Goal: Task Accomplishment & Management: Complete application form

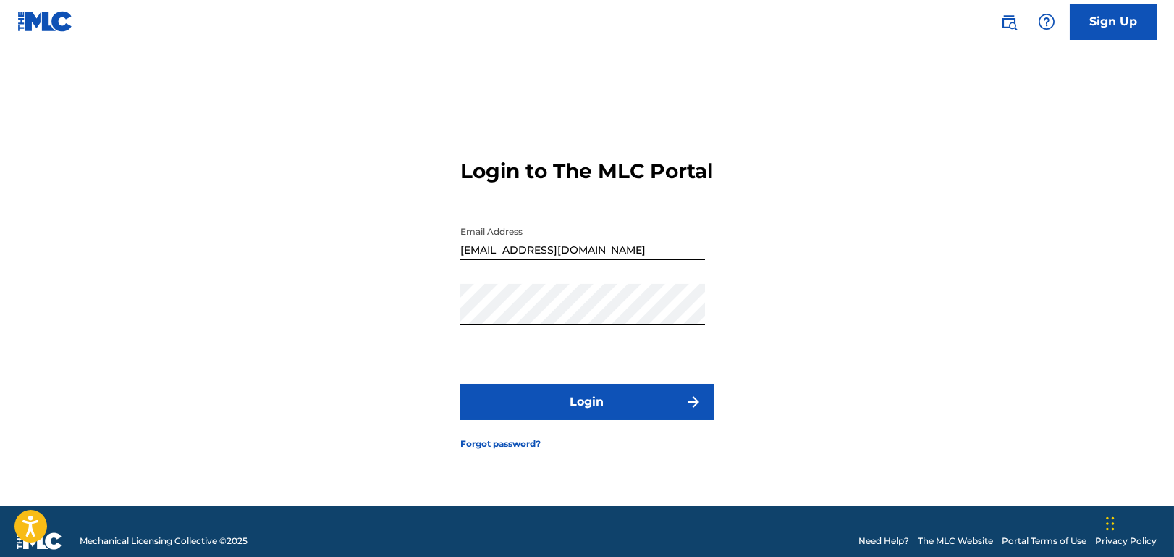
click at [556, 415] on button "Login" at bounding box center [587, 402] width 253 height 36
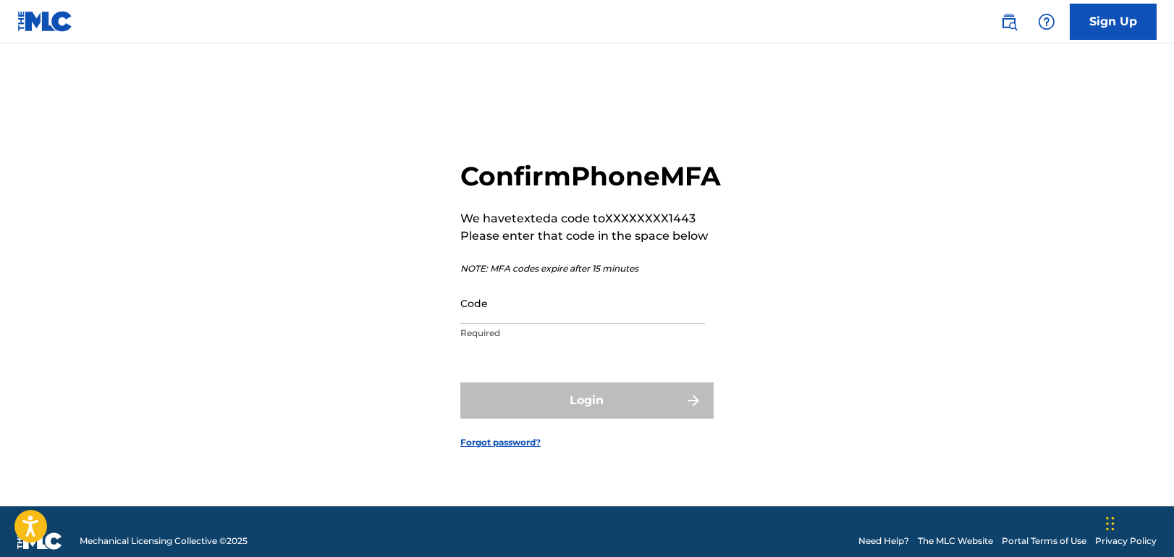
click at [550, 324] on input "Code" at bounding box center [583, 302] width 245 height 41
click at [525, 324] on input "Code" at bounding box center [583, 302] width 245 height 41
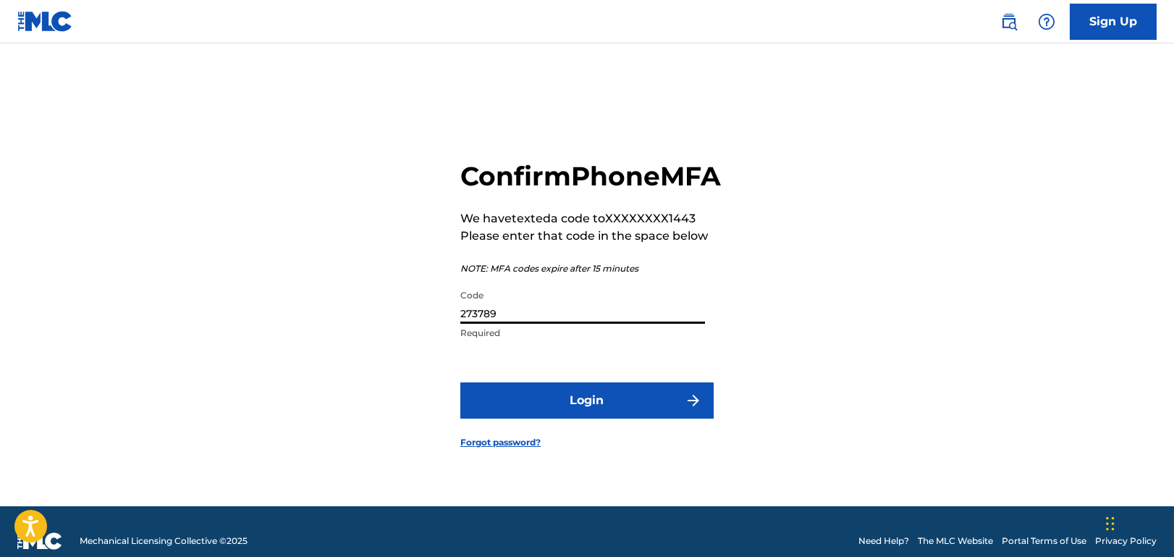
type input "273789"
click at [461, 382] on button "Login" at bounding box center [587, 400] width 253 height 36
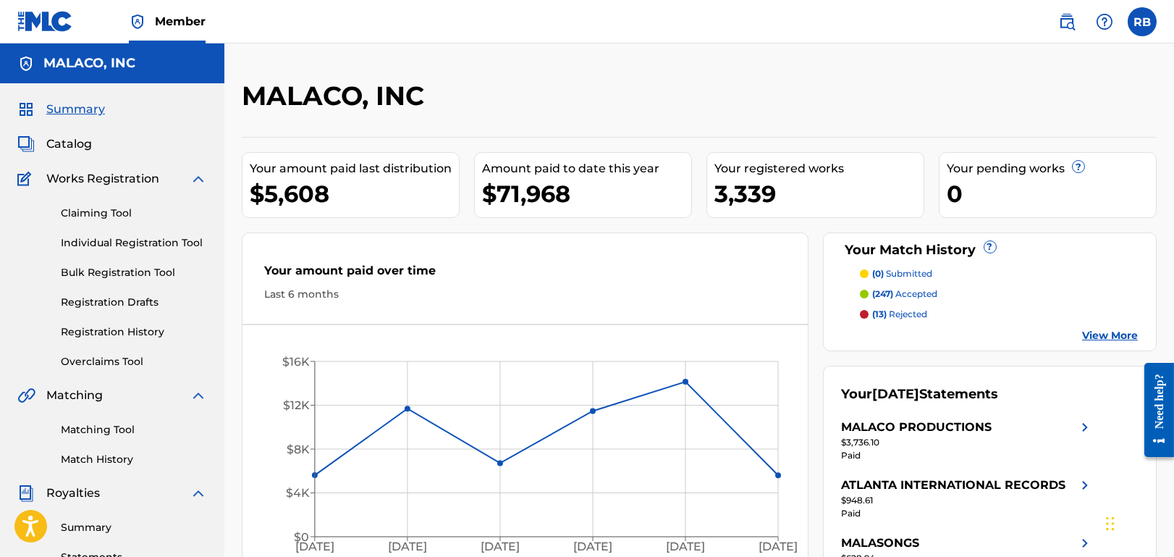
click at [77, 146] on span "Catalog" at bounding box center [69, 143] width 46 height 17
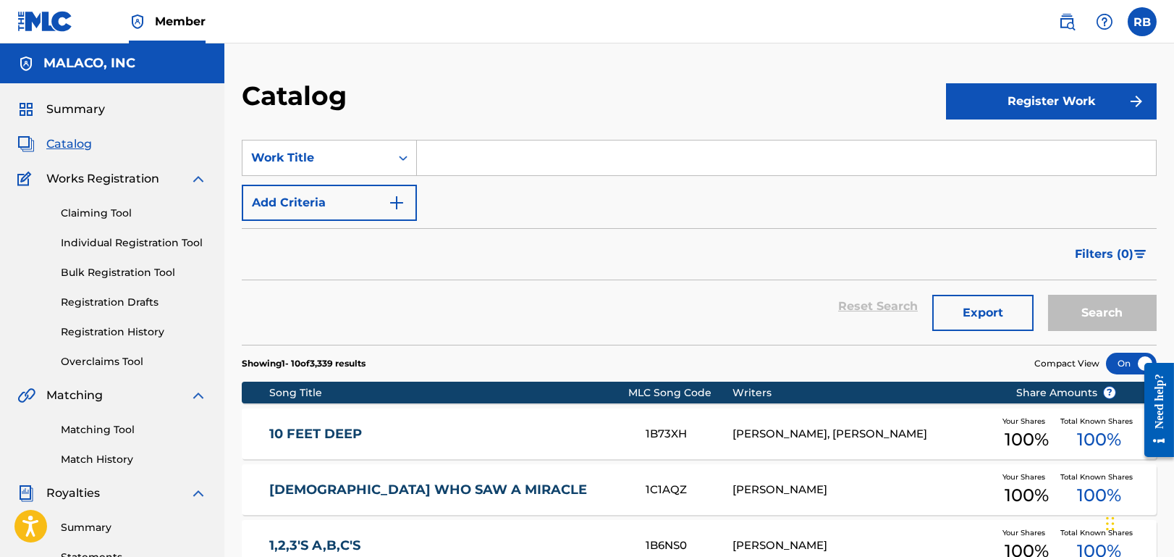
drag, startPoint x: 505, startPoint y: 163, endPoint x: 492, endPoint y: 166, distance: 13.4
click at [505, 162] on input "Search Form" at bounding box center [786, 157] width 739 height 35
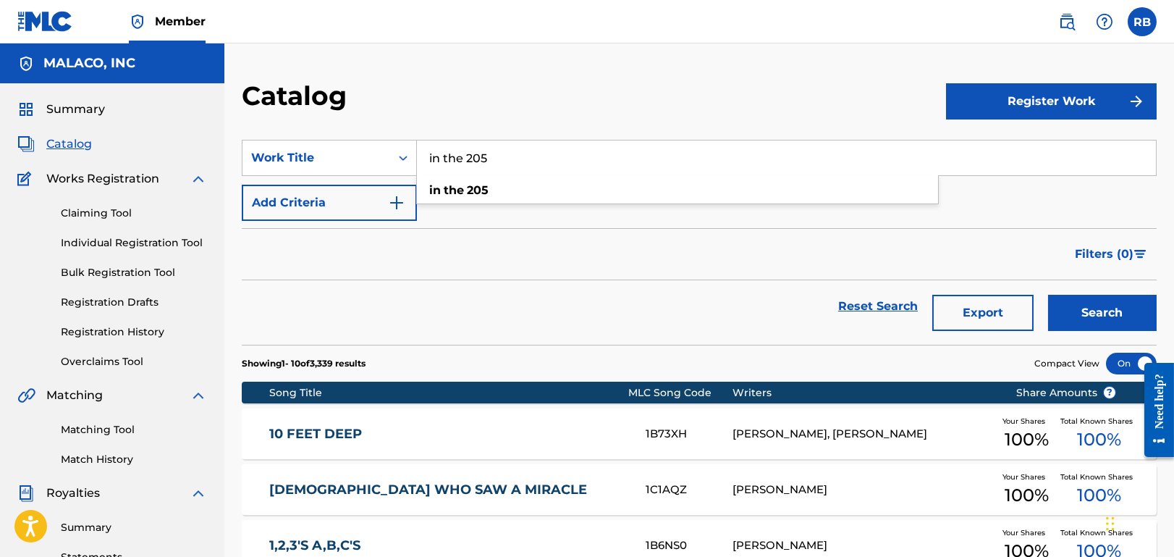
type input "in the 205"
click at [1048, 295] on button "Search" at bounding box center [1102, 313] width 109 height 36
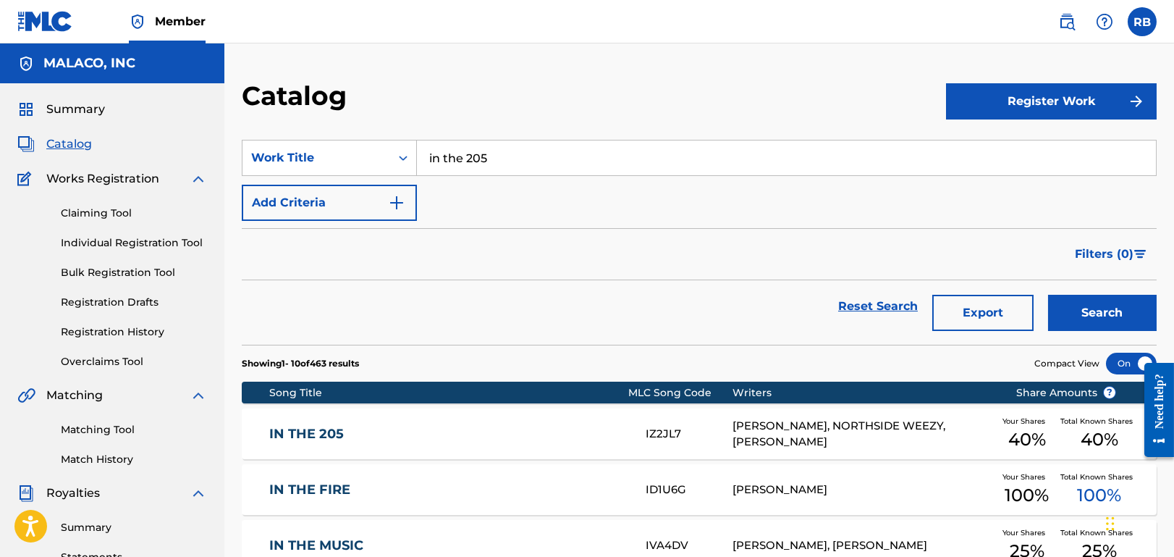
click at [438, 434] on link "IN THE 205" at bounding box center [448, 434] width 358 height 17
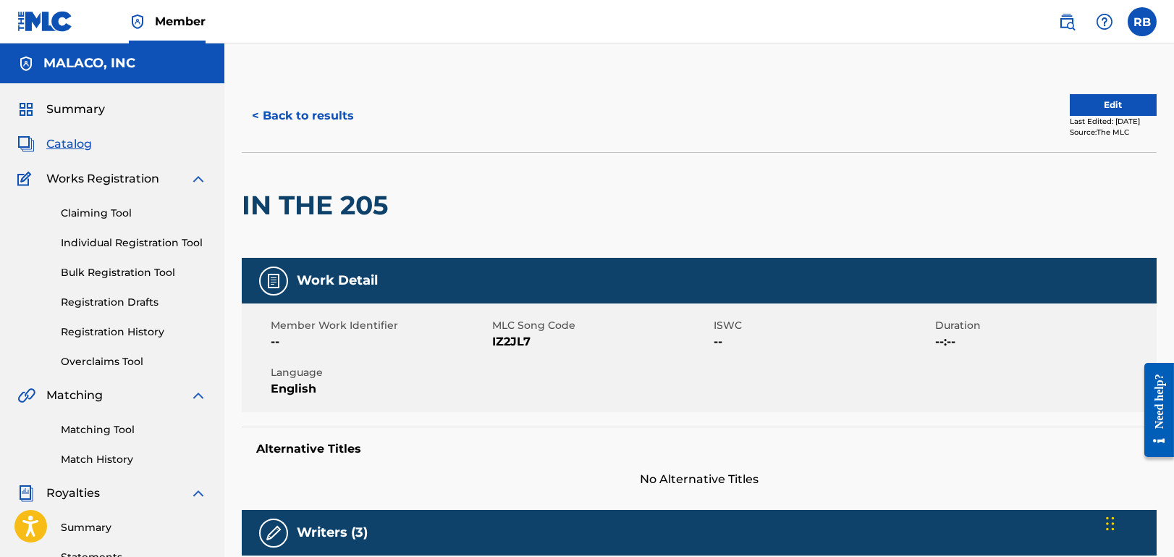
click at [306, 113] on button "< Back to results" at bounding box center [303, 116] width 122 height 36
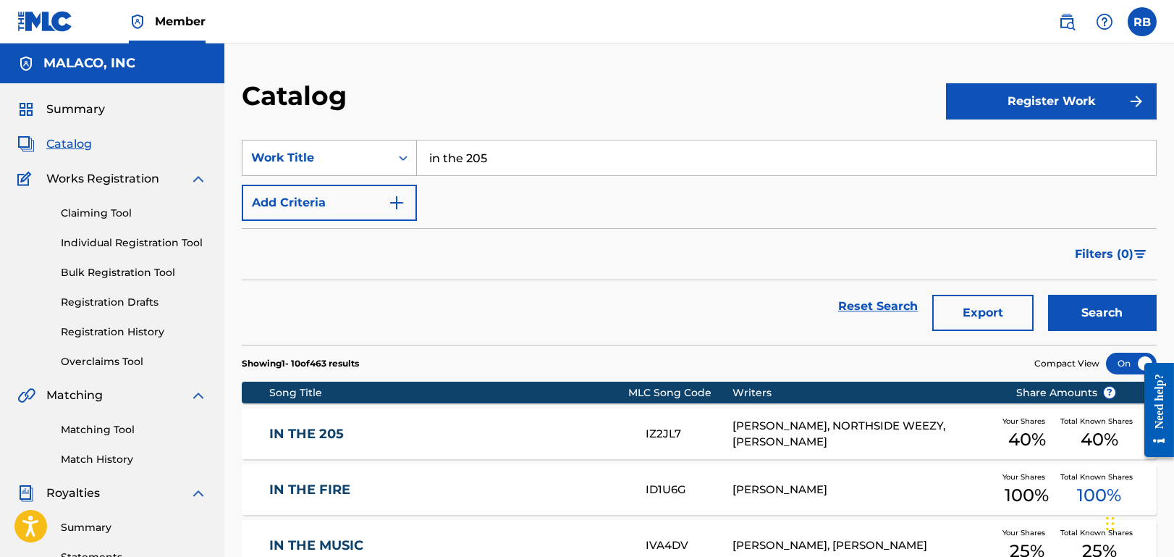
drag, startPoint x: 410, startPoint y: 161, endPoint x: 306, endPoint y: 161, distance: 104.3
click at [307, 161] on div "SearchWithCriteriacb97b4fa-917f-43fe-839a-48972d13e8d3 Work Title in the 205" at bounding box center [699, 158] width 915 height 36
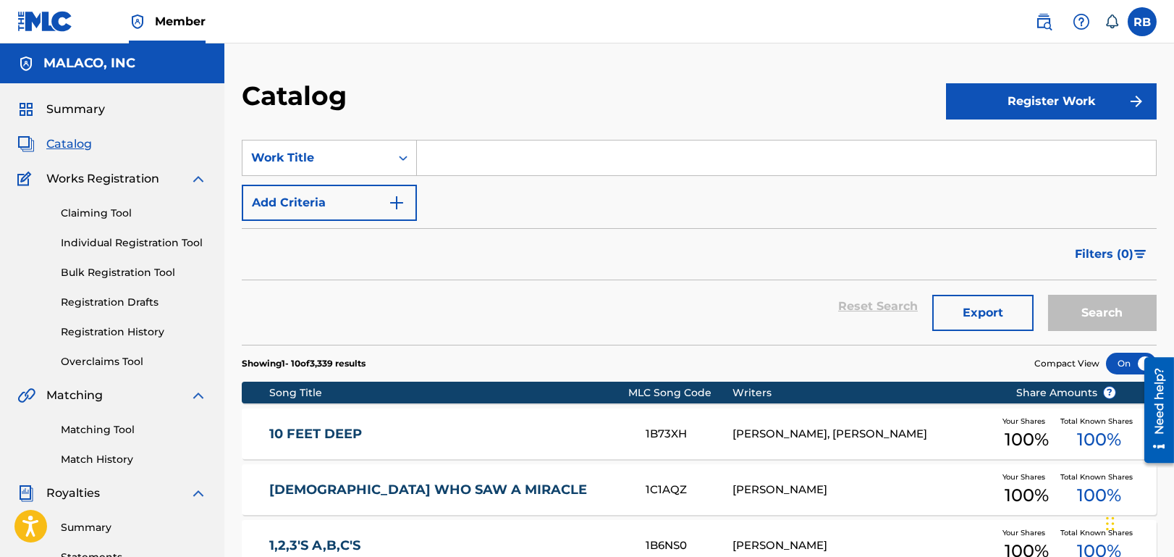
click at [135, 240] on link "Individual Registration Tool" at bounding box center [134, 242] width 146 height 15
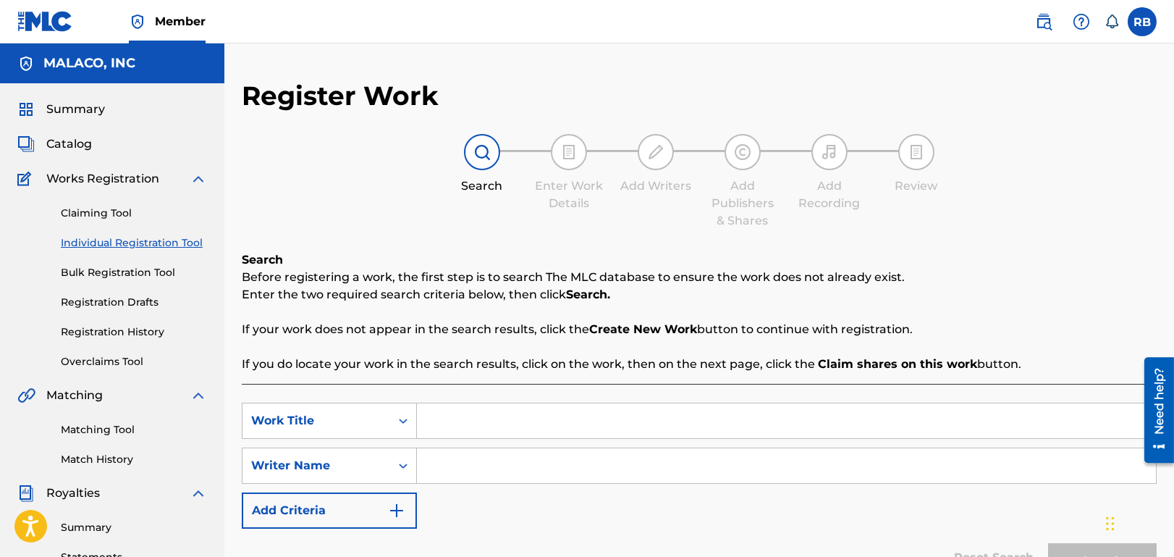
click at [127, 301] on link "Registration Drafts" at bounding box center [134, 302] width 146 height 15
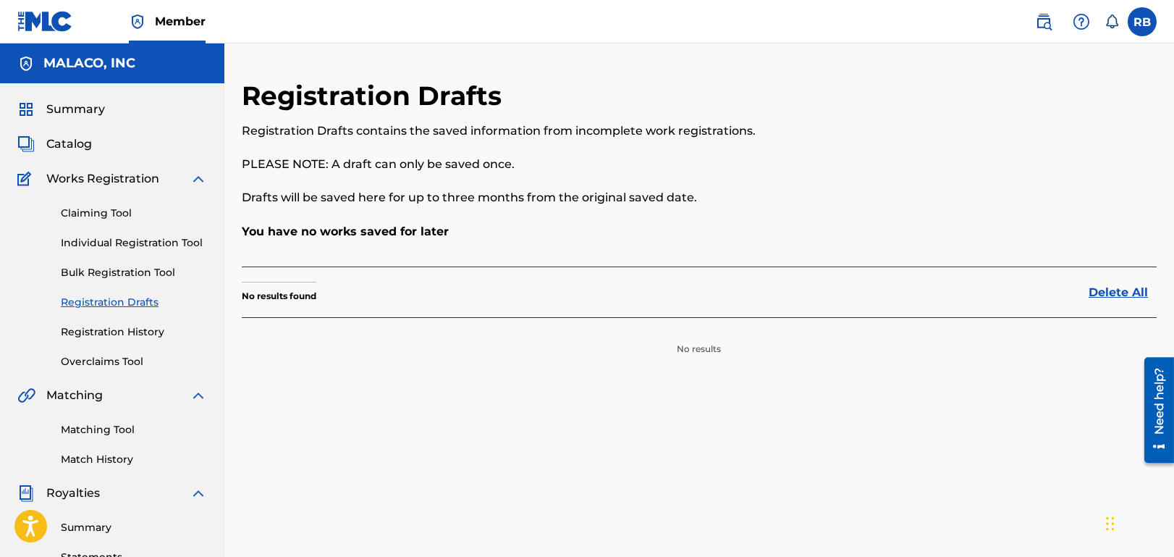
click at [126, 244] on link "Individual Registration Tool" at bounding box center [134, 242] width 146 height 15
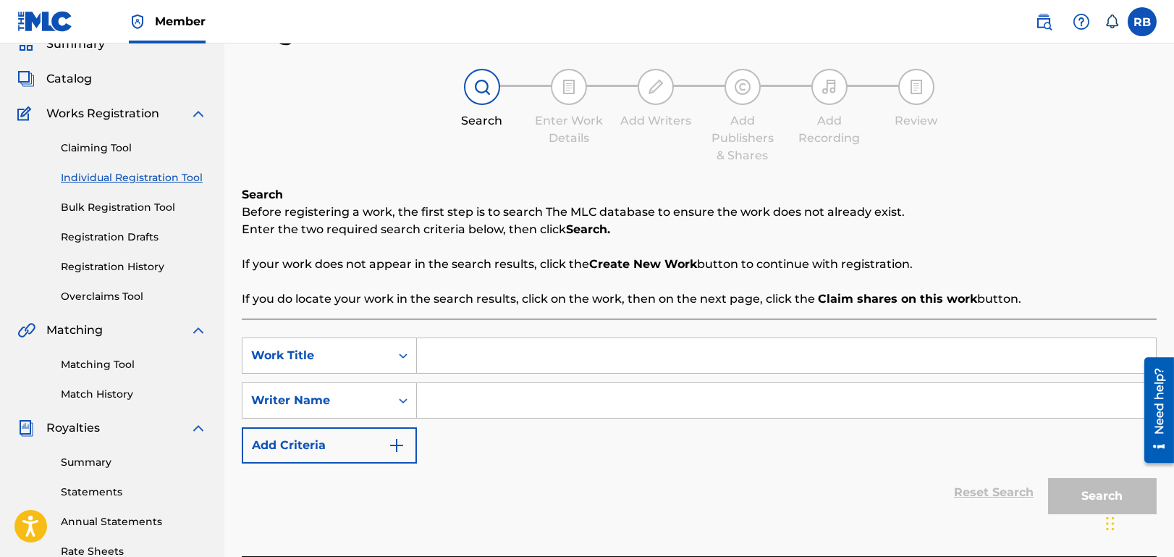
scroll to position [145, 0]
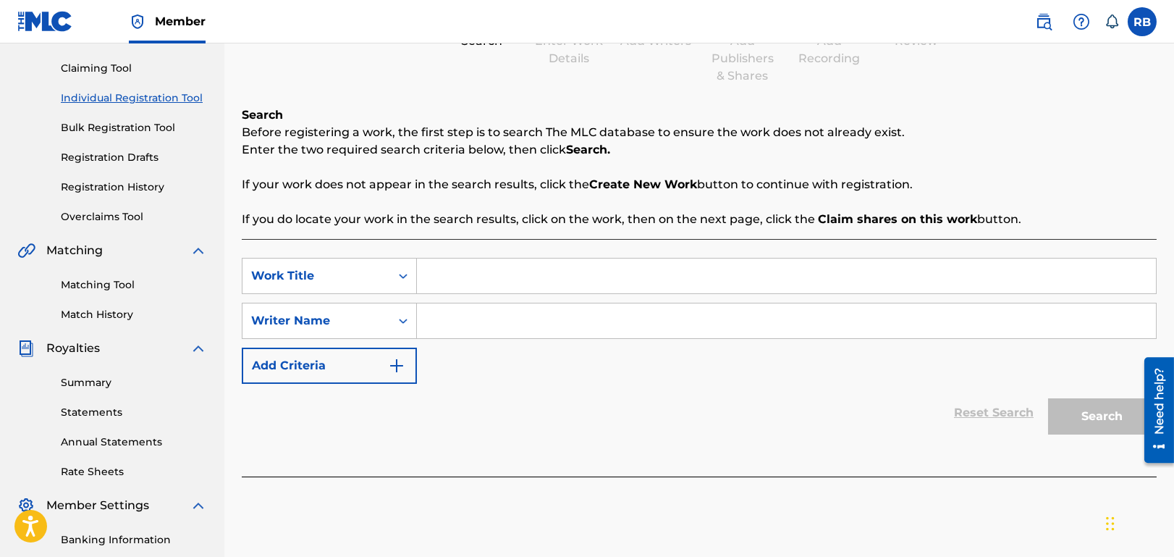
click at [577, 262] on input "Search Form" at bounding box center [786, 275] width 739 height 35
type input "toozee pop"
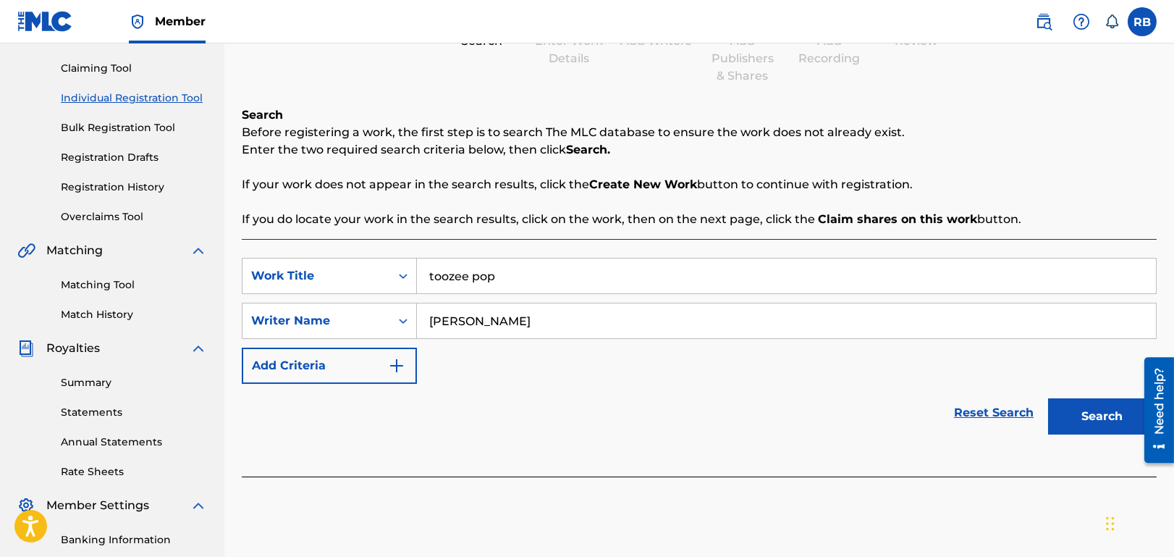
type input "[PERSON_NAME]"
click at [1048, 398] on button "Search" at bounding box center [1102, 416] width 109 height 36
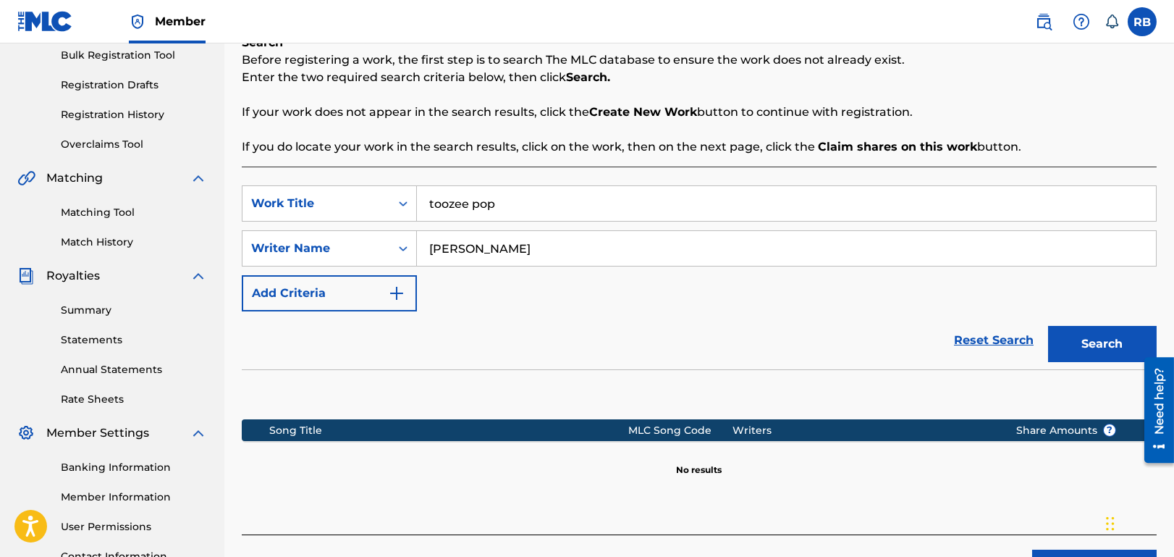
scroll to position [340, 0]
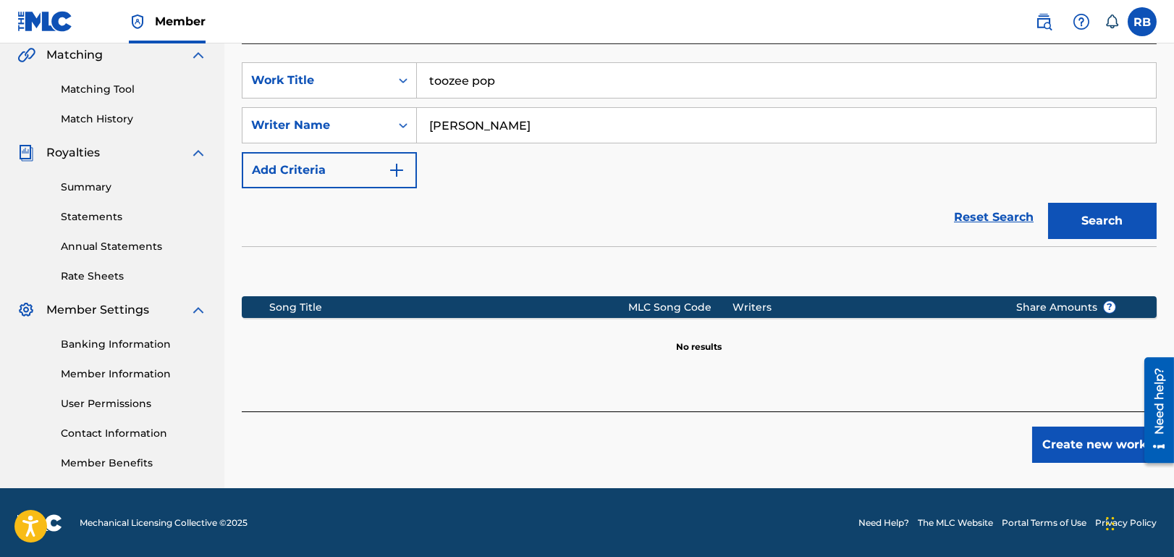
click at [1080, 442] on button "Create new work" at bounding box center [1095, 444] width 125 height 36
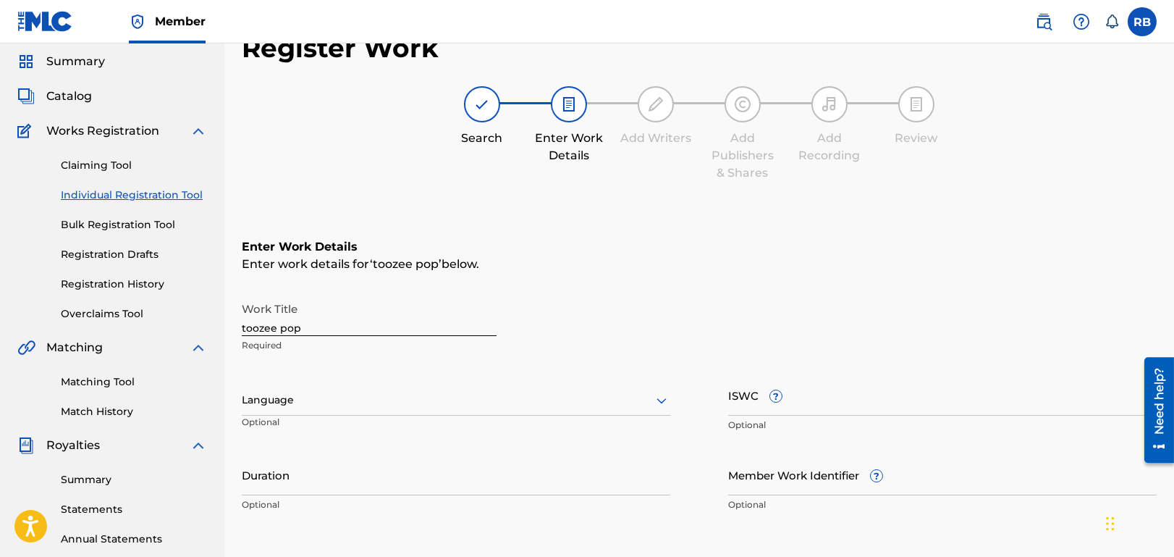
scroll to position [0, 0]
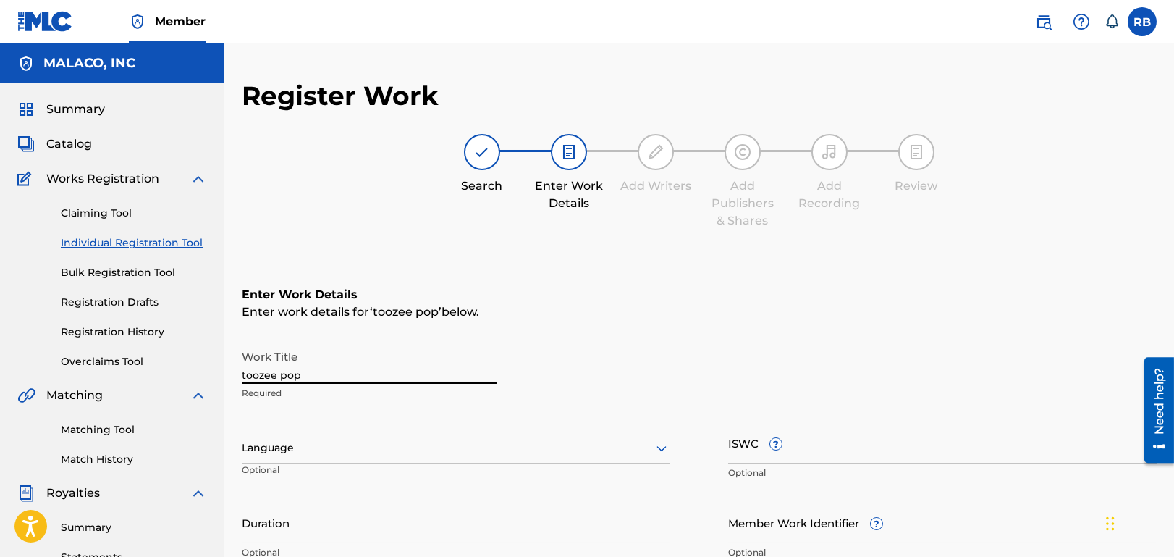
drag, startPoint x: 311, startPoint y: 379, endPoint x: 215, endPoint y: 374, distance: 96.4
click at [215, 374] on main "MALACO, INC Summary Catalog Works Registration Claiming Tool Individual Registr…" at bounding box center [587, 440] width 1174 height 794
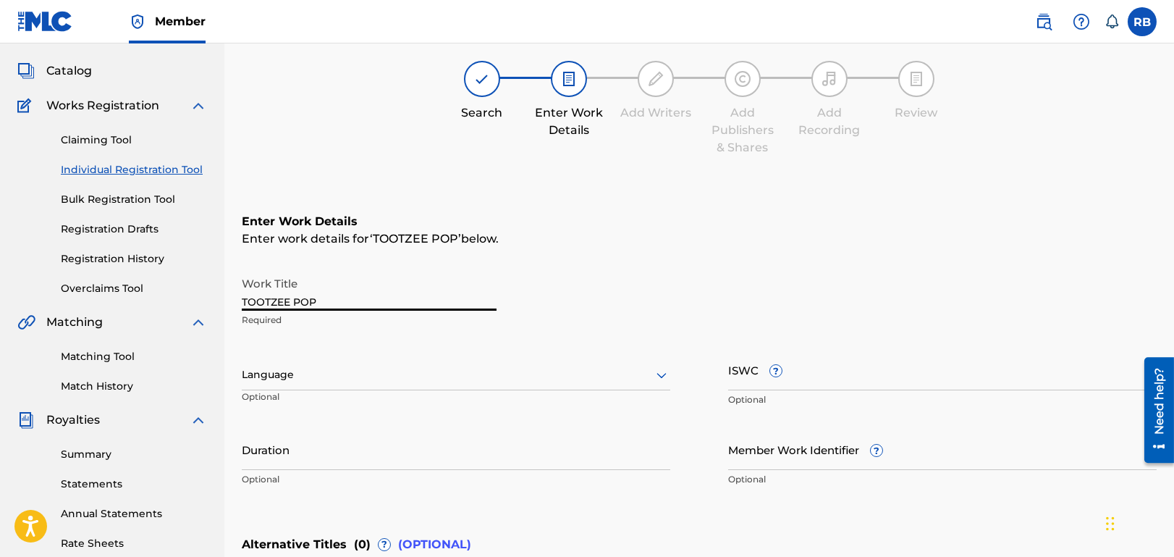
scroll to position [217, 0]
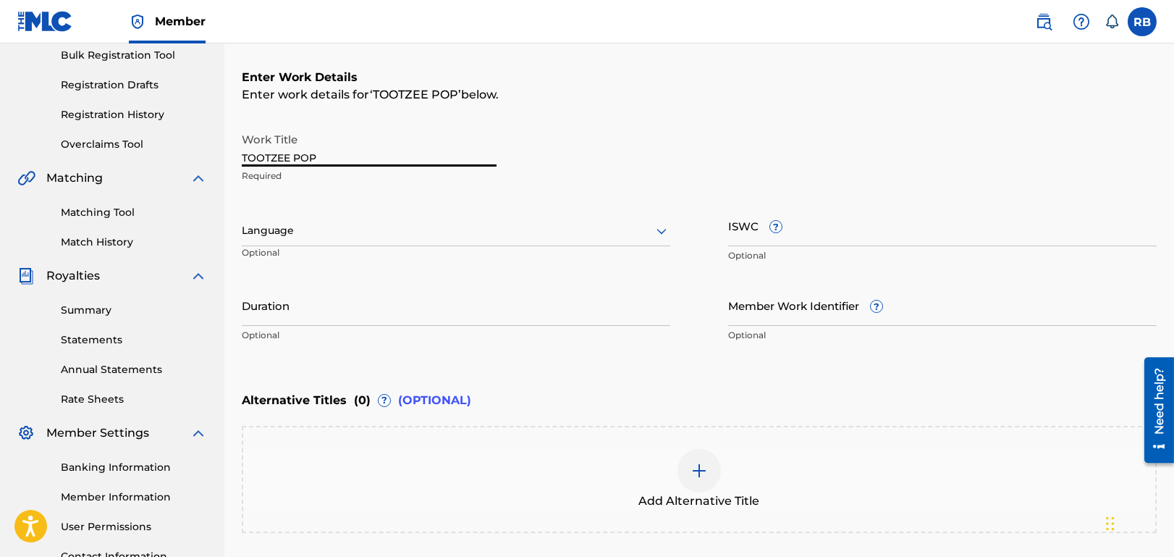
type input "TOOTZEE POP"
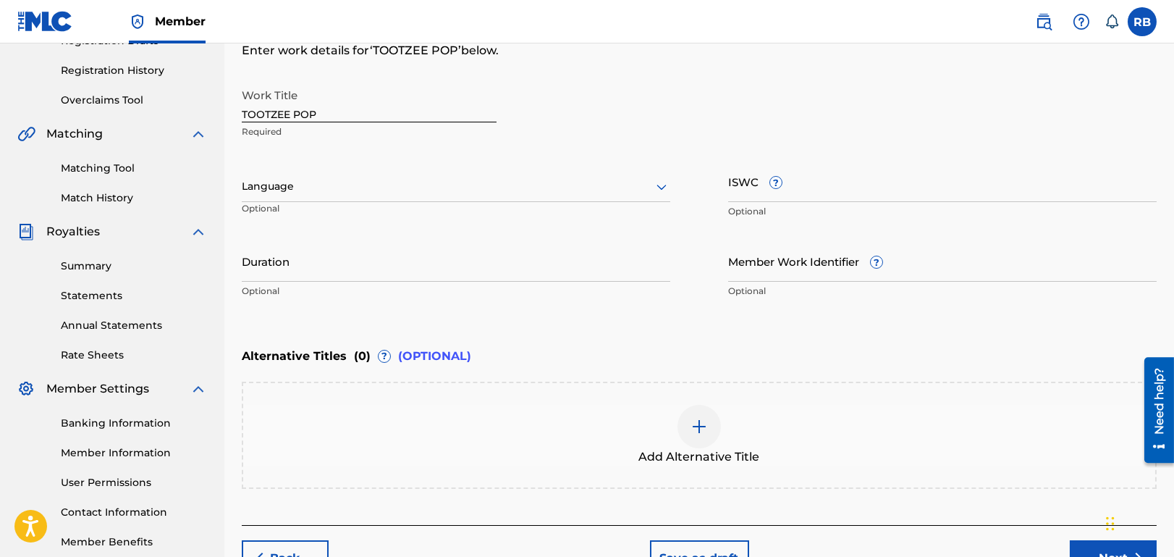
scroll to position [349, 0]
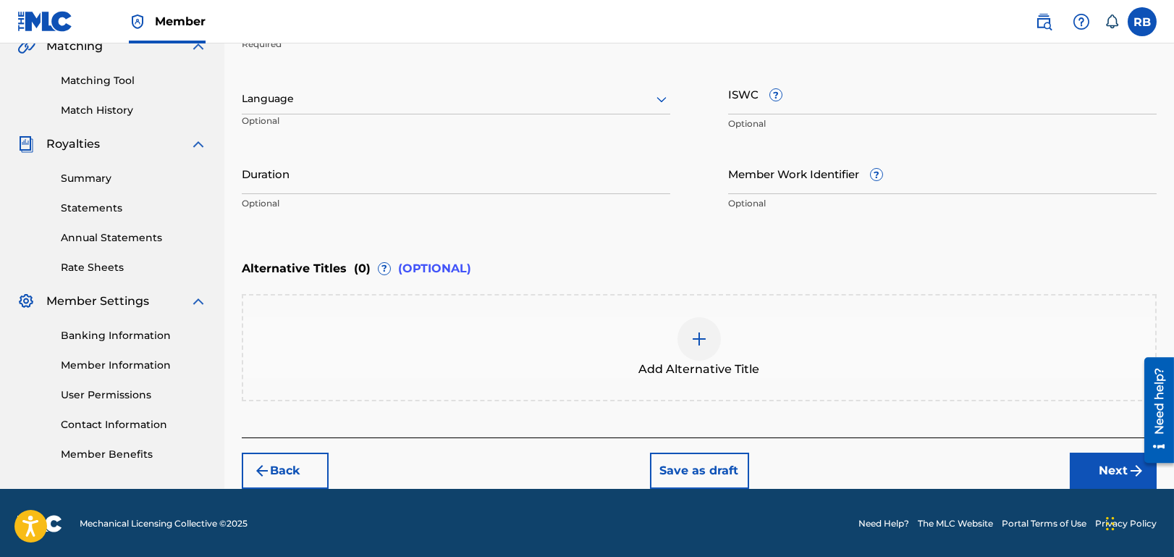
click at [1094, 471] on button "Next" at bounding box center [1113, 471] width 87 height 36
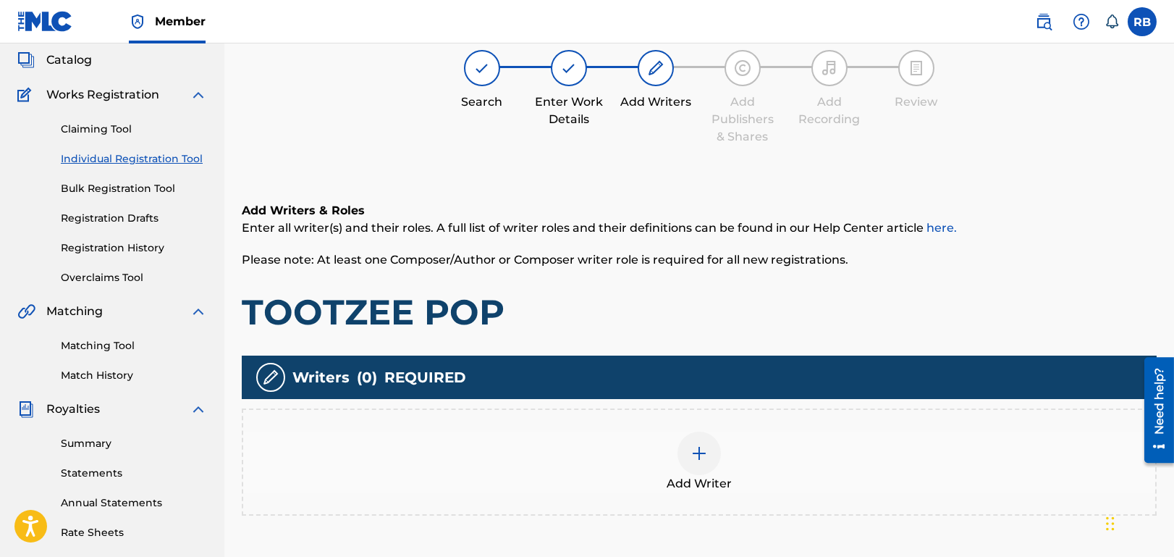
scroll to position [64, 0]
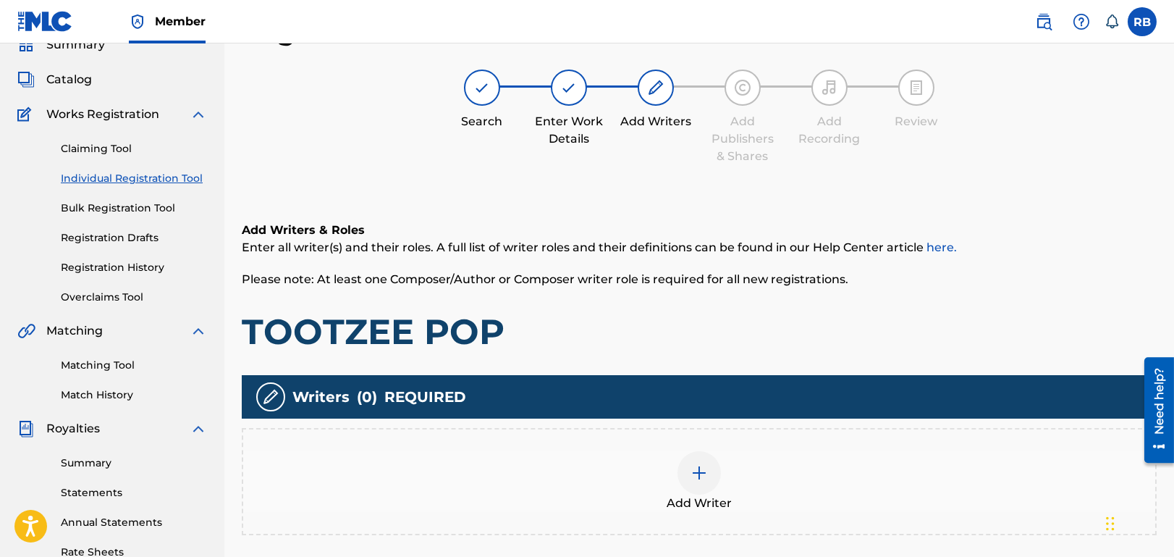
click at [704, 467] on img at bounding box center [699, 472] width 17 height 17
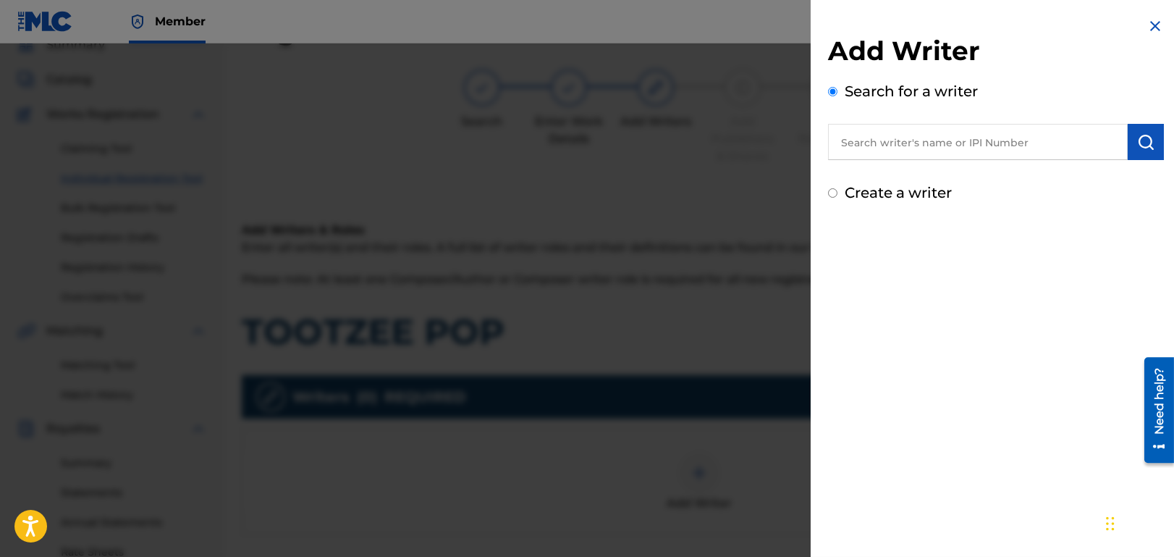
click at [931, 139] on input "text" at bounding box center [978, 142] width 300 height 36
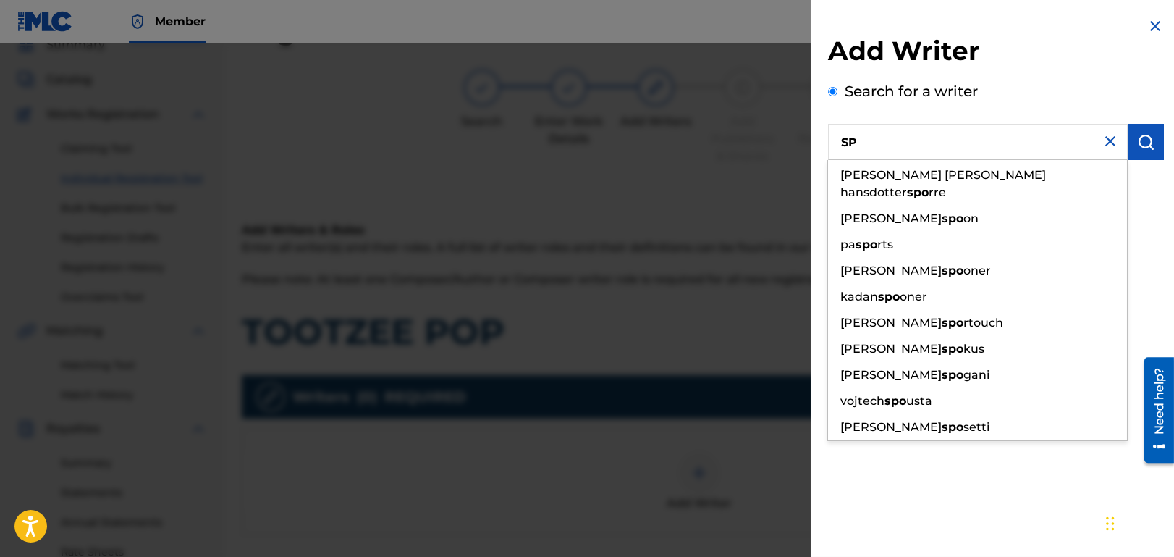
type input "S"
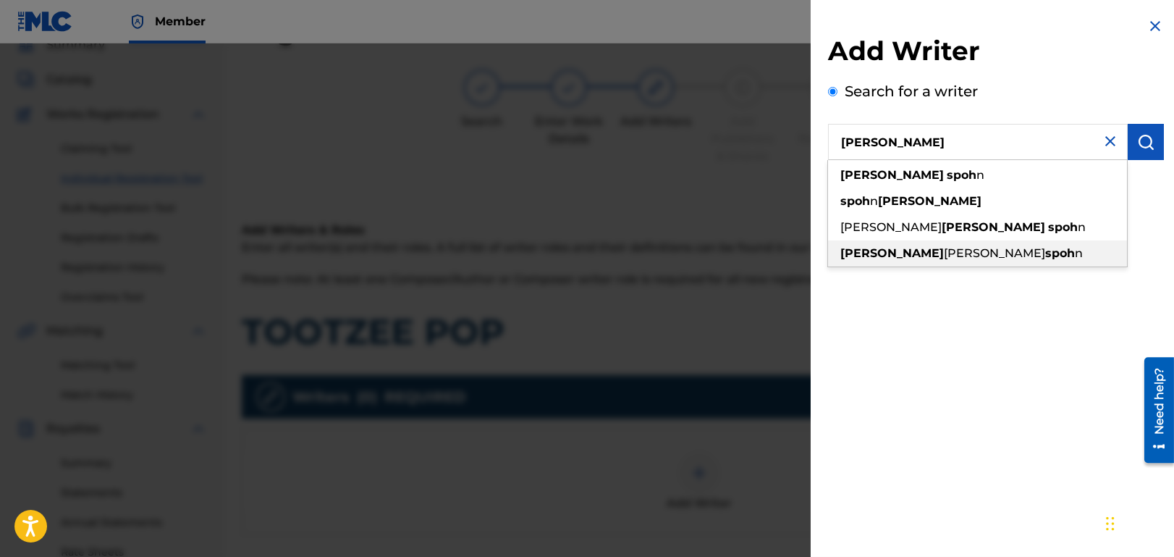
click at [1046, 257] on strong "spoh" at bounding box center [1061, 253] width 30 height 14
type input "[PERSON_NAME]"
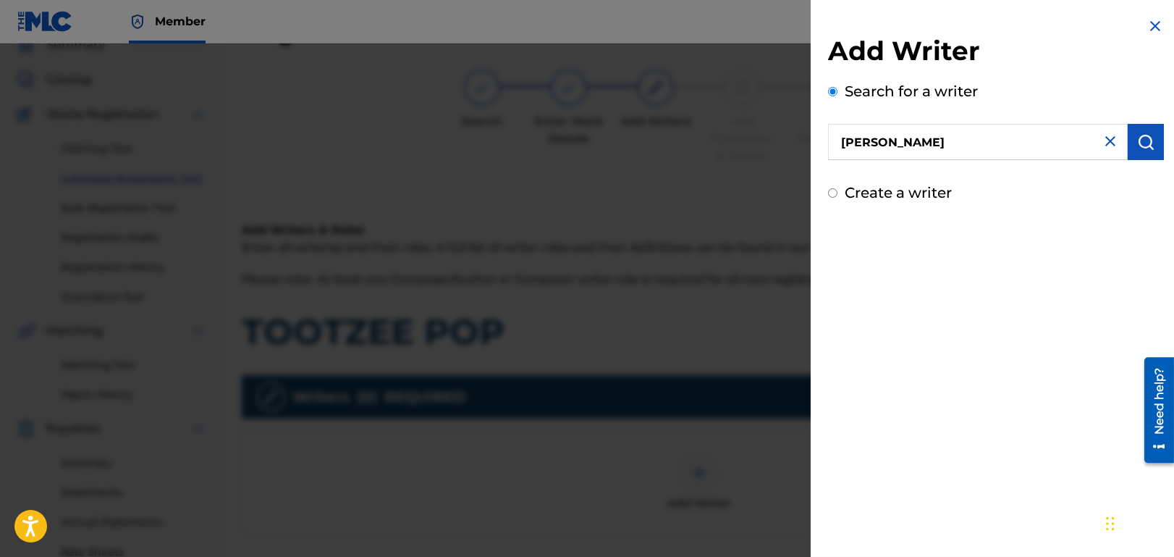
click at [1106, 140] on img at bounding box center [1110, 141] width 17 height 17
click at [1014, 141] on input "text" at bounding box center [978, 142] width 300 height 36
paste input "239426555"
type input "00239426555"
click at [1145, 146] on img "submit" at bounding box center [1146, 141] width 17 height 17
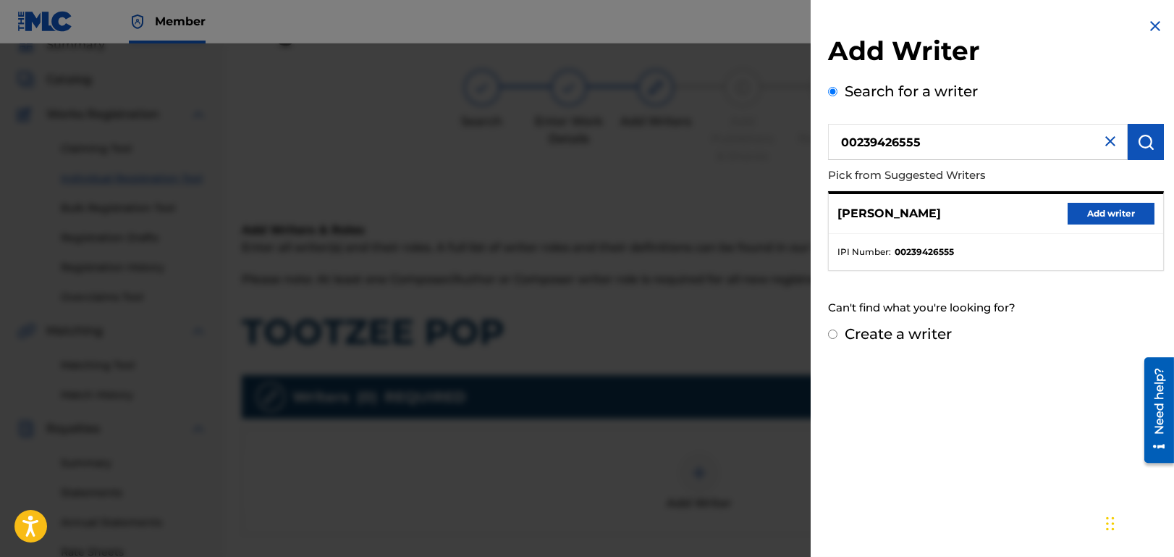
click at [1116, 209] on button "Add writer" at bounding box center [1111, 214] width 87 height 22
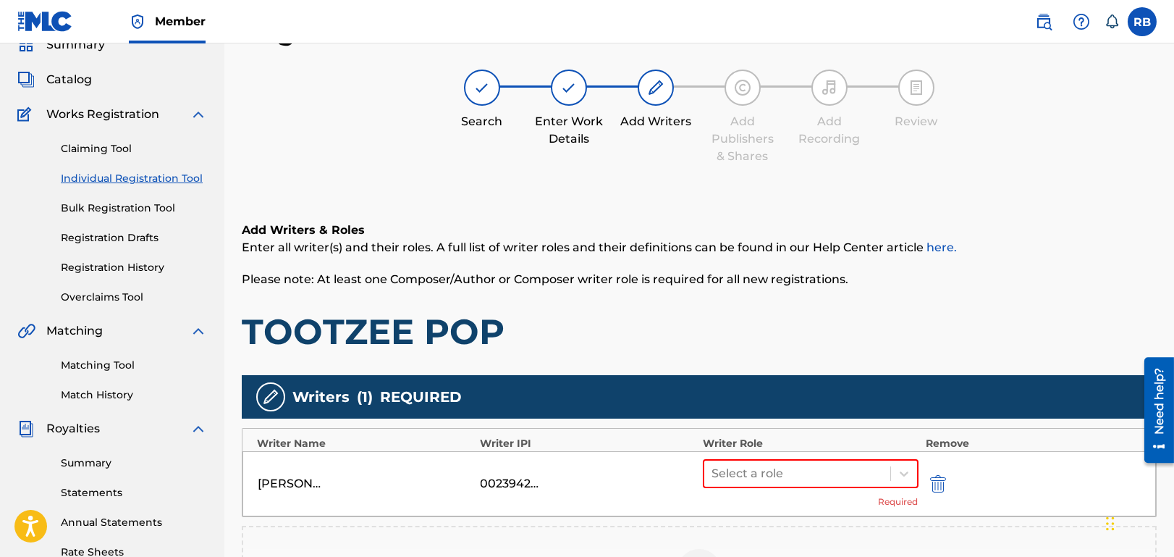
scroll to position [340, 0]
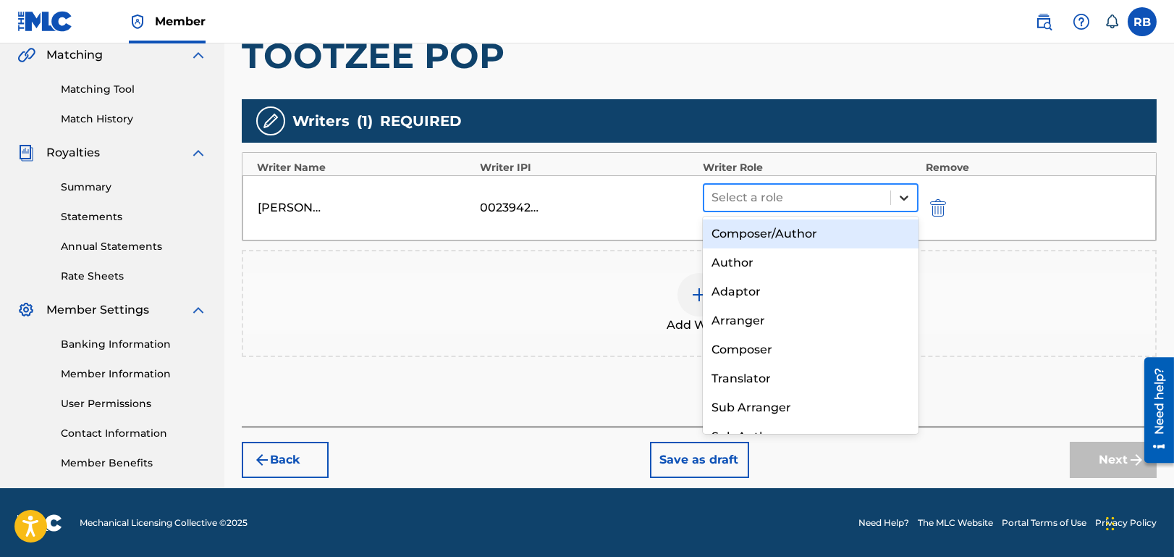
click at [907, 193] on icon at bounding box center [904, 197] width 14 height 14
click at [836, 232] on div "Composer/Author" at bounding box center [811, 233] width 216 height 29
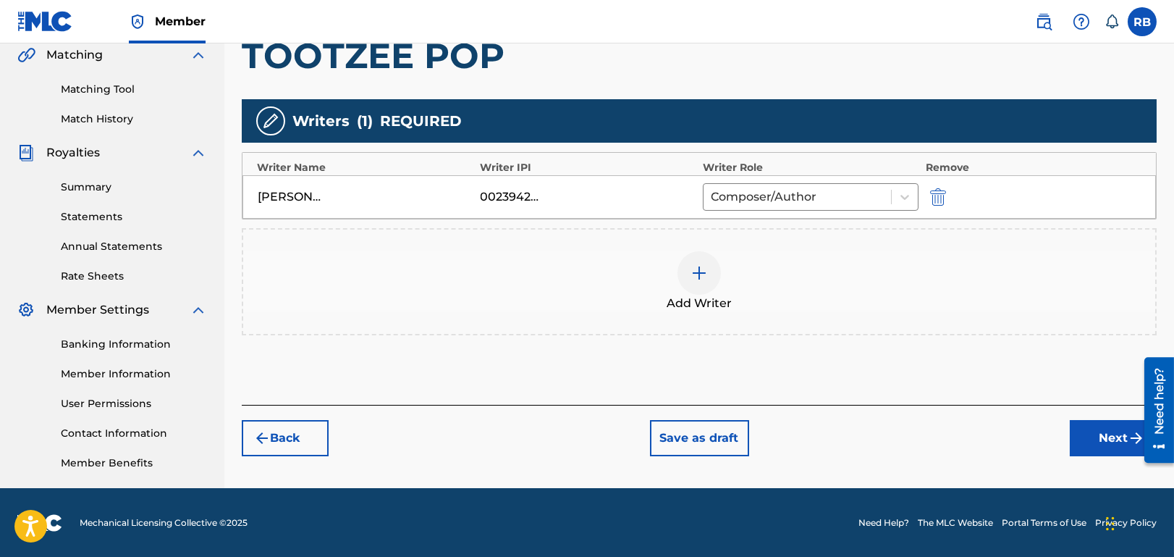
click at [708, 271] on div at bounding box center [699, 272] width 43 height 43
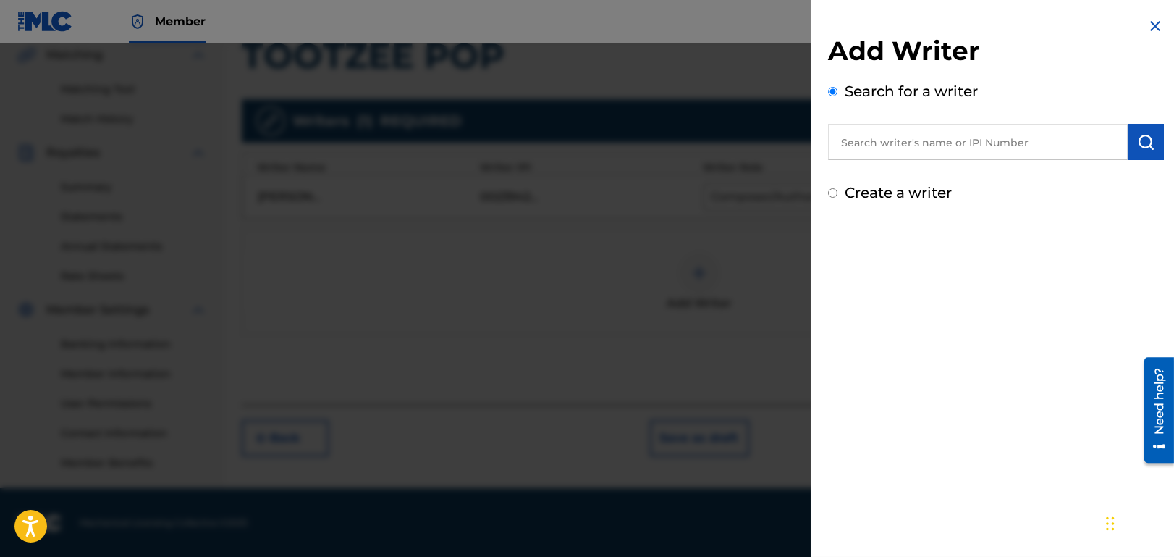
click at [909, 195] on label "Create a writer" at bounding box center [898, 192] width 107 height 17
radio input "true"
click at [838, 195] on input "Create a writer" at bounding box center [832, 192] width 9 height 9
radio input "false"
radio input "true"
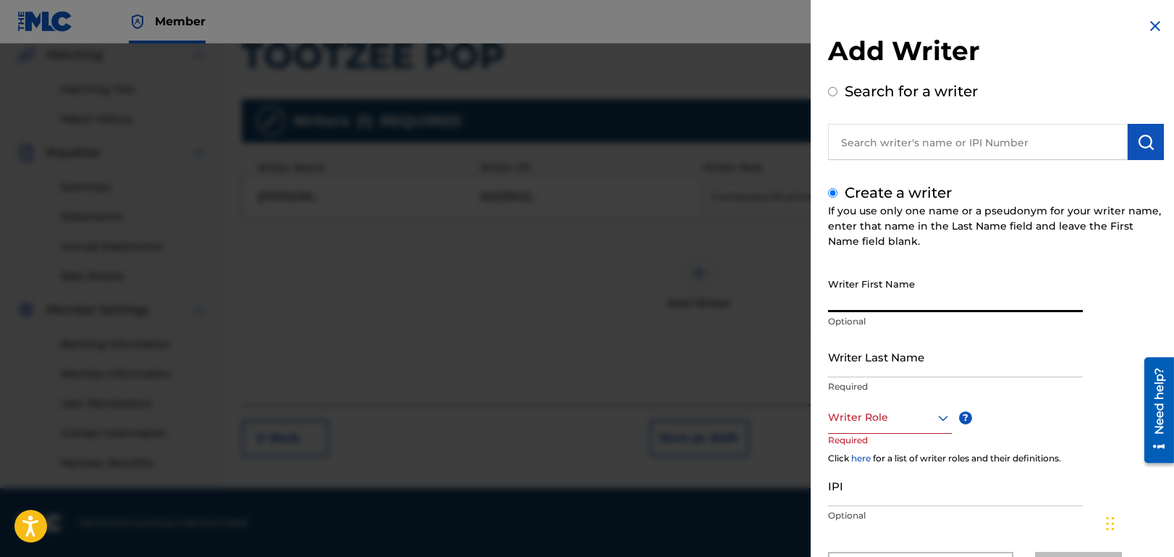
click at [880, 288] on input "Writer First Name" at bounding box center [955, 291] width 255 height 41
paste input "[PERSON_NAME]"
drag, startPoint x: 878, startPoint y: 303, endPoint x: 841, endPoint y: 302, distance: 37.7
click at [841, 302] on input "[PERSON_NAME]" at bounding box center [955, 291] width 255 height 41
type input "L."
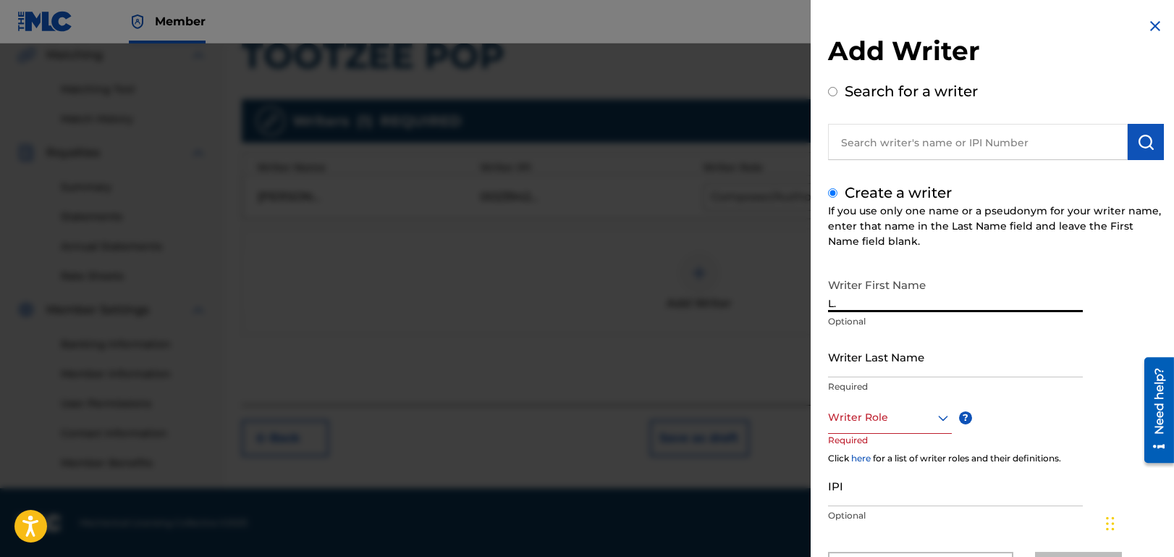
click at [857, 358] on input "Writer Last Name" at bounding box center [955, 356] width 255 height 41
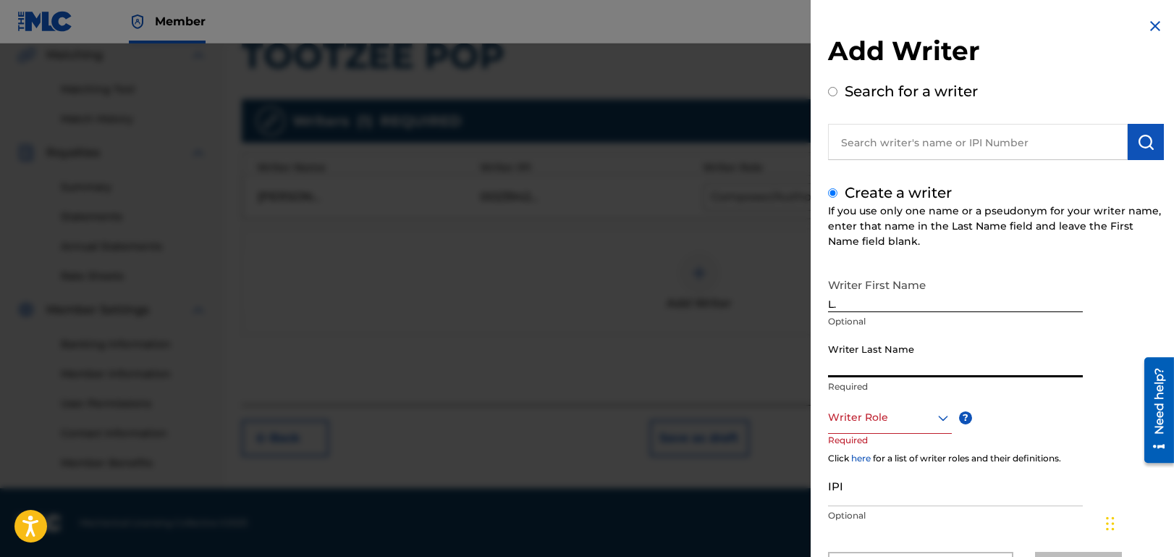
paste input "[PERSON_NAME]"
type input "[PERSON_NAME]"
click at [917, 418] on div "Writer Role" at bounding box center [890, 417] width 124 height 33
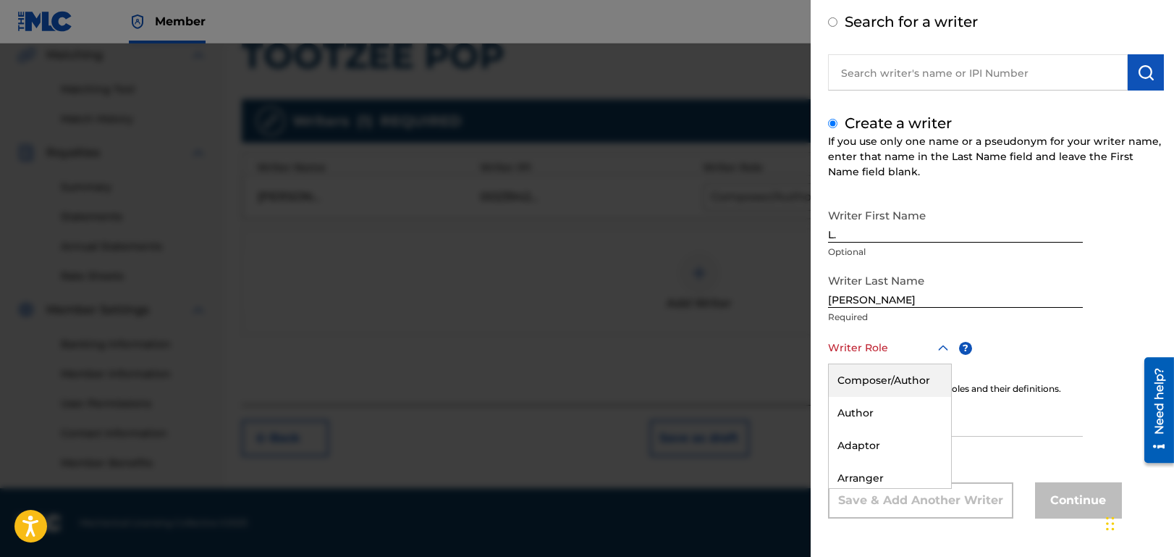
click at [920, 374] on div "Composer/Author" at bounding box center [890, 380] width 122 height 33
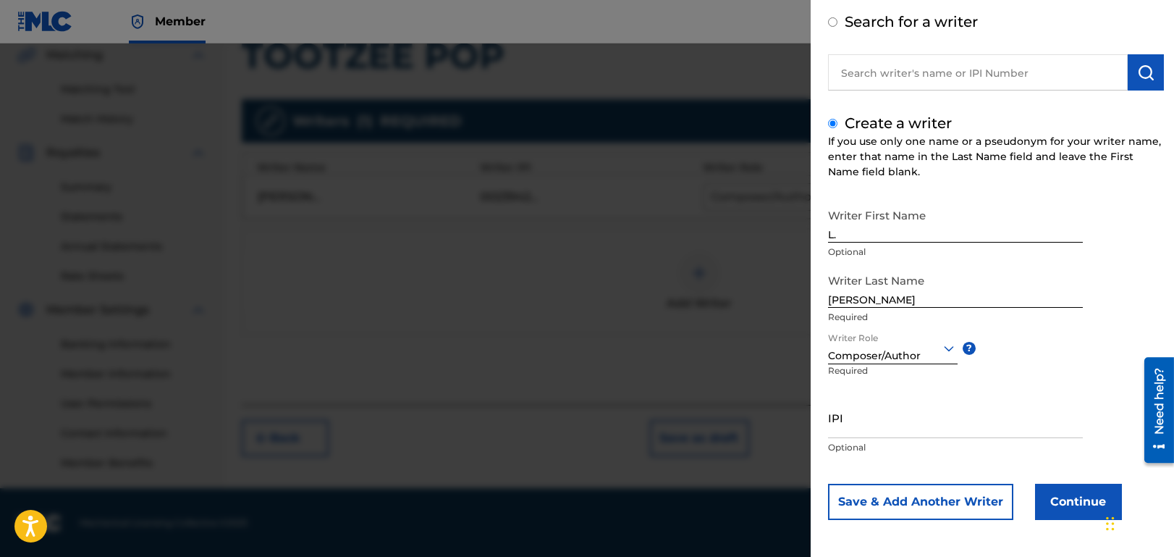
scroll to position [71, 0]
click at [1090, 503] on button "Continue" at bounding box center [1078, 500] width 87 height 36
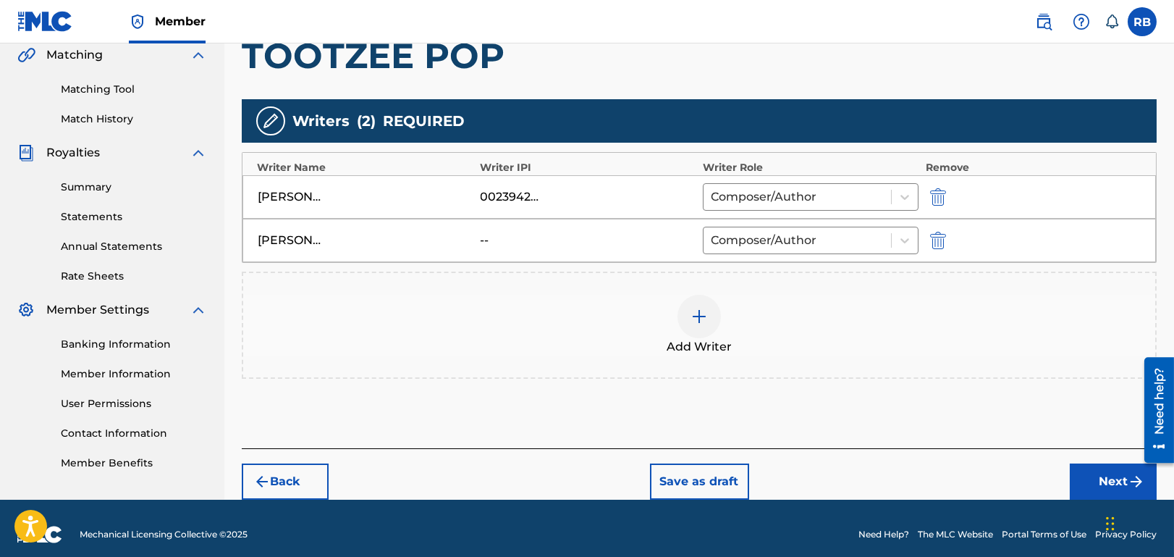
click at [693, 319] on img at bounding box center [699, 316] width 17 height 17
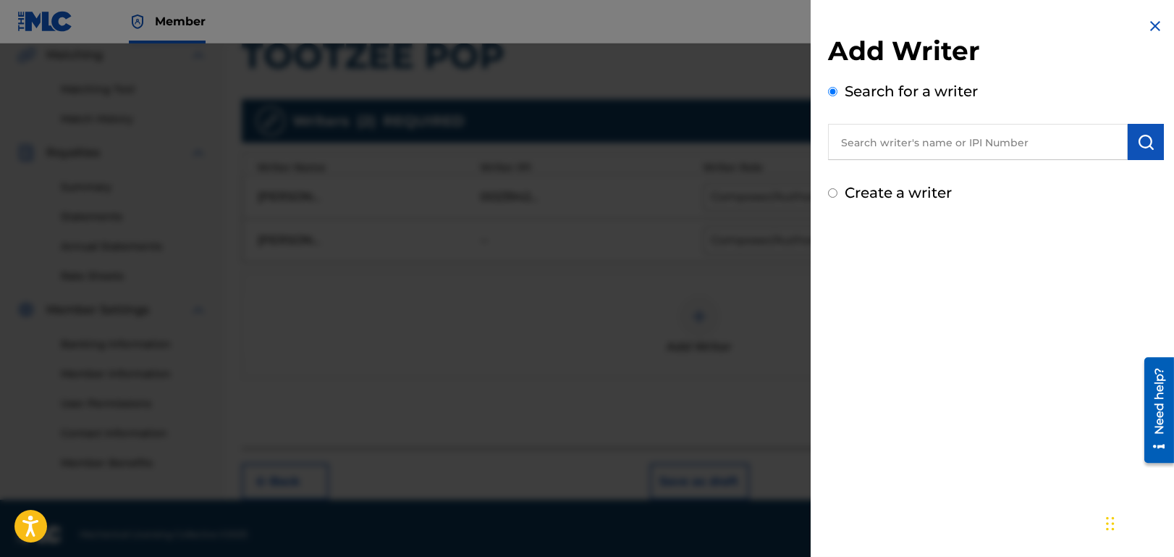
click at [867, 193] on label "Create a writer" at bounding box center [898, 192] width 107 height 17
radio input "true"
click at [838, 193] on input "Create a writer" at bounding box center [832, 192] width 9 height 9
radio input "false"
radio input "true"
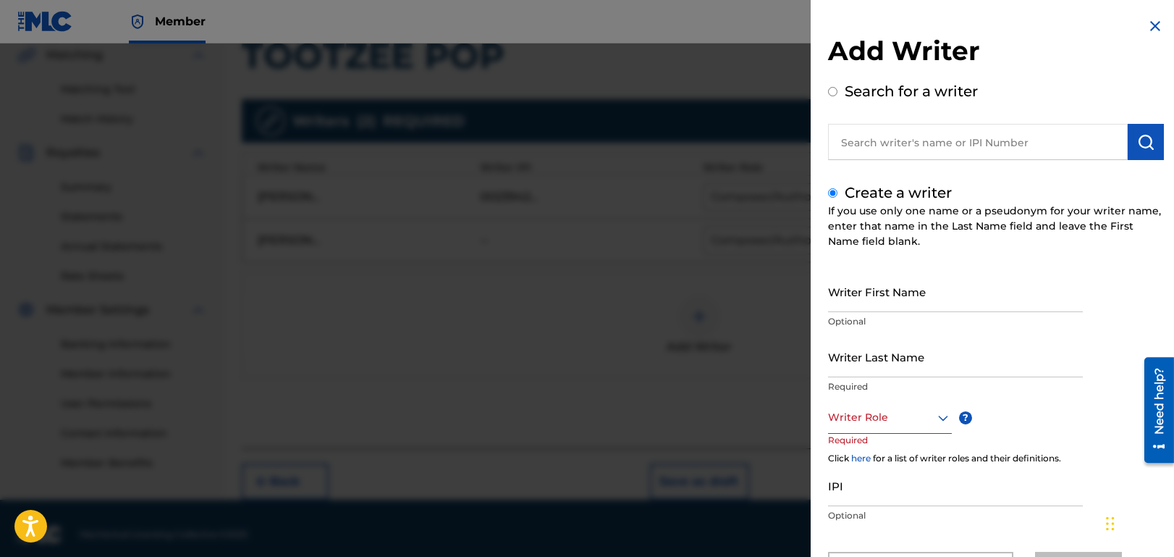
click at [963, 292] on input "Writer First Name" at bounding box center [955, 291] width 255 height 41
paste input "[PERSON_NAME]"
click at [846, 300] on input "[PERSON_NAME]" at bounding box center [955, 291] width 255 height 41
type input "C."
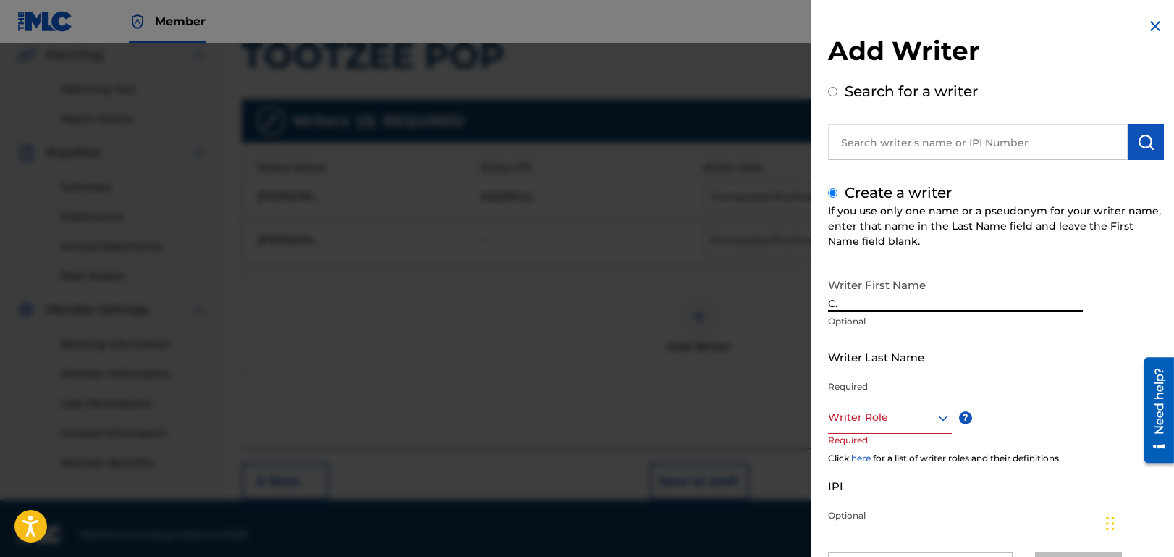
click at [859, 361] on input "Writer Last Name" at bounding box center [955, 356] width 255 height 41
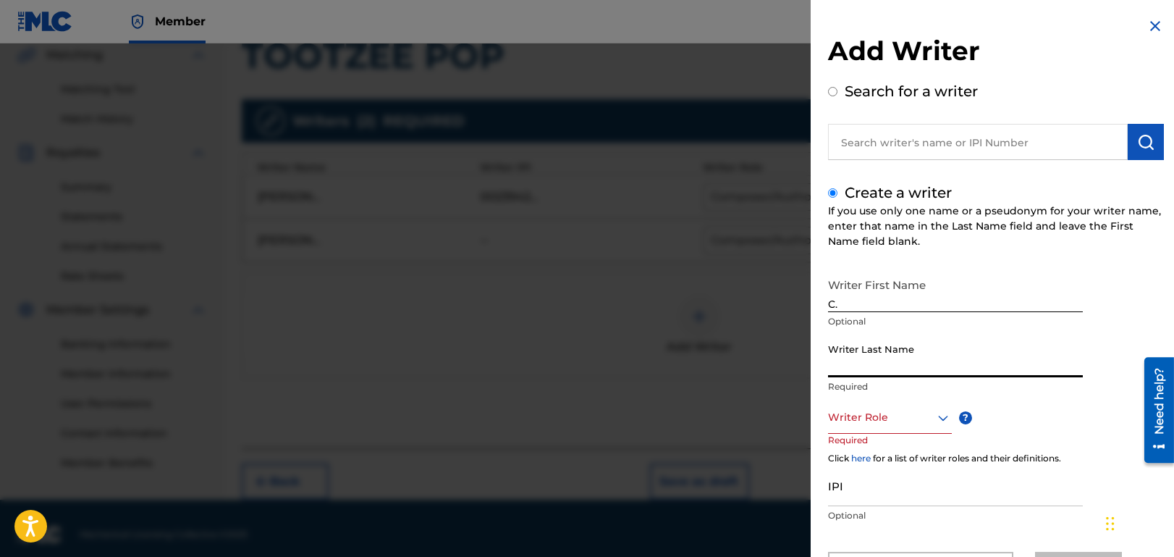
paste input "[PERSON_NAME]"
type input "[PERSON_NAME]"
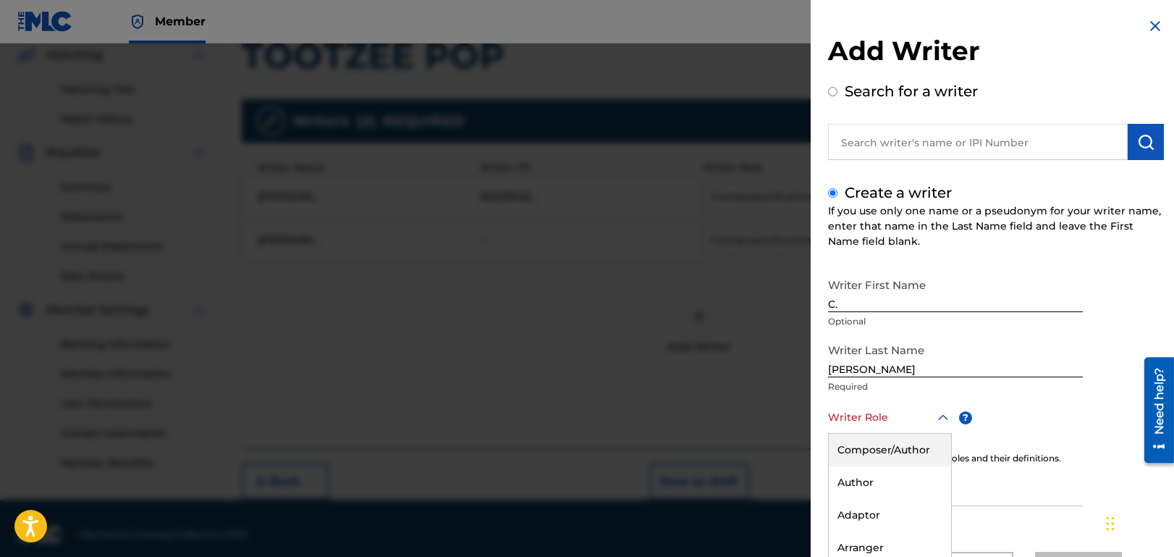
click at [874, 415] on div "8 results available. Use Up and Down to choose options, press Enter to select t…" at bounding box center [890, 417] width 124 height 33
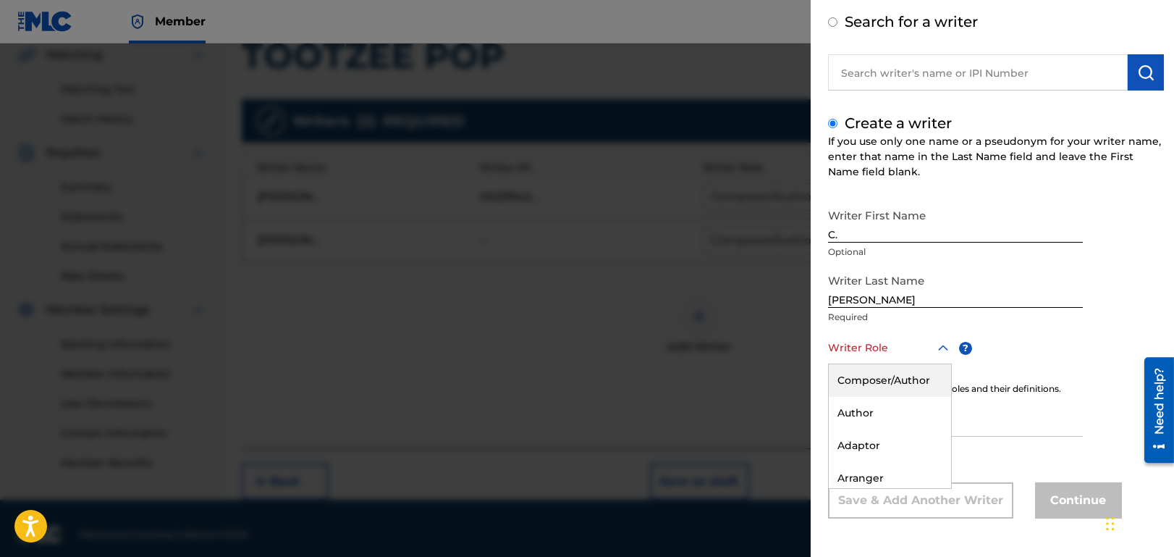
click at [897, 380] on div "Composer/Author" at bounding box center [890, 380] width 122 height 33
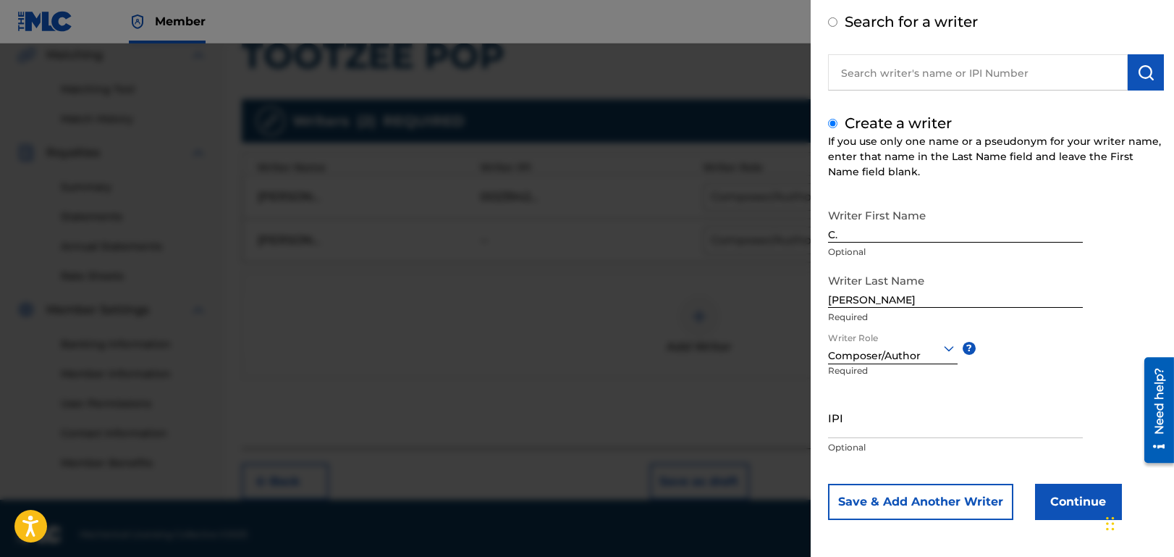
click at [1071, 492] on button "Continue" at bounding box center [1078, 502] width 87 height 36
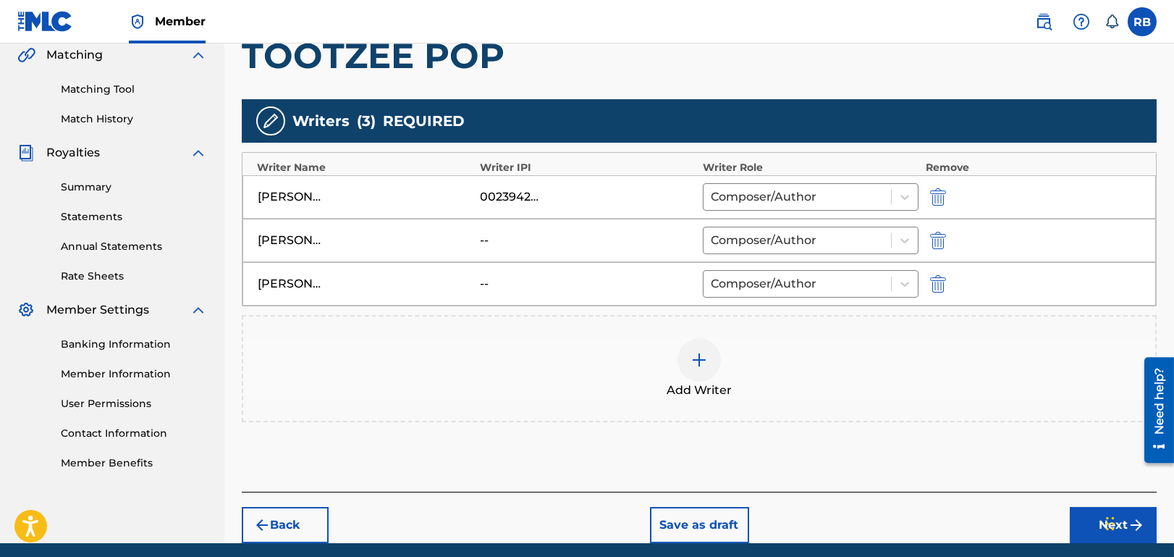
click at [691, 360] on img at bounding box center [699, 359] width 17 height 17
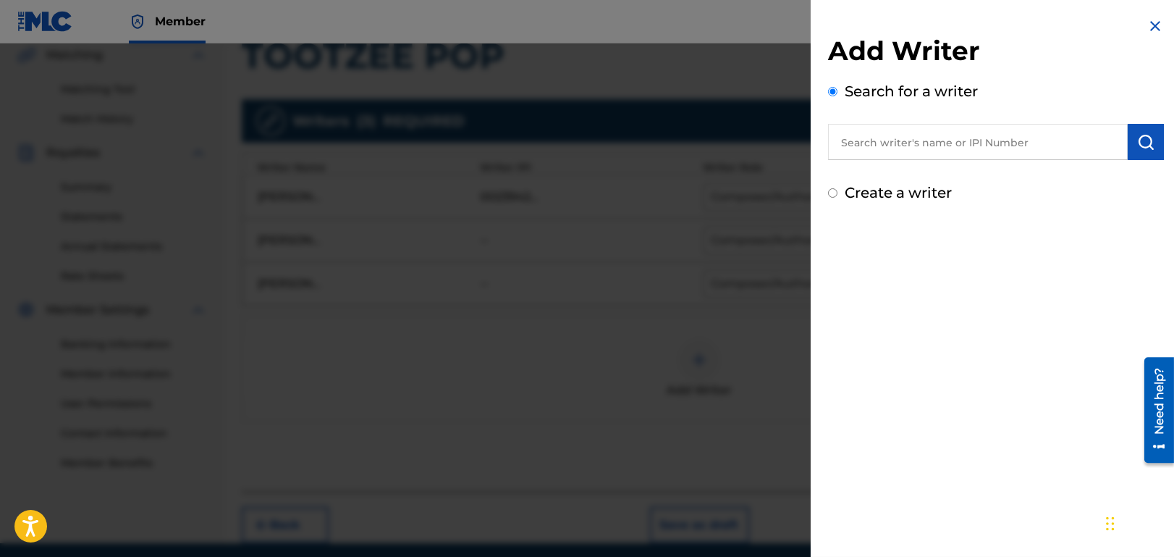
click at [1010, 140] on input "text" at bounding box center [978, 142] width 300 height 36
click at [878, 193] on label "Create a writer" at bounding box center [898, 192] width 107 height 17
radio input "true"
click at [838, 193] on input "Create a writer" at bounding box center [832, 192] width 9 height 9
radio input "false"
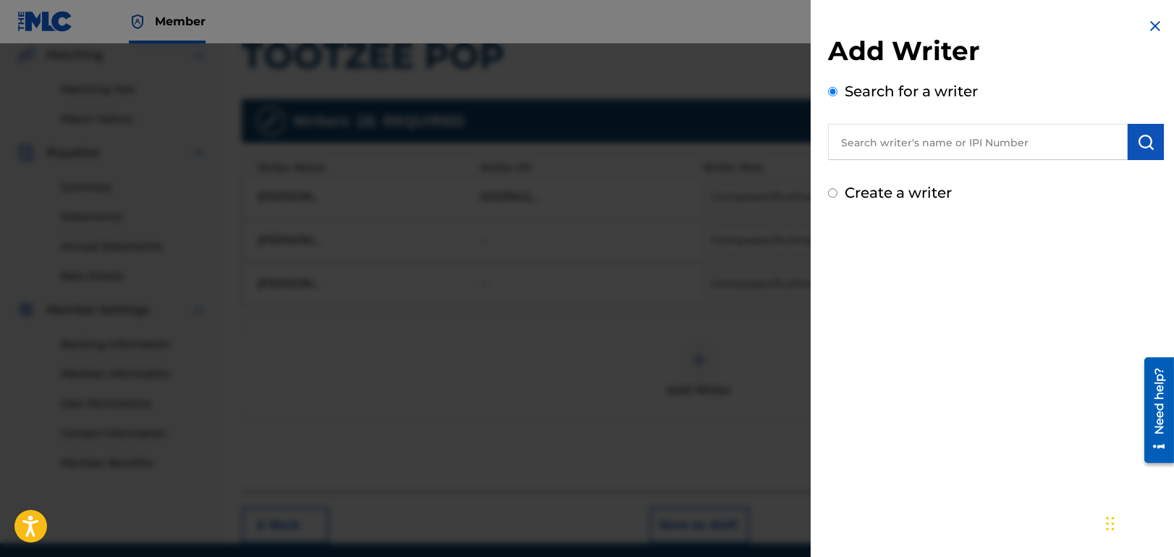
radio input "true"
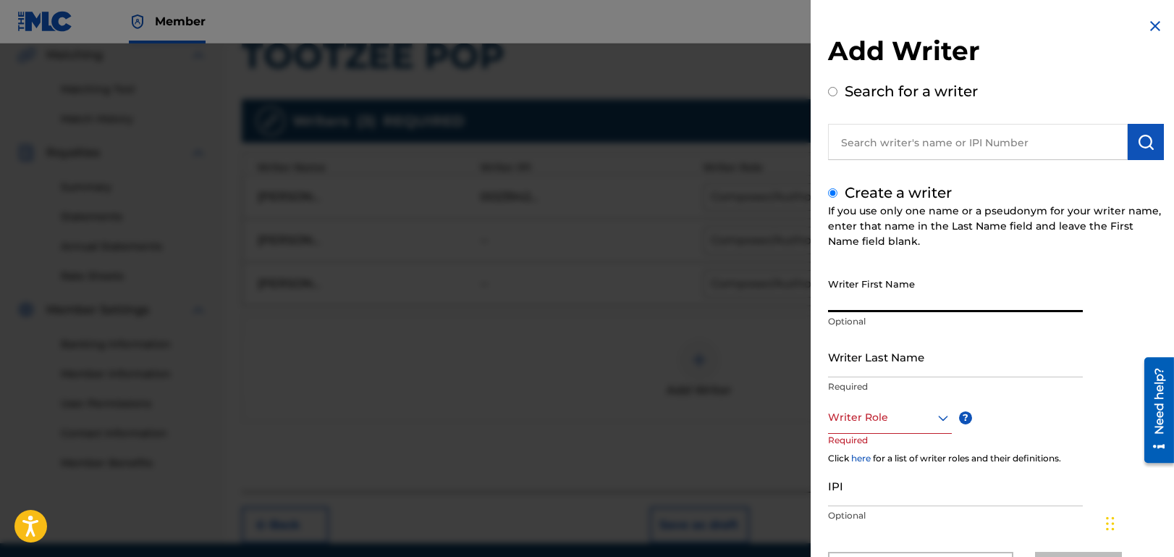
click at [902, 283] on input "Writer First Name" at bounding box center [955, 291] width 255 height 41
paste input "[PERSON_NAME]"
click at [863, 302] on input "[PERSON_NAME]" at bounding box center [955, 291] width 255 height 41
type input "D."
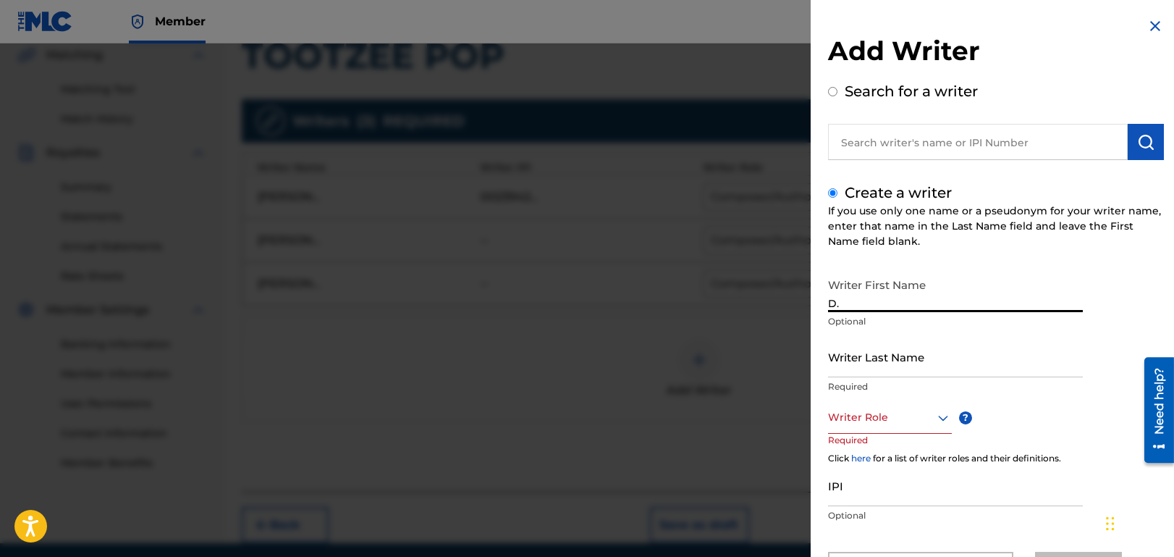
click at [893, 354] on input "Writer Last Name" at bounding box center [955, 356] width 255 height 41
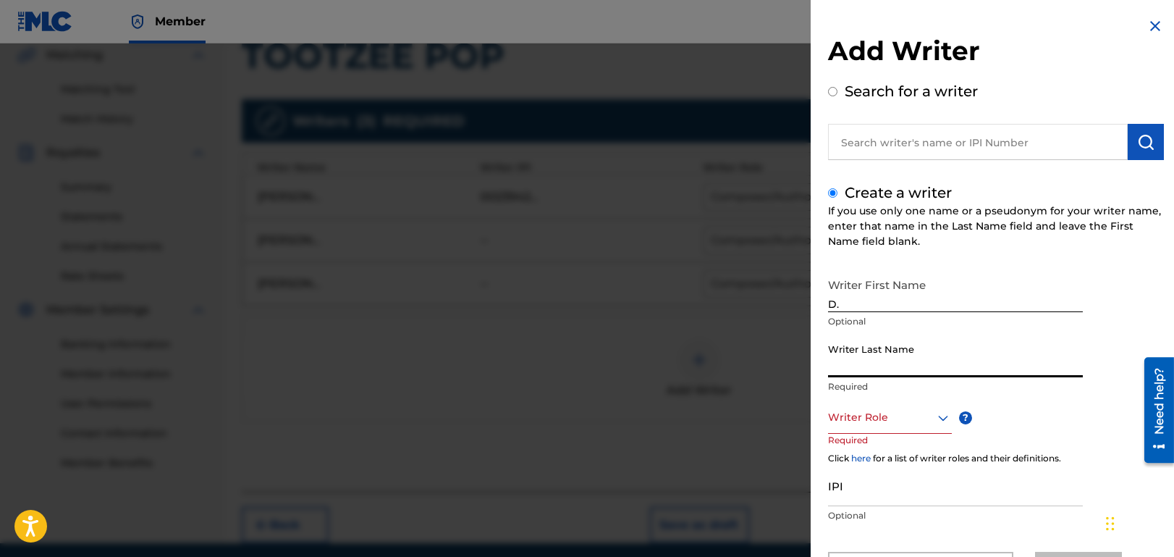
paste input "[PERSON_NAME]"
type input "[PERSON_NAME]"
click at [917, 411] on div "Writer Role" at bounding box center [890, 417] width 124 height 33
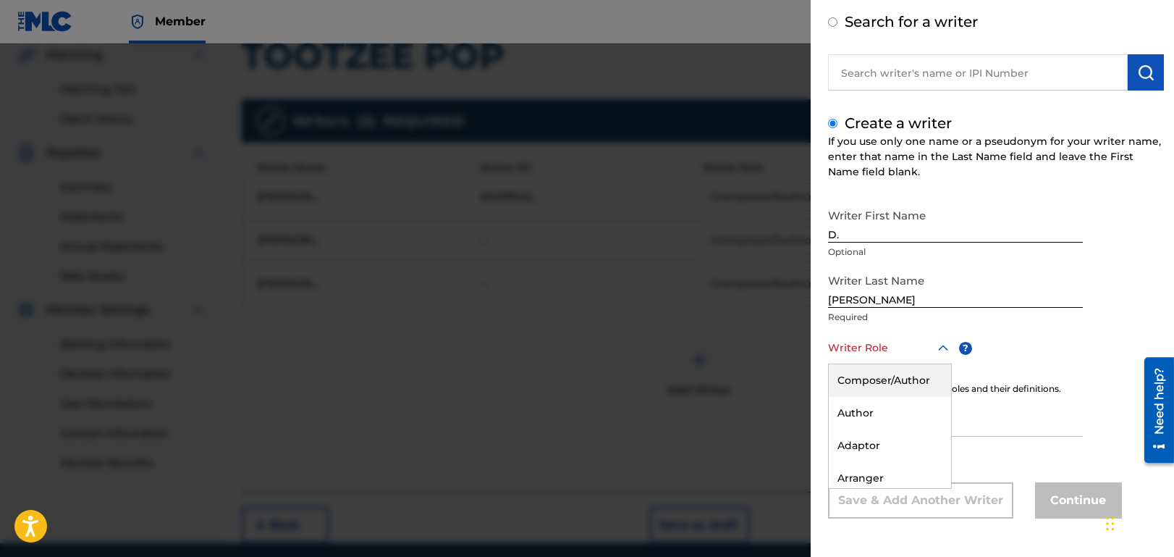
click at [912, 380] on div "Composer/Author" at bounding box center [890, 380] width 122 height 33
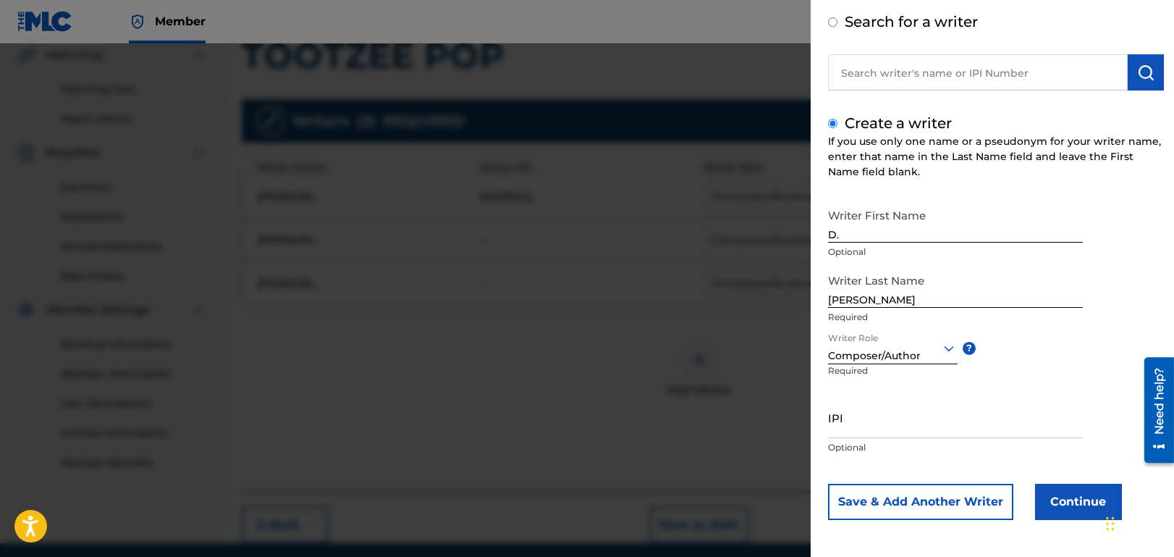
click at [1061, 494] on button "Continue" at bounding box center [1078, 502] width 87 height 36
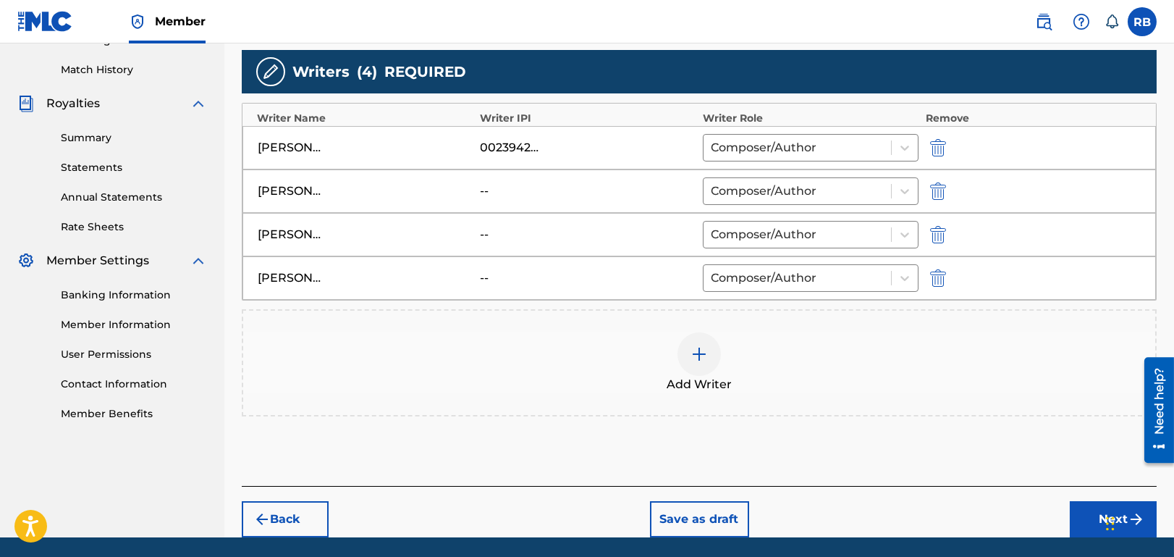
scroll to position [437, 0]
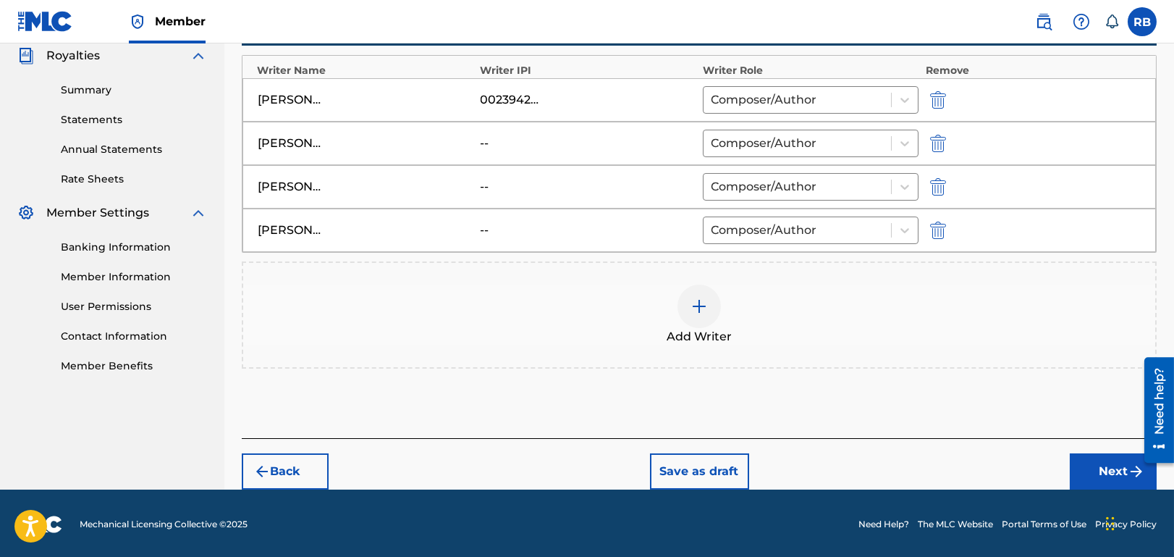
click at [1106, 465] on button "Next" at bounding box center [1113, 471] width 87 height 36
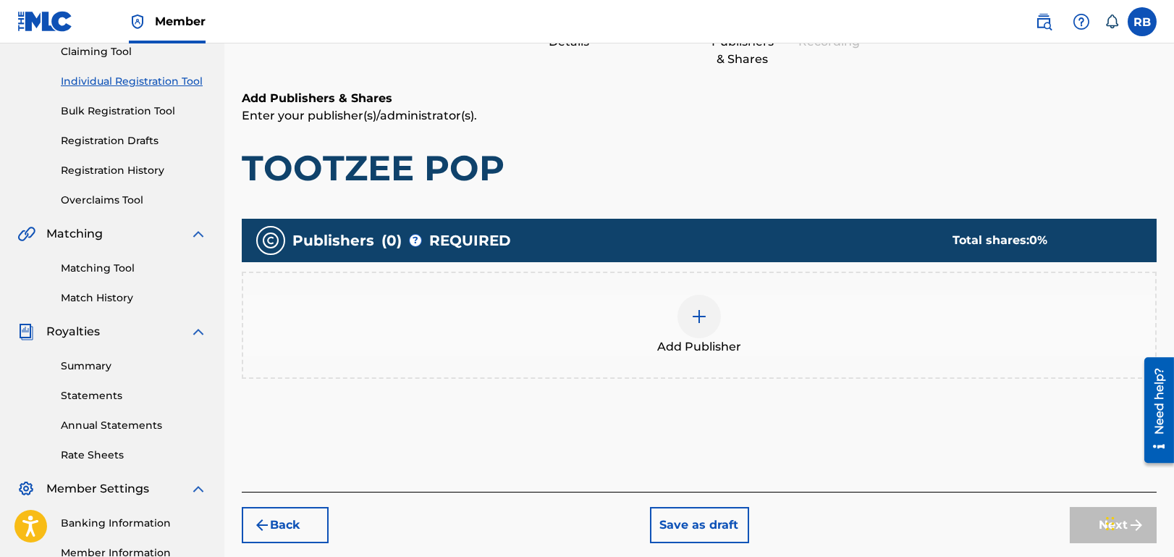
scroll to position [64, 0]
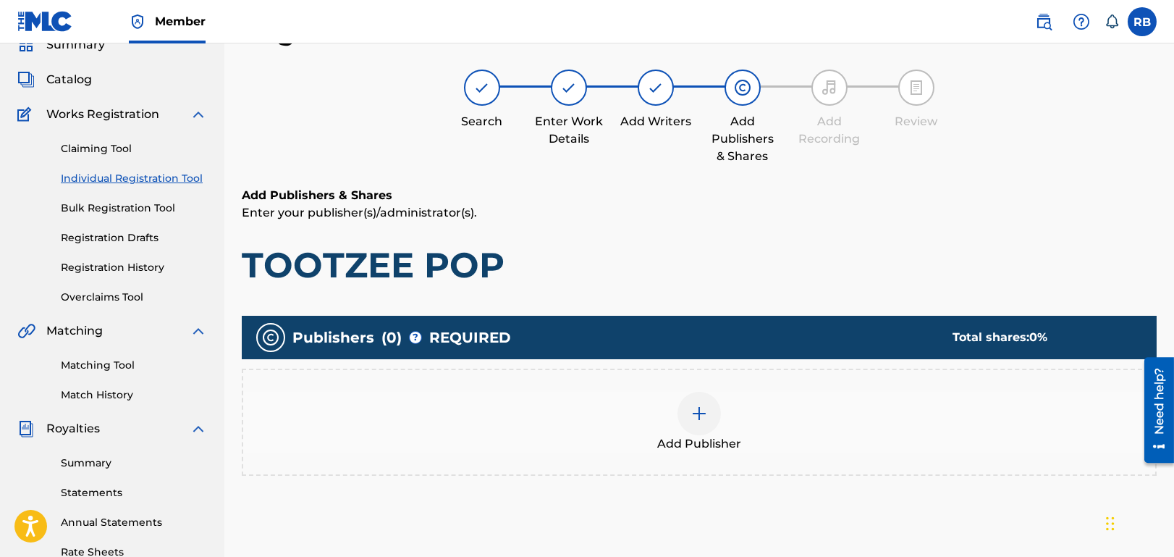
click at [710, 405] on div at bounding box center [699, 413] width 43 height 43
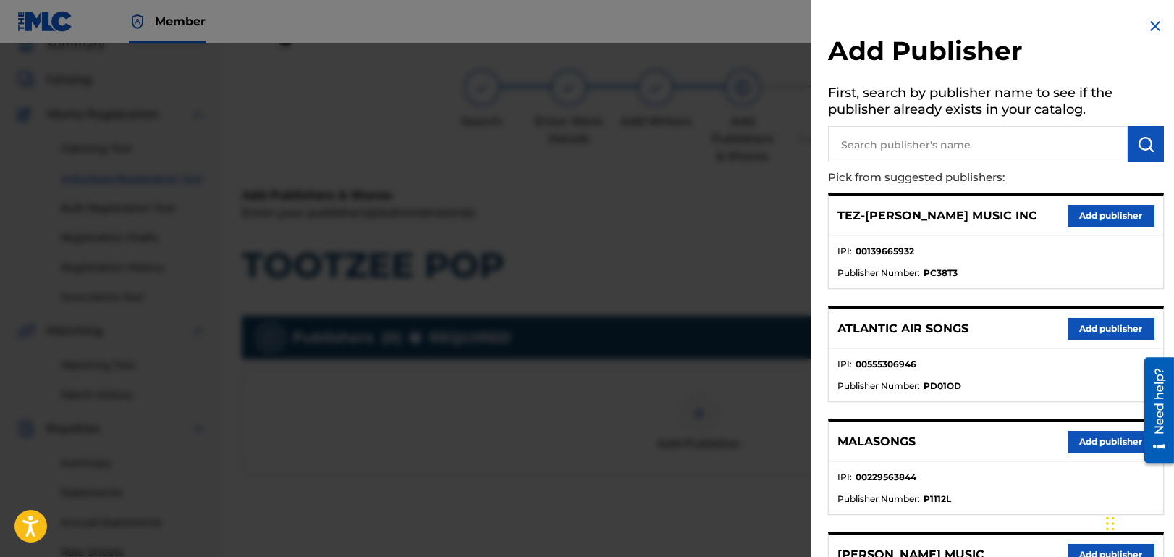
click at [918, 142] on input "text" at bounding box center [978, 144] width 300 height 36
type input "MALASONGS"
click at [1152, 134] on button "submit" at bounding box center [1146, 144] width 36 height 36
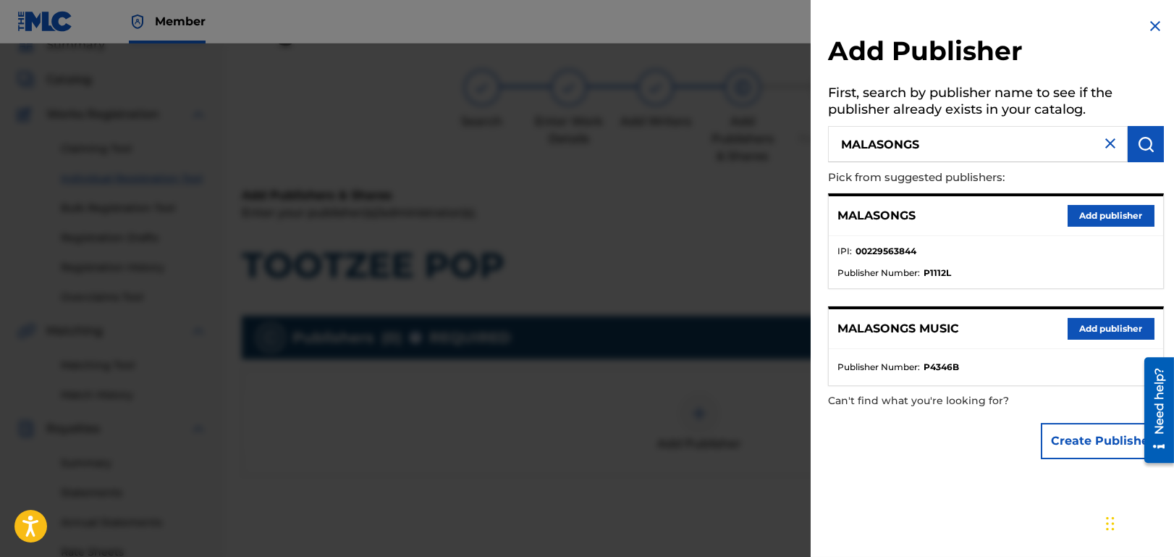
click at [1106, 211] on button "Add publisher" at bounding box center [1111, 216] width 87 height 22
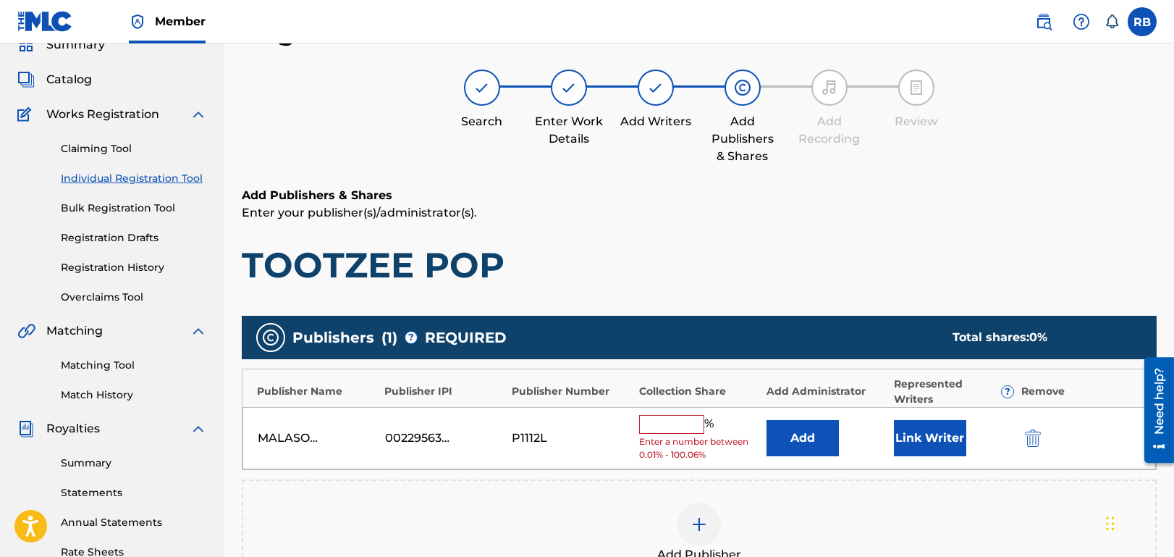
click at [673, 421] on input "text" at bounding box center [671, 424] width 65 height 19
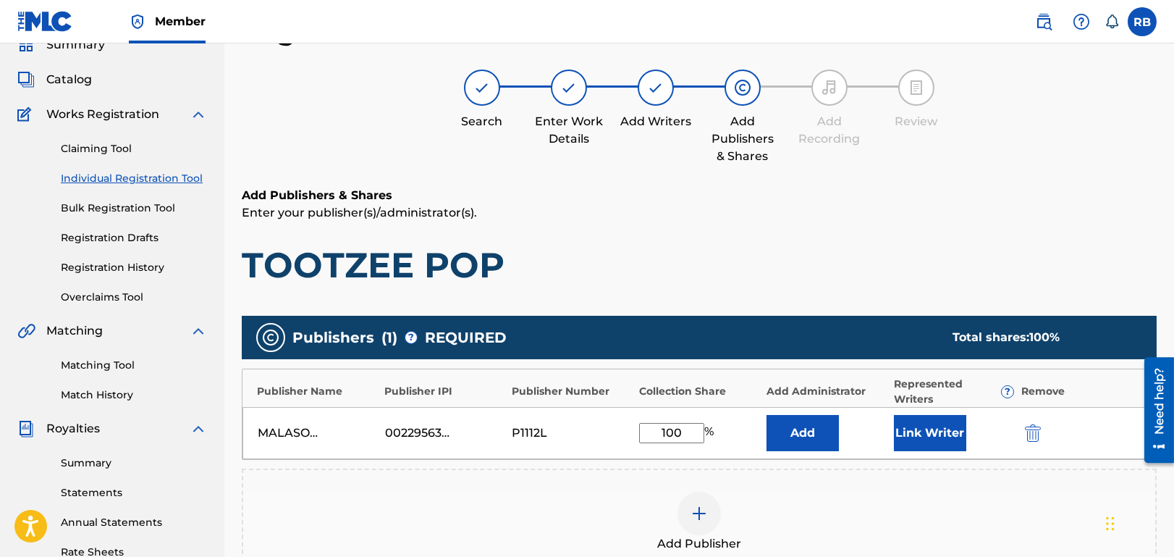
type input "100"
click at [834, 505] on div "Add Publisher" at bounding box center [699, 522] width 912 height 61
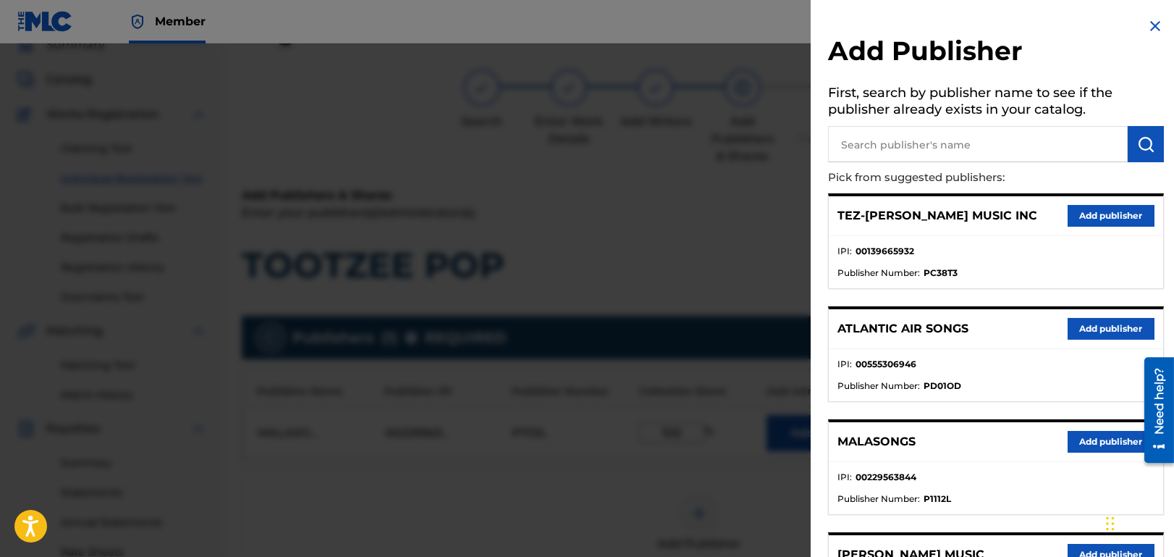
click at [777, 492] on div at bounding box center [587, 321] width 1174 height 557
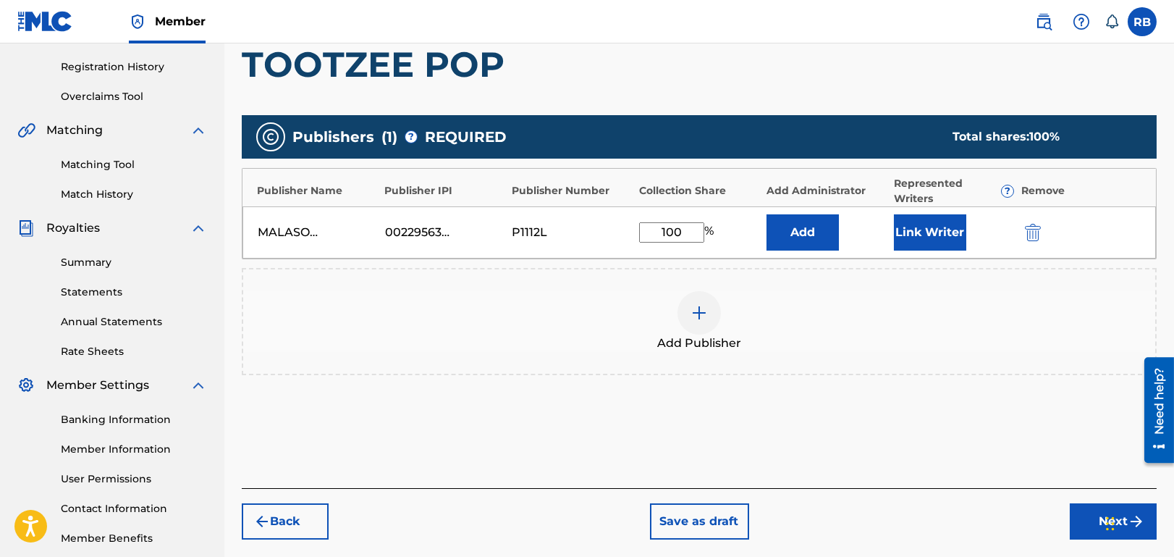
scroll to position [340, 0]
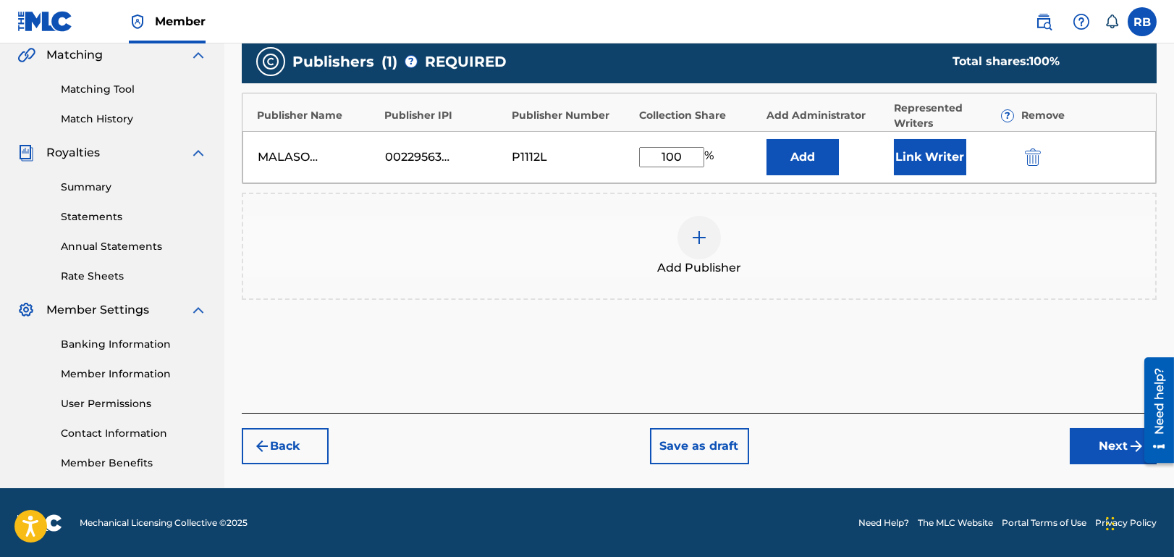
click at [1109, 445] on button "Next" at bounding box center [1113, 446] width 87 height 36
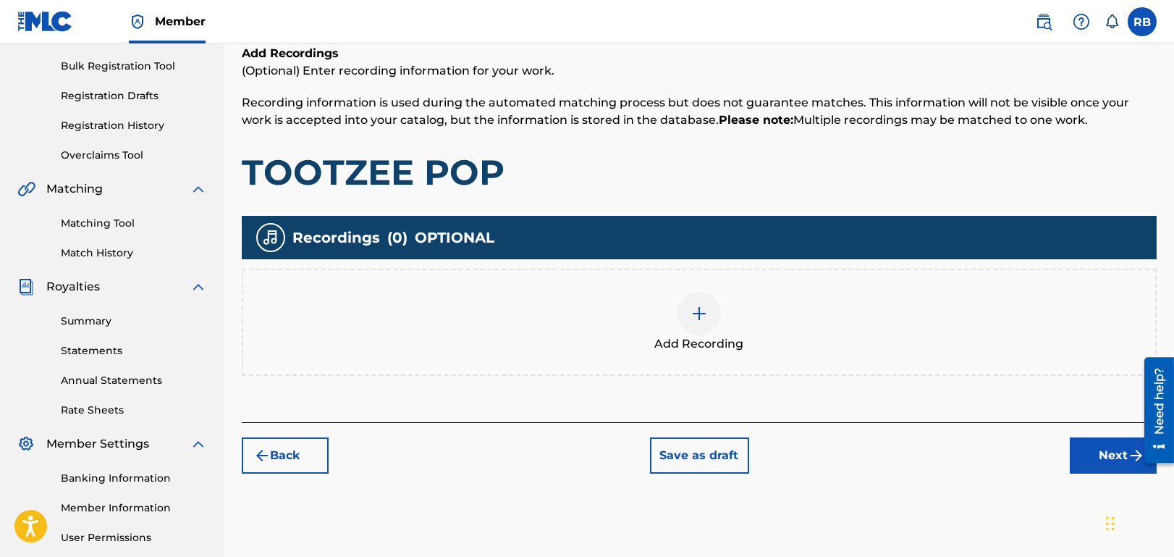
scroll to position [209, 0]
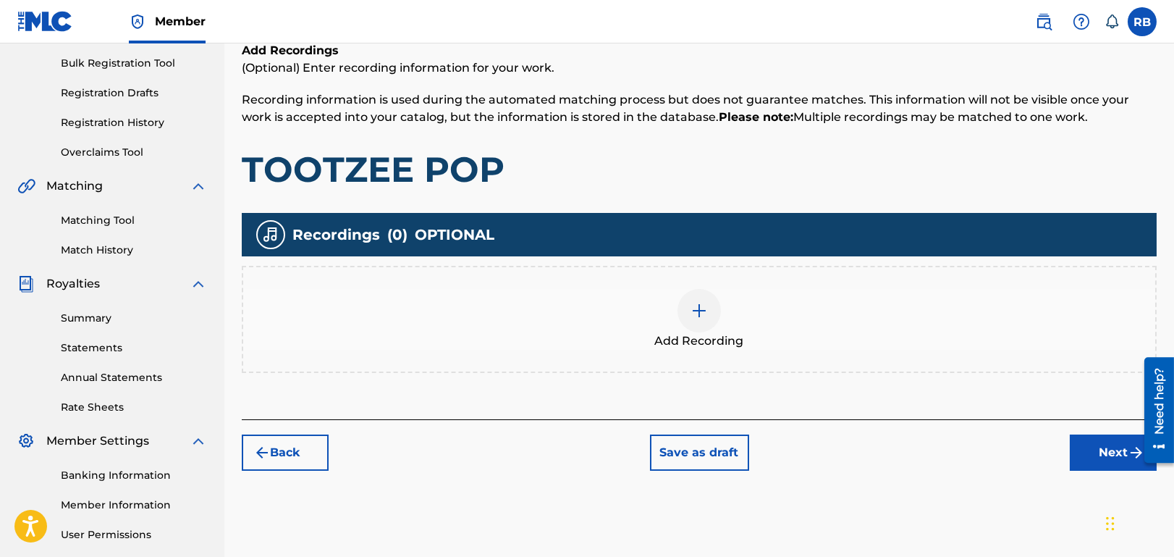
click at [699, 311] on img at bounding box center [699, 310] width 17 height 17
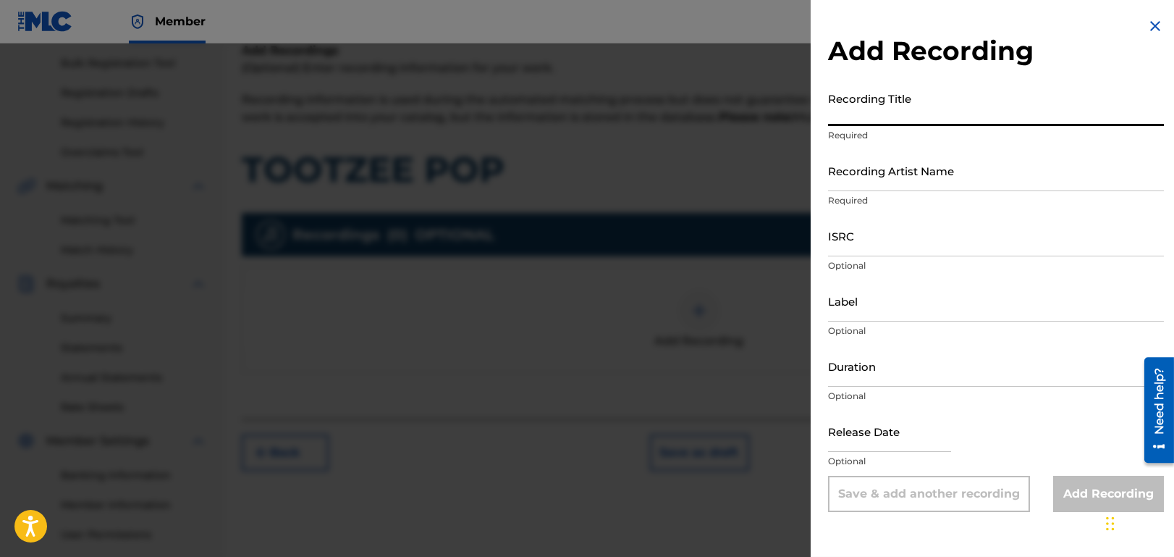
click at [937, 110] on input "Recording Title" at bounding box center [996, 105] width 336 height 41
click at [930, 112] on input "Recording Title" at bounding box center [996, 105] width 336 height 41
paste input "Tootzee Pop"
type input "Tootzee Pop (Radio)"
click at [965, 174] on input "Recording Artist Name" at bounding box center [996, 170] width 336 height 41
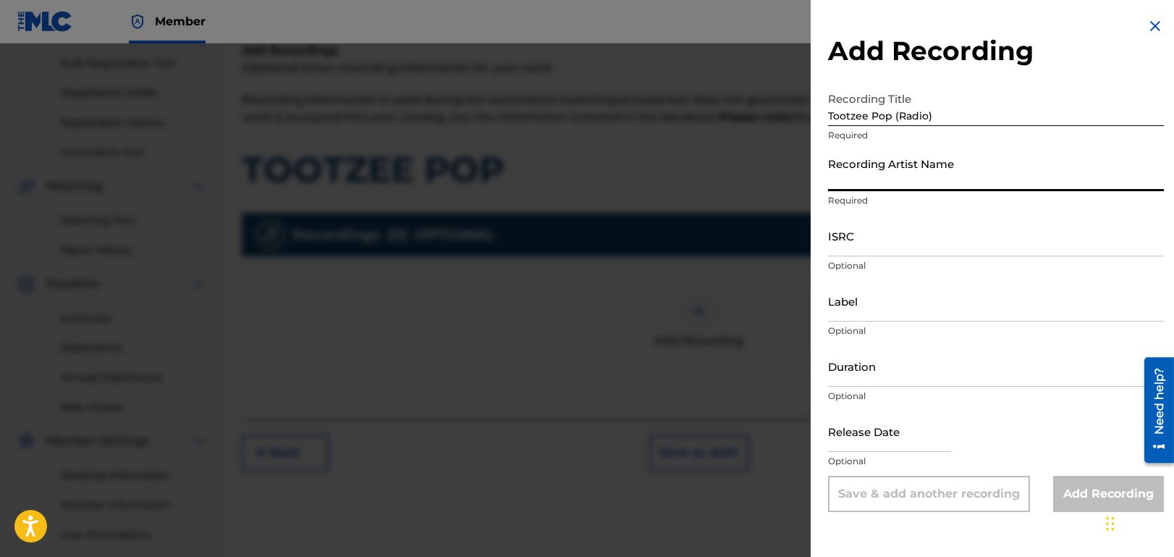
paste input "69 Girlz"
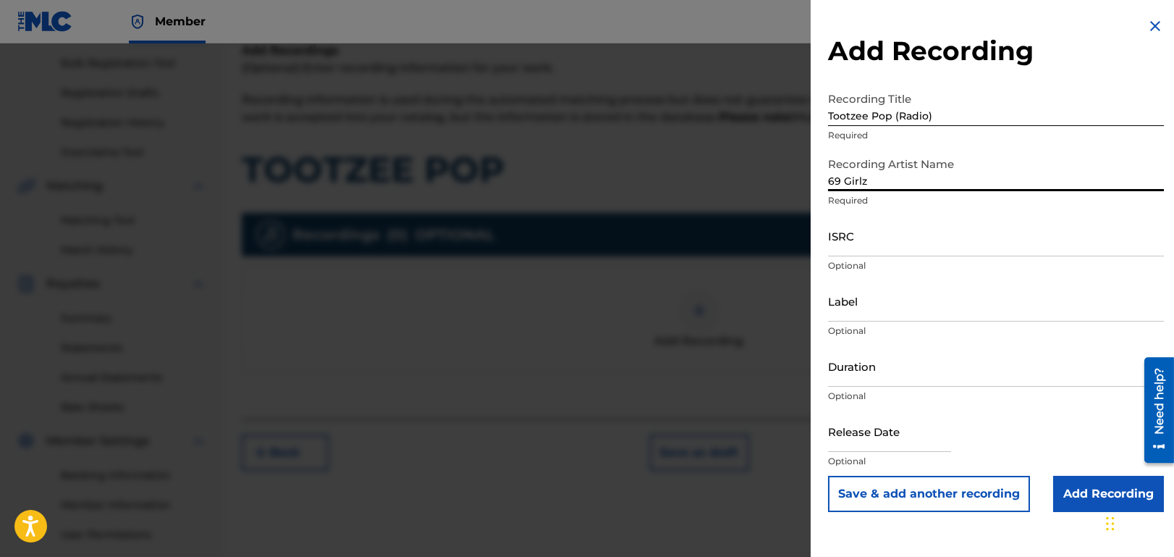
type input "69 Girlz"
click at [928, 259] on p "Optional" at bounding box center [996, 265] width 336 height 13
click at [898, 241] on input "ISRC" at bounding box center [996, 235] width 336 height 41
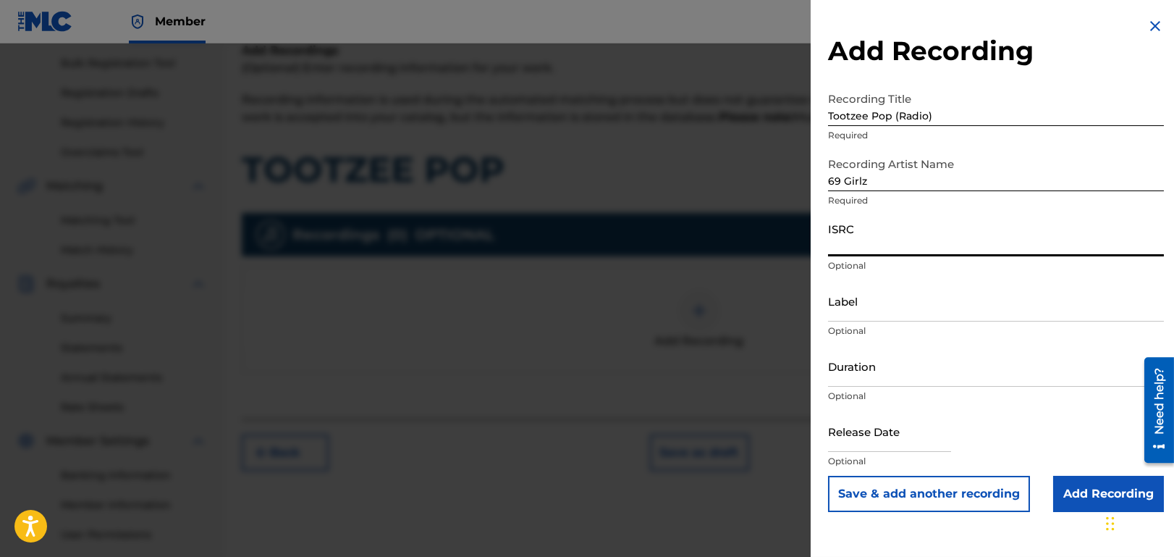
paste input "USASN2531000"
type input "USASN2531000"
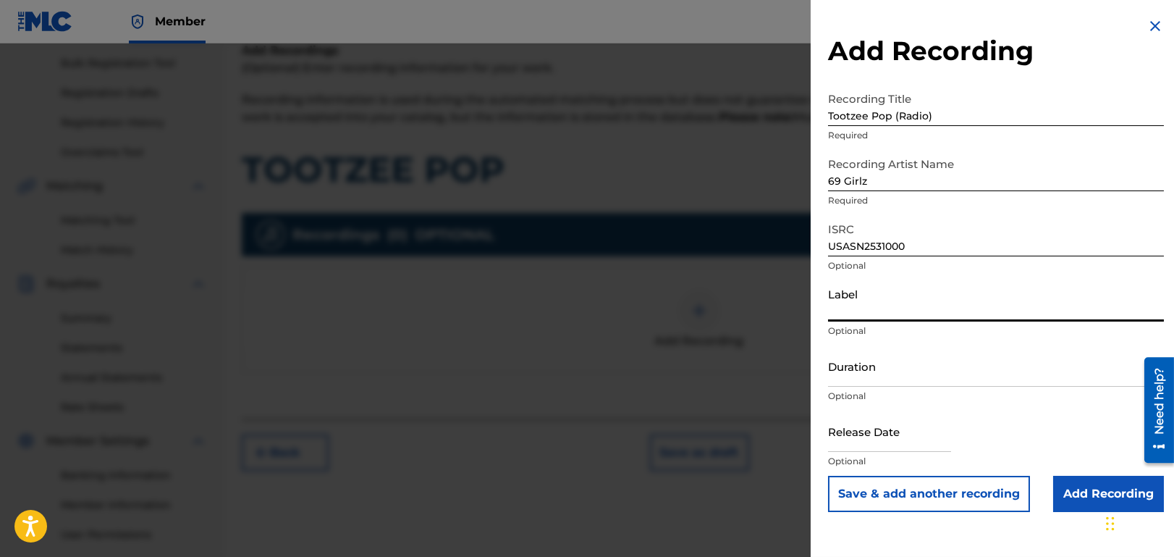
click at [901, 316] on input "Label" at bounding box center [996, 300] width 336 height 41
type input "BASIX"
click at [887, 117] on input "Tootzee Pop (Radio)" at bounding box center [996, 105] width 336 height 41
drag, startPoint x: 892, startPoint y: 117, endPoint x: 823, endPoint y: 112, distance: 69.0
click at [823, 112] on div "Add Recording Recording Title Tootzee Pop (Radio) Required Recording Artist Nam…" at bounding box center [996, 264] width 371 height 529
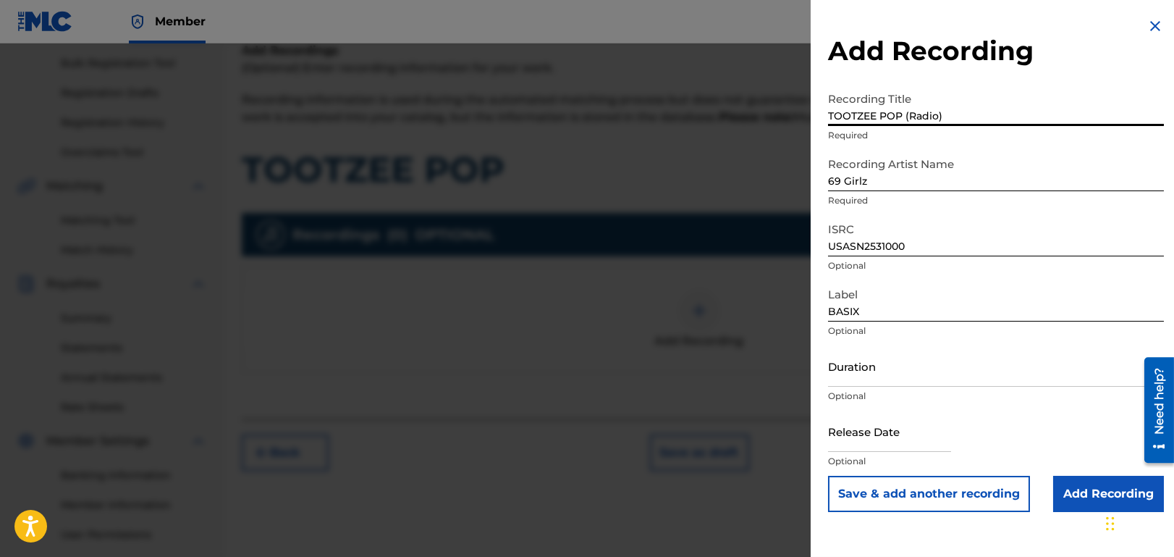
click at [907, 117] on input "TOOTZEE POP (Radio)" at bounding box center [996, 105] width 336 height 41
click at [913, 117] on input "TOOTZEE POP (Radio)" at bounding box center [996, 105] width 336 height 41
click at [1058, 85] on input "TOOTZEE POP (RADIO)" at bounding box center [996, 105] width 336 height 41
type input "TOOTZEE POP (RADIO)"
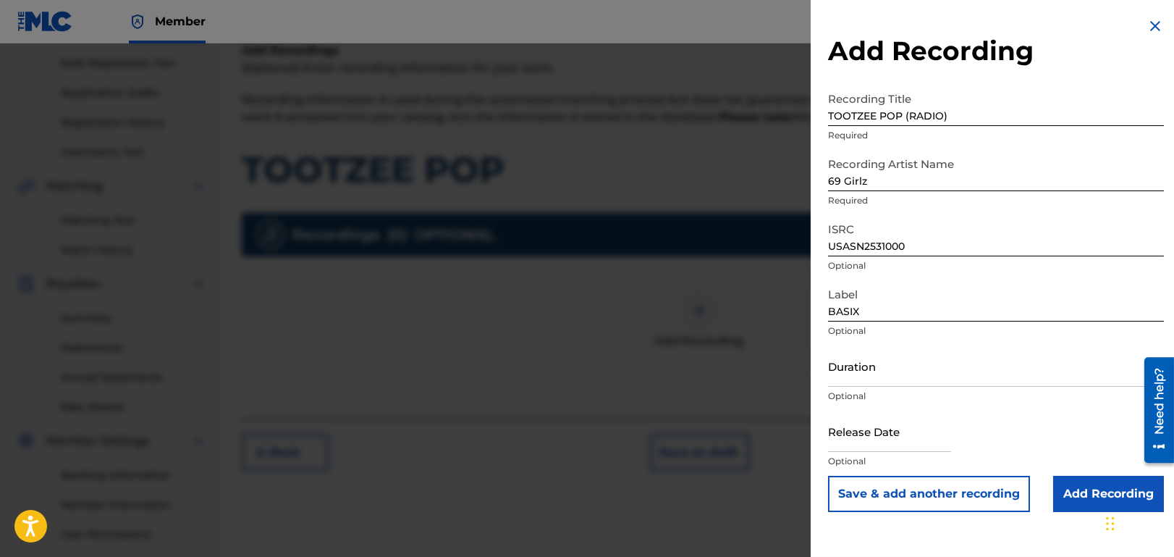
click at [1066, 501] on input "Add Recording" at bounding box center [1109, 494] width 111 height 36
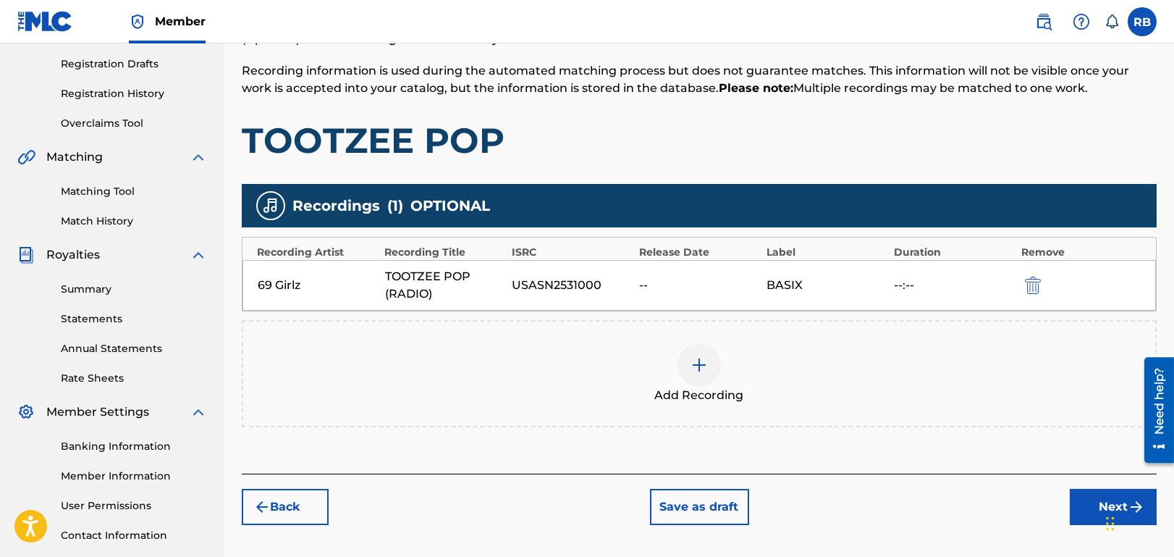
scroll to position [282, 0]
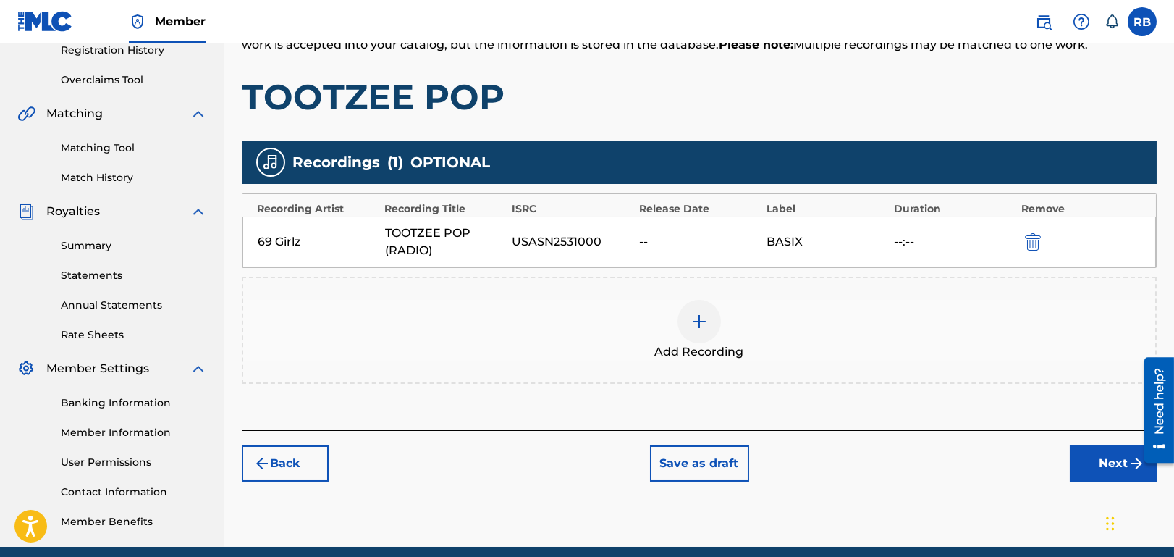
click at [701, 324] on img at bounding box center [699, 321] width 17 height 17
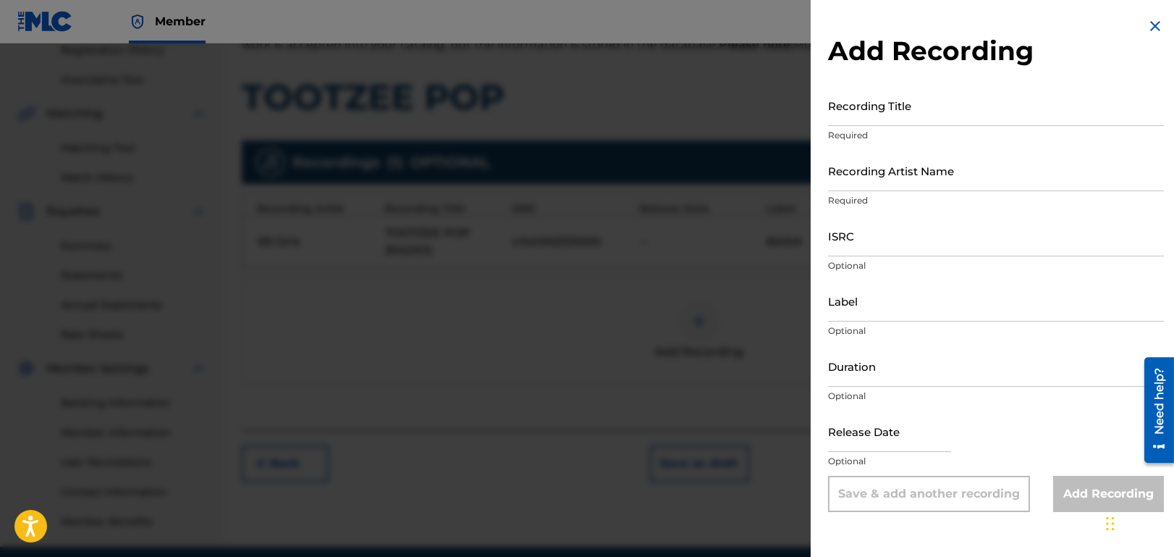
click at [1148, 29] on img at bounding box center [1155, 25] width 17 height 17
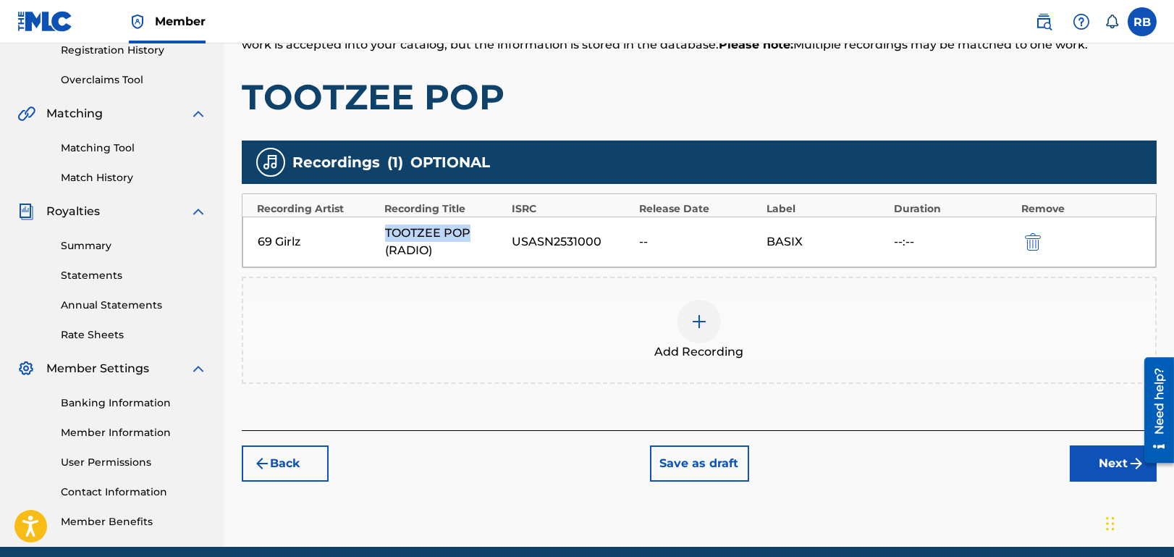
drag, startPoint x: 386, startPoint y: 230, endPoint x: 469, endPoint y: 231, distance: 83.3
click at [472, 230] on div "TOOTZEE POP (RADIO)" at bounding box center [445, 241] width 120 height 35
copy div "TOOTZEE POP"
click at [697, 319] on img at bounding box center [699, 321] width 17 height 17
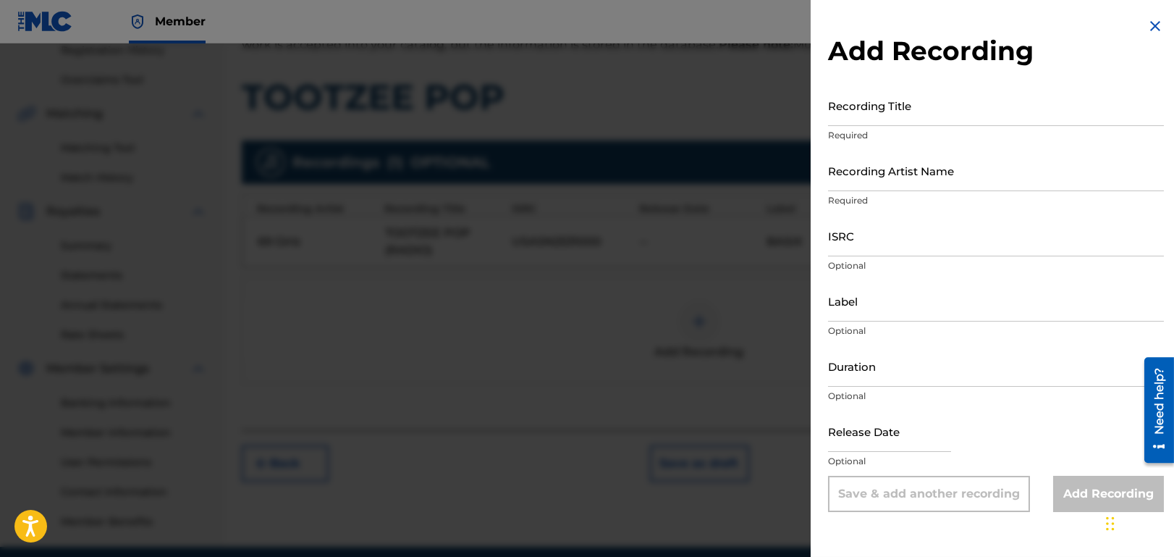
click at [867, 105] on input "Recording Title" at bounding box center [996, 105] width 336 height 41
paste input "TOOTZEE POP"
type input "TOOTZEE POP (STREET MIX)"
click at [935, 243] on input "ISRC" at bounding box center [996, 235] width 336 height 41
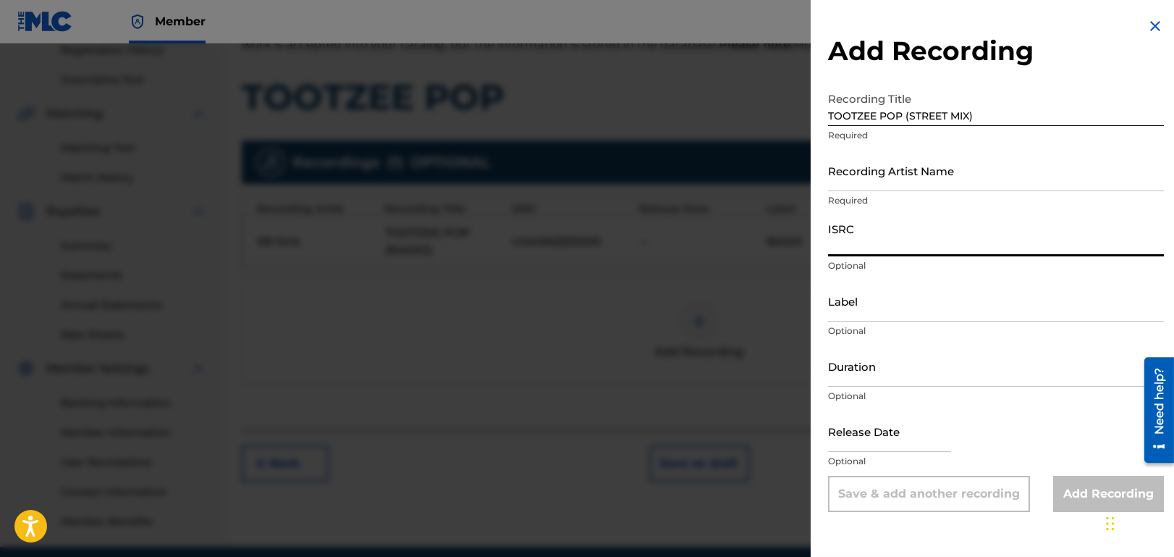
paste input "USASN2531001"
type input "USASN2531001"
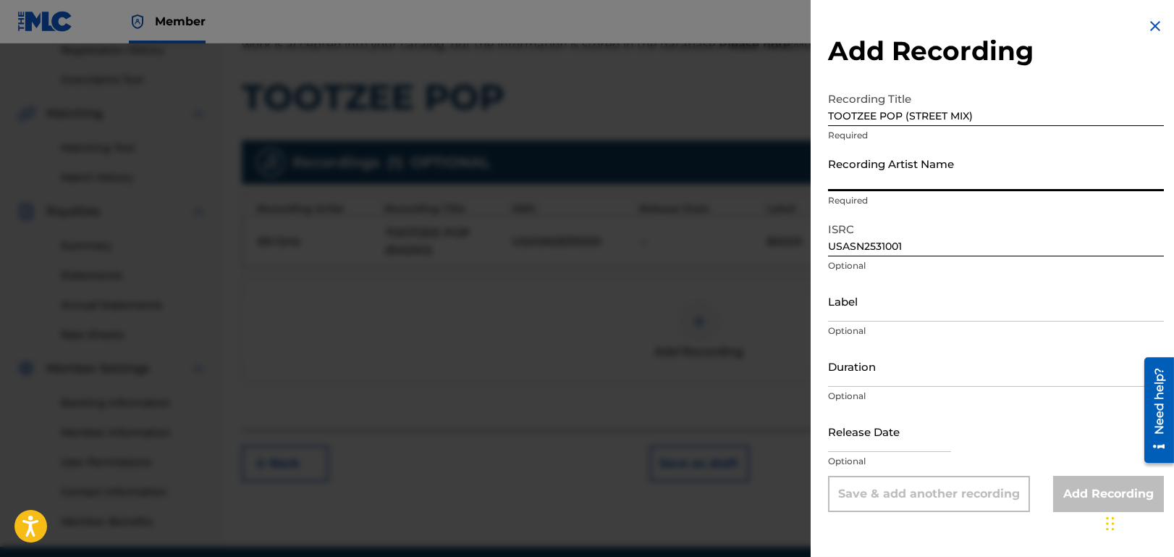
click at [970, 171] on input "Recording Artist Name" at bounding box center [996, 170] width 336 height 41
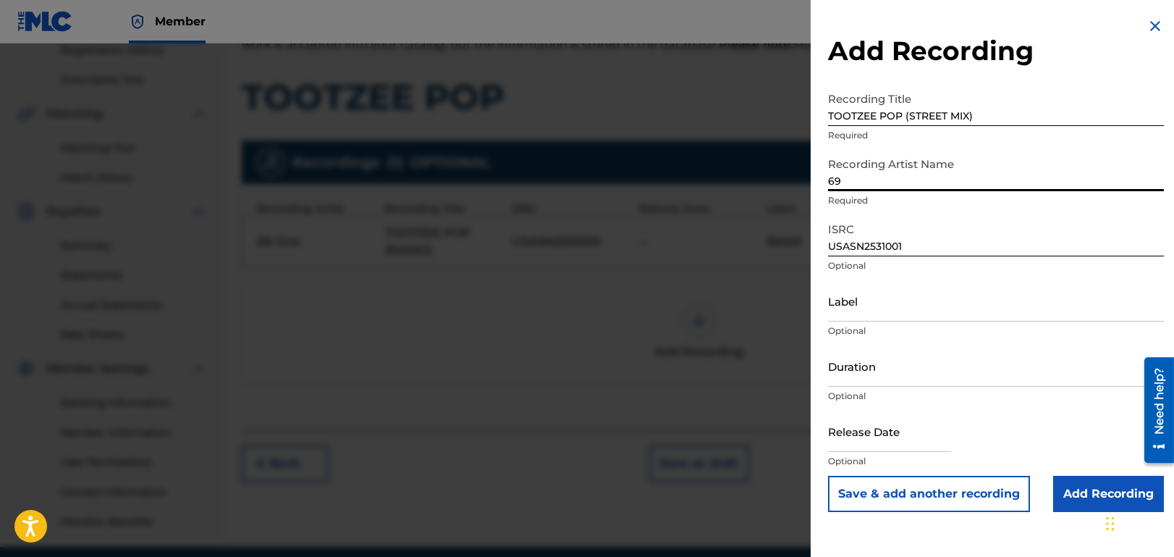
type input "69 GIRLZ"
click at [887, 305] on input "Label" at bounding box center [996, 300] width 336 height 41
type input "BASIX"
click at [1084, 491] on input "Add Recording" at bounding box center [1109, 494] width 111 height 36
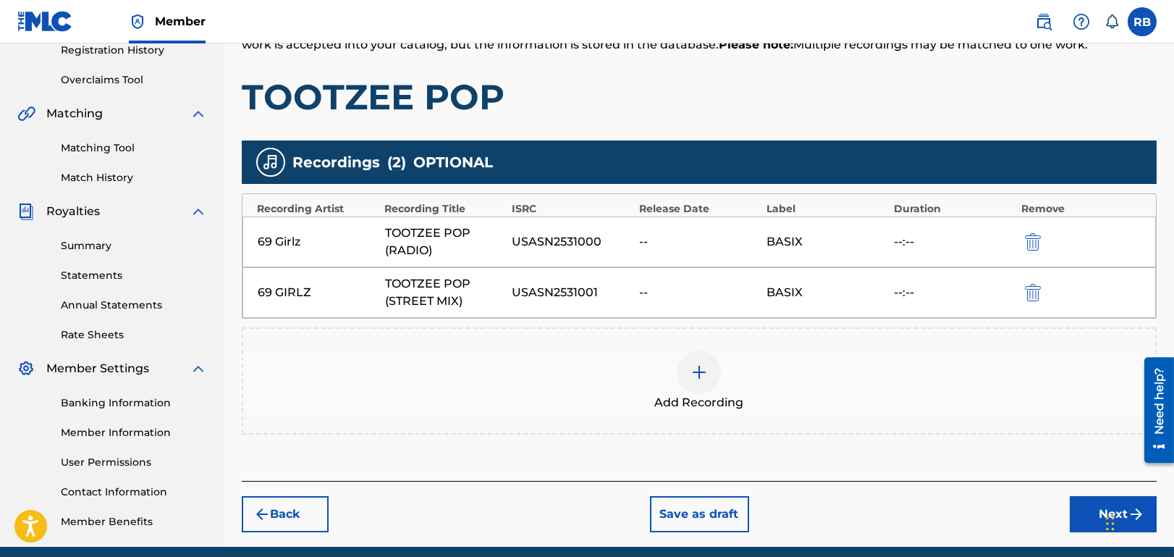
click at [699, 372] on img at bounding box center [699, 371] width 17 height 17
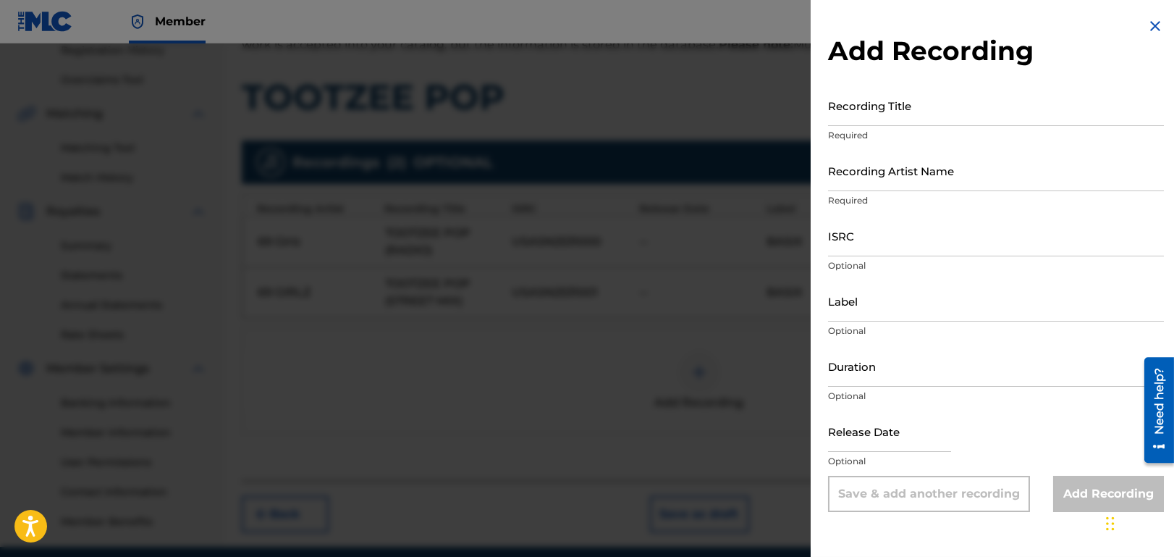
click at [888, 105] on input "Recording Title" at bounding box center [996, 105] width 336 height 41
paste input "T"
type input "TOOTZEE POP (CANDY DUB)"
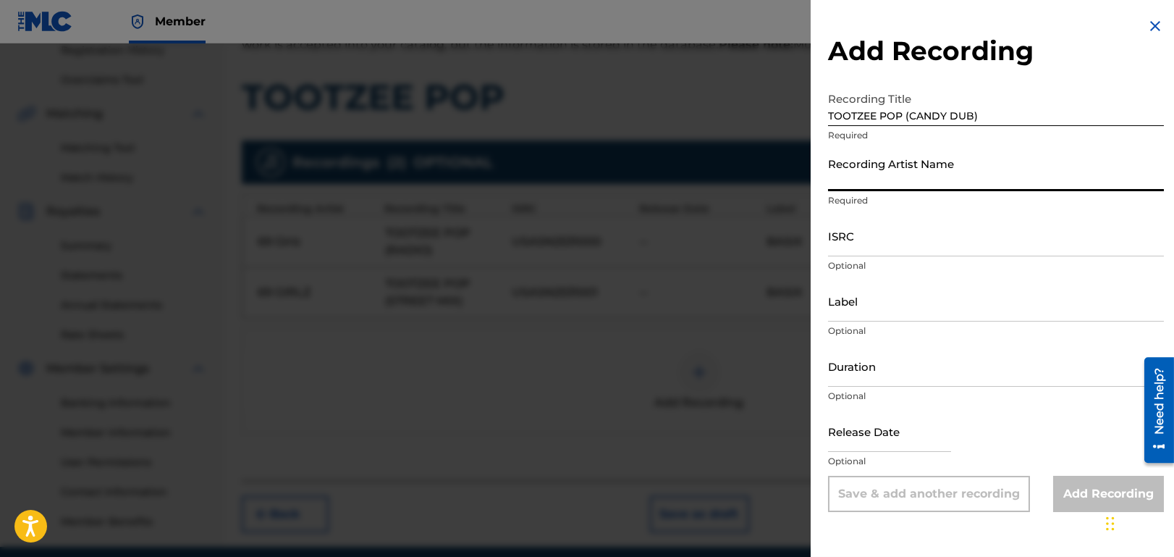
click at [949, 179] on input "Recording Artist Name" at bounding box center [996, 170] width 336 height 41
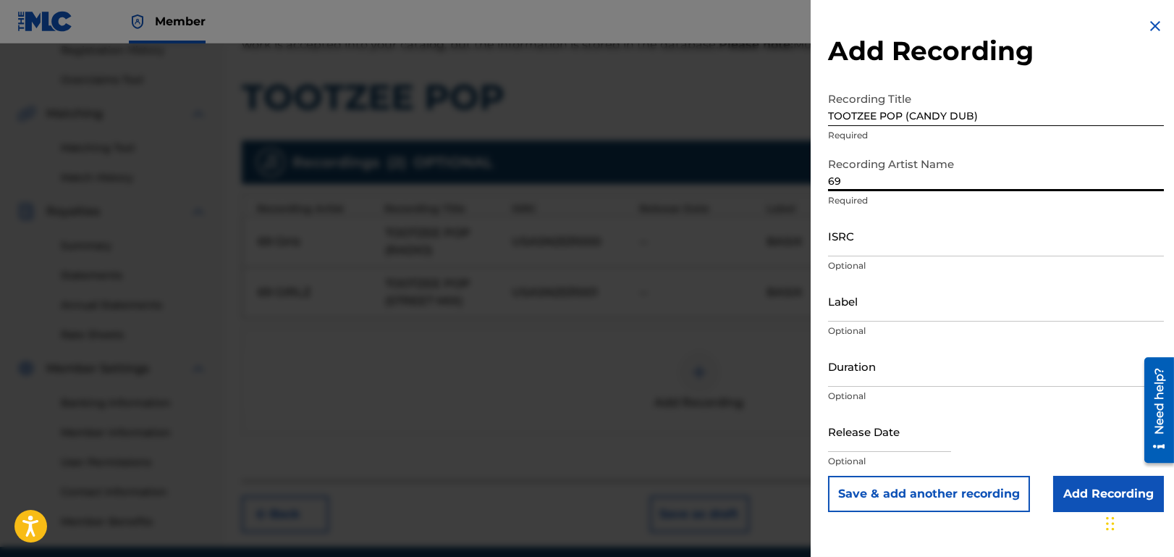
type input "69 GIRLZ"
click at [872, 244] on input "ISRC" at bounding box center [996, 235] width 336 height 41
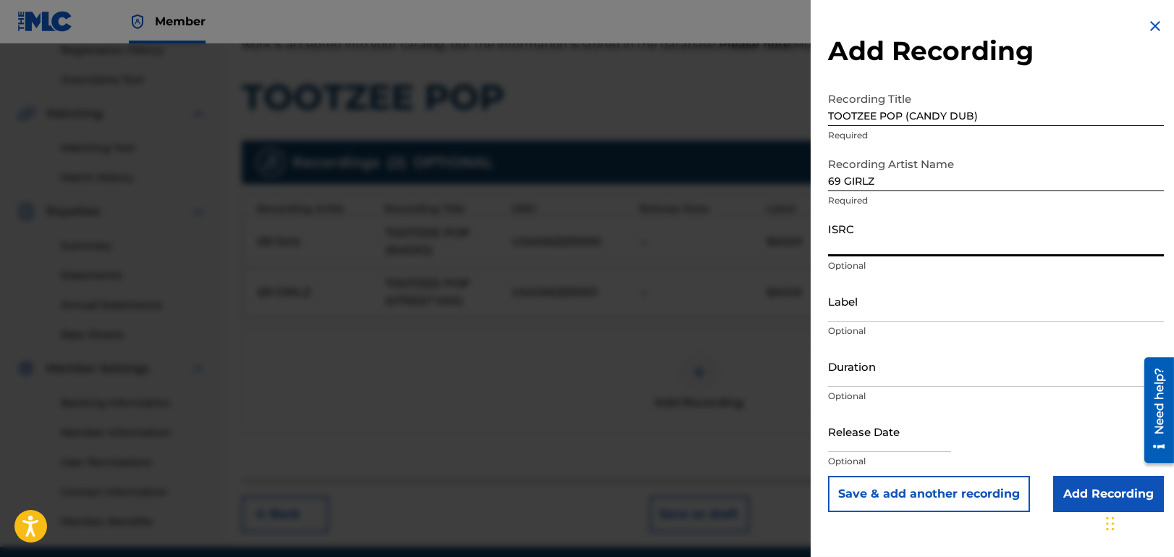
paste input "USASN2531002"
type input "USASN2531002"
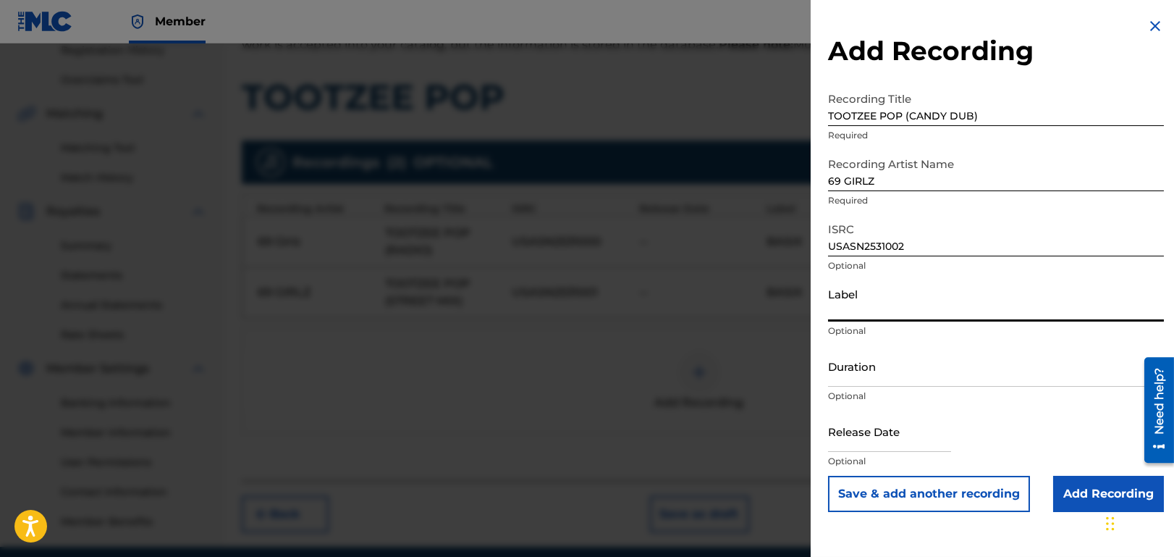
click at [875, 308] on input "Label" at bounding box center [996, 300] width 336 height 41
type input "BASIX"
click at [1093, 501] on input "Add Recording" at bounding box center [1109, 494] width 111 height 36
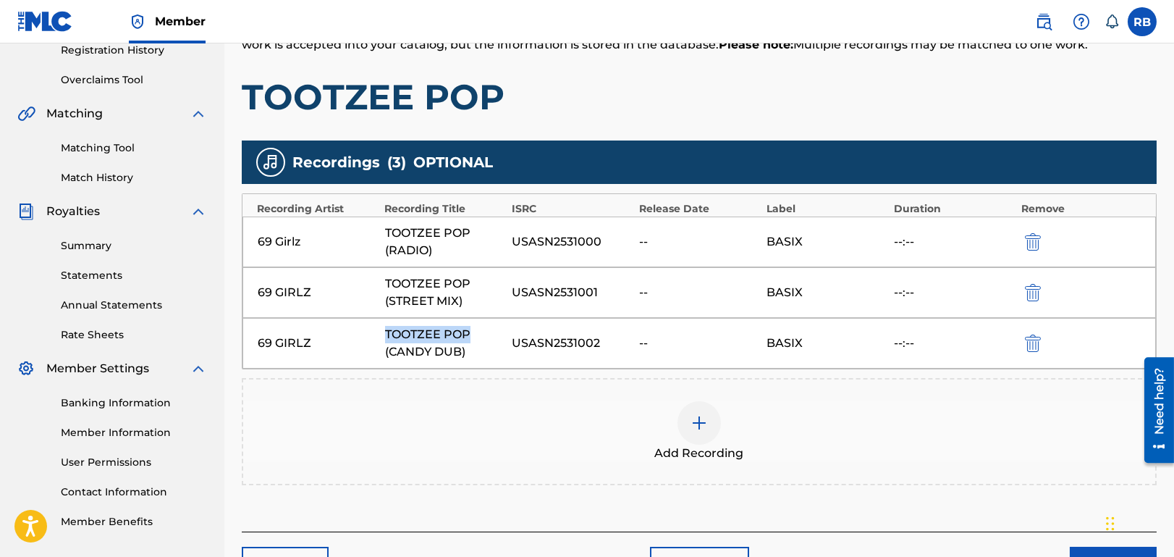
drag, startPoint x: 471, startPoint y: 330, endPoint x: 372, endPoint y: 332, distance: 98.5
click at [379, 324] on div "69 GIRLZ TOOTZEE POP (CANDY DUB) USASN2531002 -- BASIX --:--" at bounding box center [700, 343] width 914 height 51
copy div "TOOTZEE POP"
click at [702, 419] on img at bounding box center [699, 422] width 17 height 17
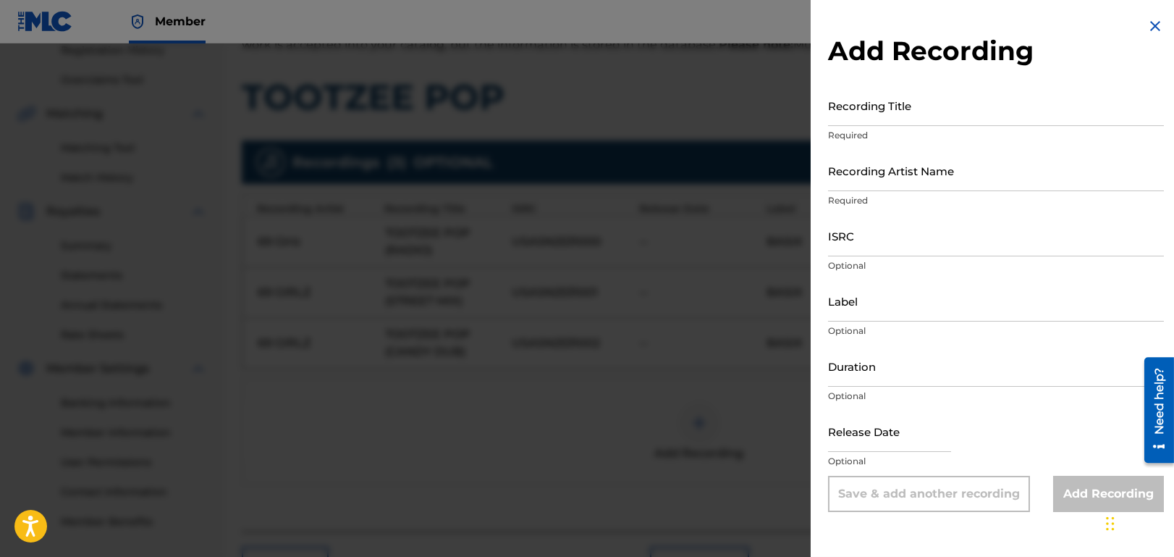
click at [921, 105] on input "Recording Title" at bounding box center [996, 105] width 336 height 41
paste input "TOOTZEE POP"
type input "TOOTZEE POP (ALBUM)"
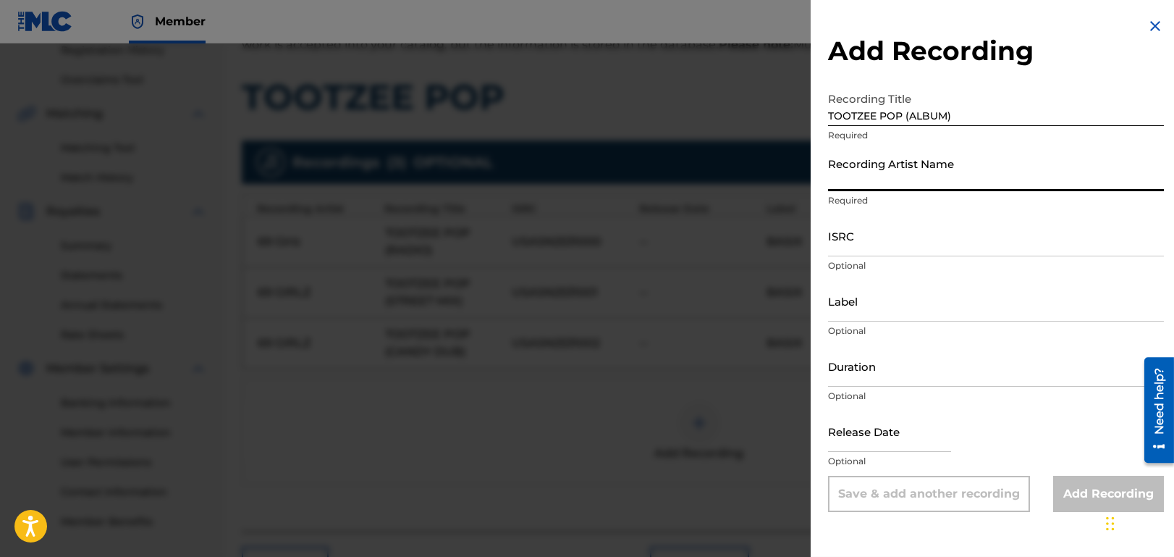
click at [966, 169] on input "Recording Artist Name" at bounding box center [996, 170] width 336 height 41
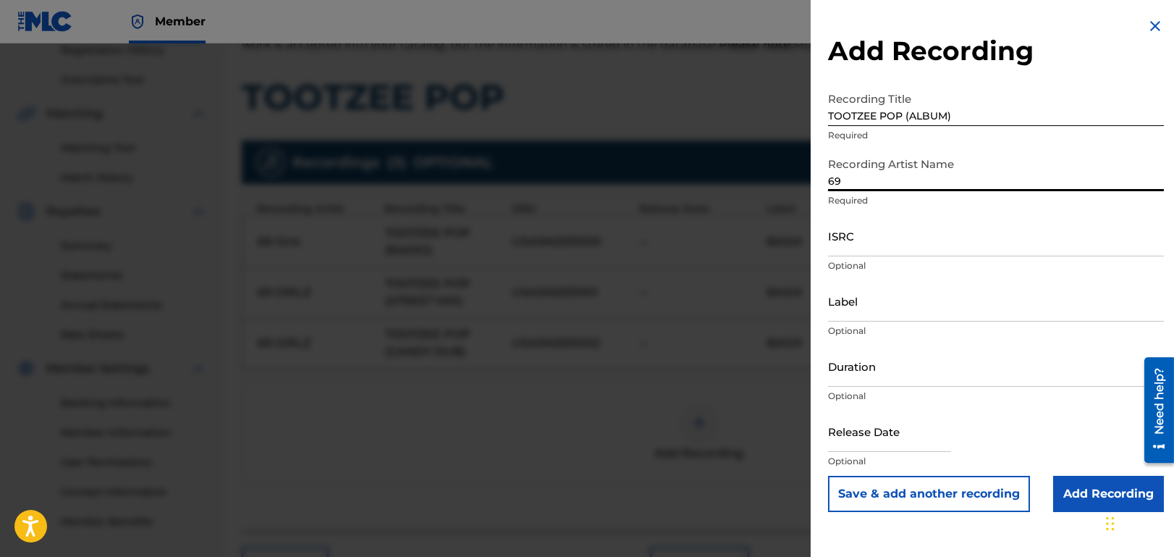
type input "69 GIRLZ"
click at [909, 306] on input "Label" at bounding box center [996, 300] width 336 height 41
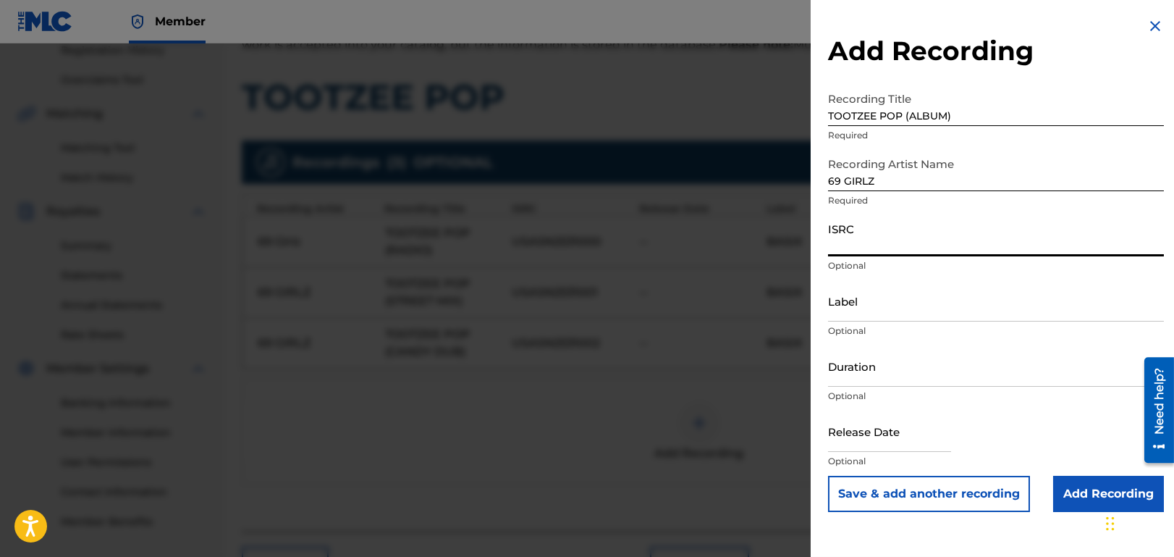
click at [902, 239] on input "ISRC" at bounding box center [996, 235] width 336 height 41
paste input "USASN2531003"
type input "USASN2531003"
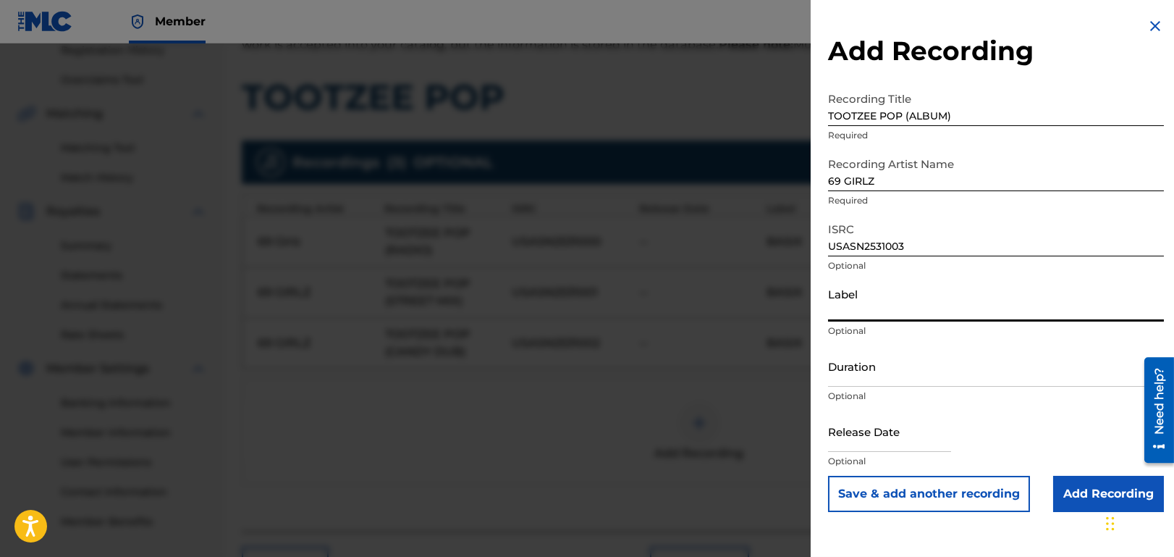
click at [875, 301] on input "Label" at bounding box center [996, 300] width 336 height 41
type input "BASIX"
click at [1076, 492] on input "Add Recording" at bounding box center [1109, 494] width 111 height 36
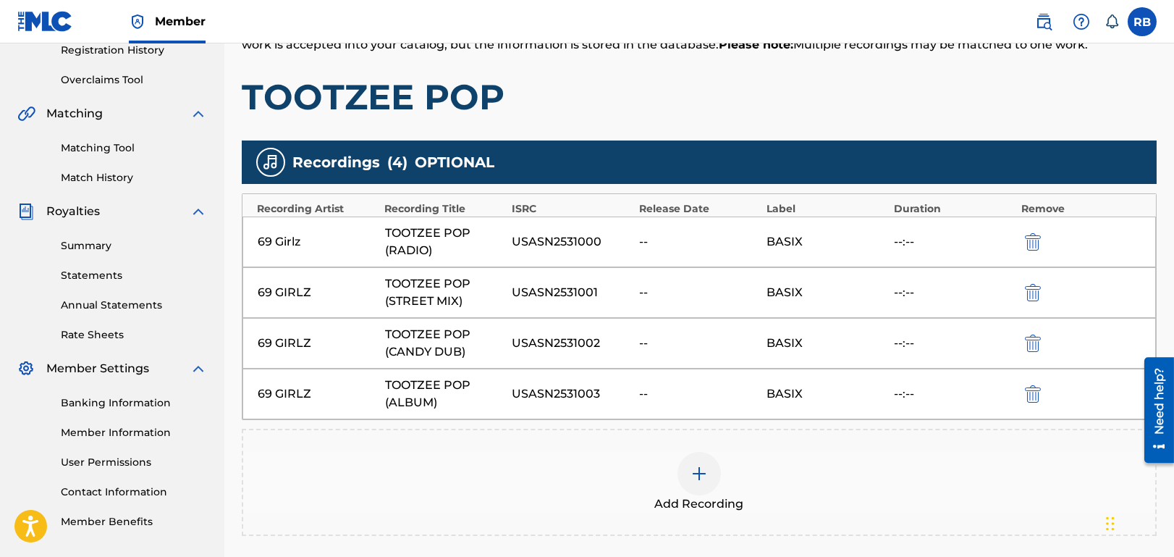
click at [699, 472] on img at bounding box center [699, 473] width 17 height 17
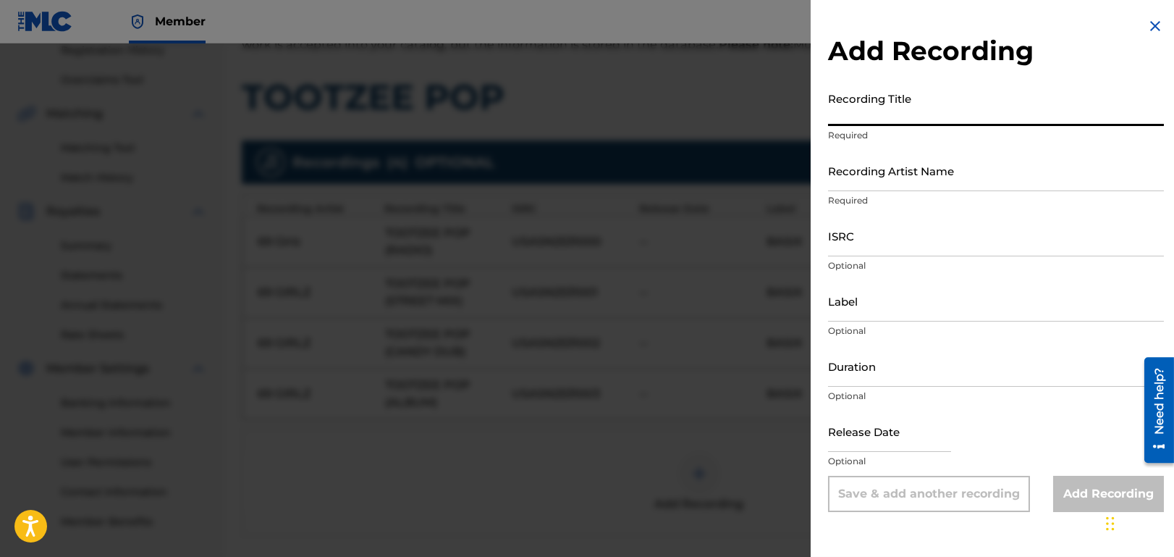
drag, startPoint x: 893, startPoint y: 116, endPoint x: 896, endPoint y: 109, distance: 7.5
click at [896, 109] on input "Recording Title" at bounding box center [996, 105] width 336 height 41
paste input "USASN2531003"
type input "USASN2531003"
click at [1152, 26] on img at bounding box center [1155, 25] width 17 height 17
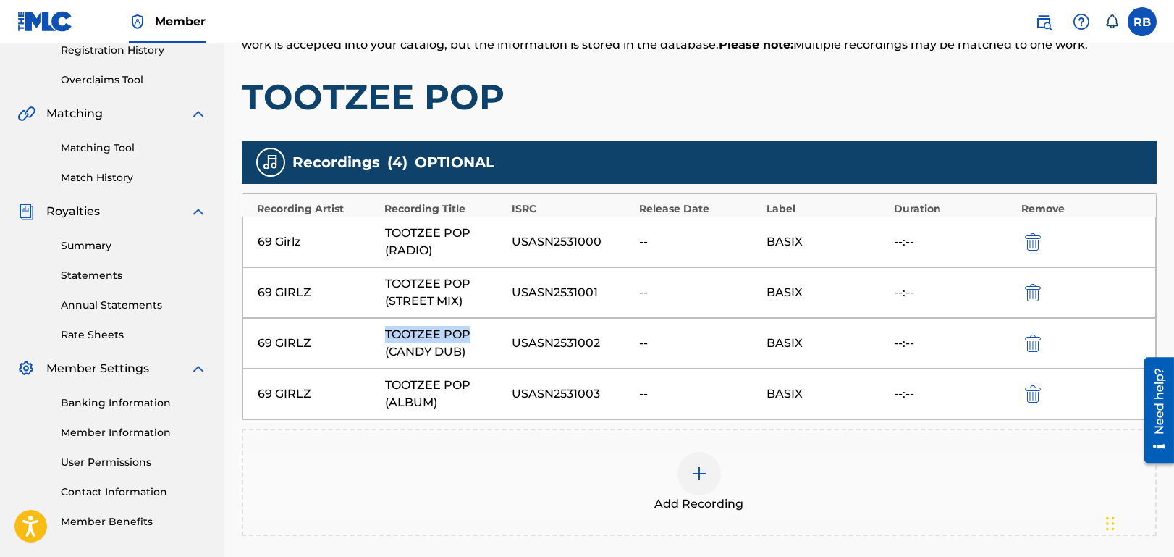
drag, startPoint x: 471, startPoint y: 335, endPoint x: 380, endPoint y: 338, distance: 91.3
click at [380, 338] on div "69 GIRLZ TOOTZEE POP (CANDY DUB) USASN2531002 -- BASIX --:--" at bounding box center [700, 343] width 914 height 51
copy div "TOOTZEE POP"
click at [479, 335] on div "TOOTZEE POP (CANDY DUB)" at bounding box center [445, 343] width 120 height 35
copy div "TOOTZEE POP"
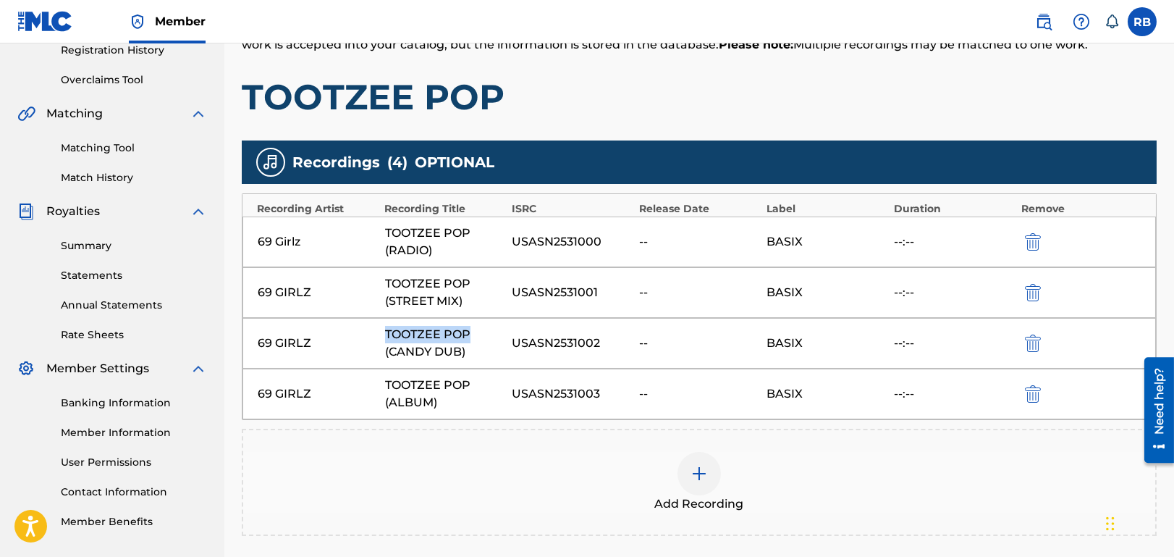
click at [703, 468] on img at bounding box center [699, 473] width 17 height 17
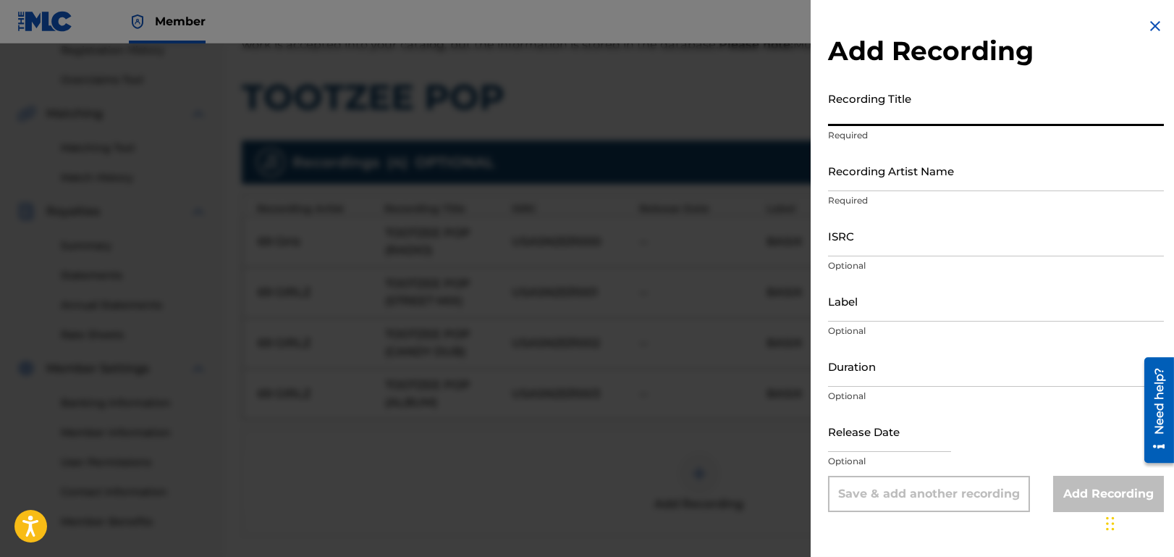
click at [921, 109] on input "Recording Title" at bounding box center [996, 105] width 336 height 41
paste input "TOOTZEE POP"
click at [917, 114] on input "TOOTZEE POP (" at bounding box center [996, 105] width 336 height 41
type input "TOOTZEE POP (TASTE TEST ACAPPELLA"
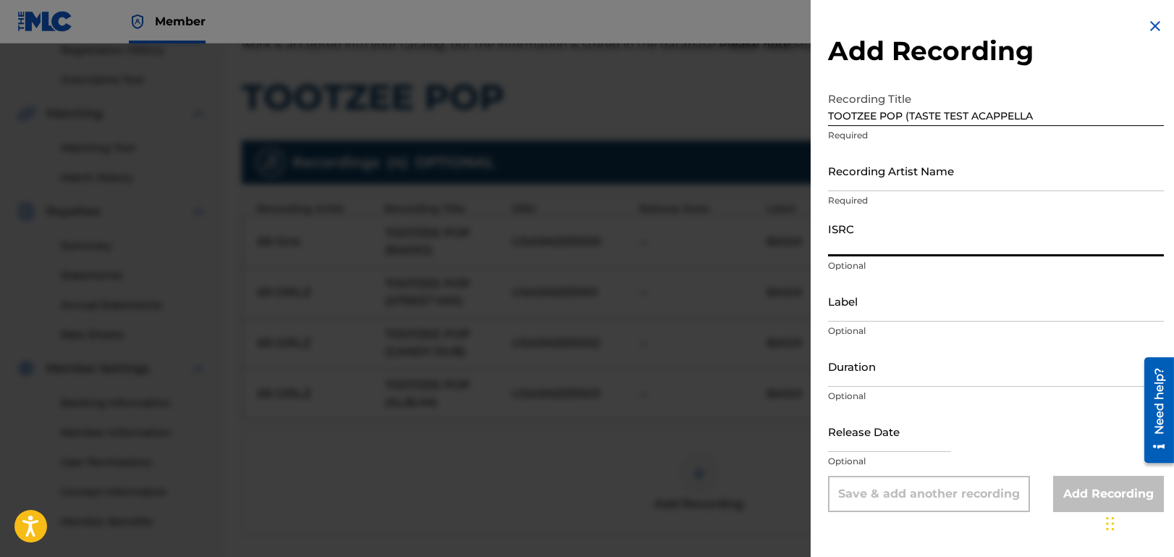
click at [888, 245] on input "ISRC" at bounding box center [996, 235] width 336 height 41
paste input "USASN2531004"
type input "USASN2531004"
click at [908, 180] on input "Recording Artist Name" at bounding box center [996, 170] width 336 height 41
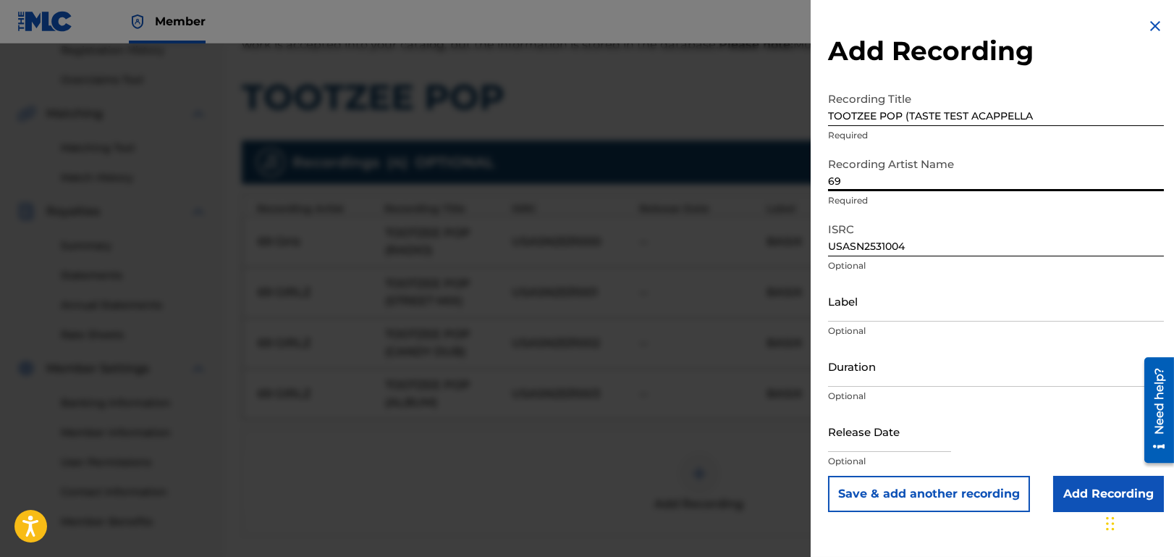
type input "69 GIRLZ"
click at [877, 309] on input "Label" at bounding box center [996, 300] width 336 height 41
type input "BASIX"
click at [1095, 496] on input "Add Recording" at bounding box center [1109, 494] width 111 height 36
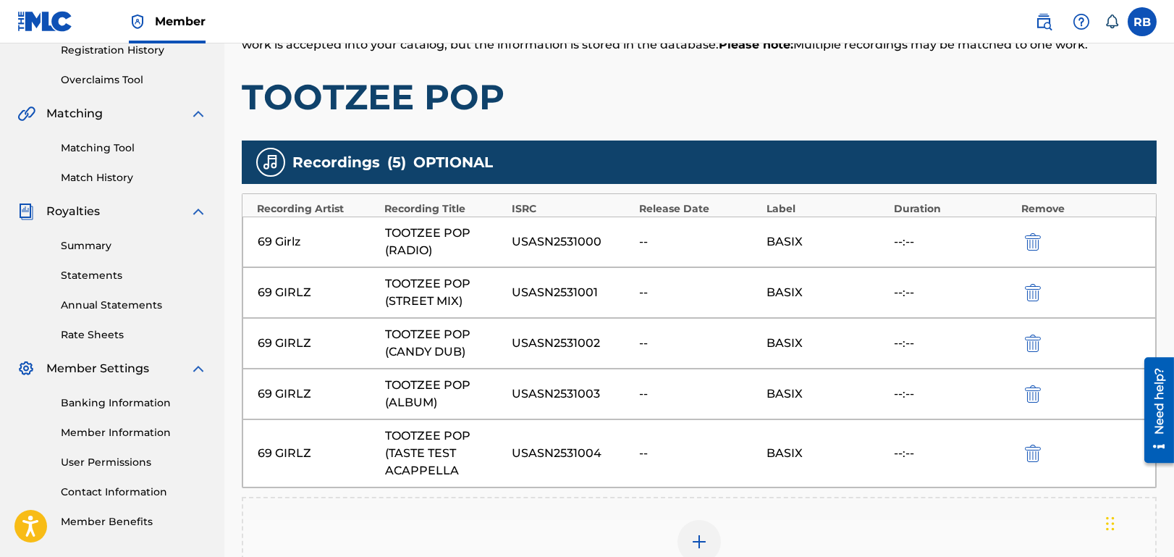
click at [306, 243] on div "69 Girlz" at bounding box center [318, 241] width 120 height 17
click at [298, 241] on div "69 Girlz" at bounding box center [318, 241] width 120 height 17
drag, startPoint x: 312, startPoint y: 285, endPoint x: 273, endPoint y: 288, distance: 39.2
click at [273, 288] on div "69 GIRLZ" at bounding box center [318, 292] width 120 height 17
copy div "GIRLZ"
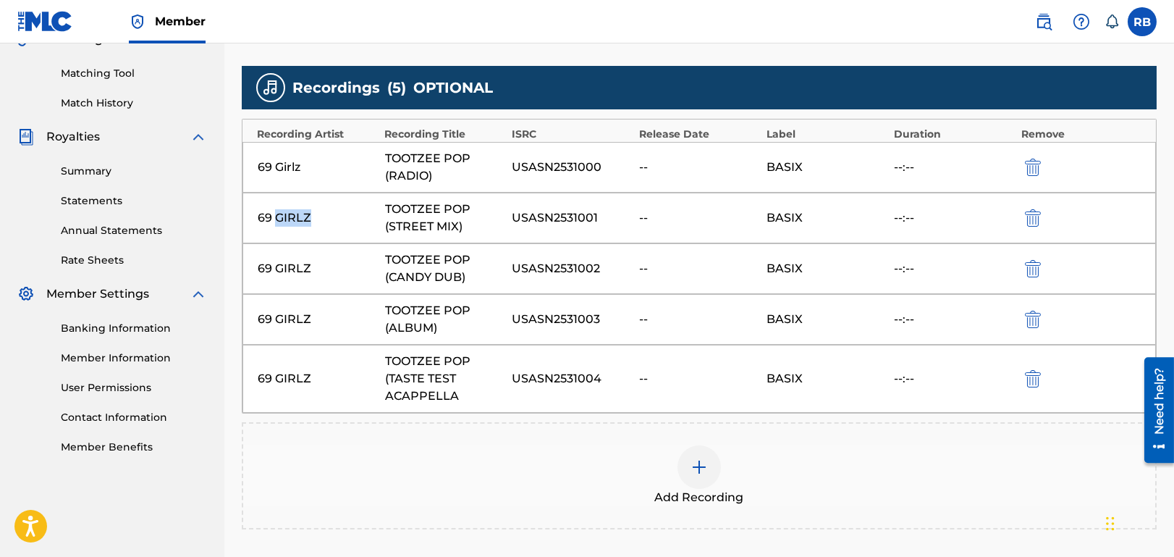
scroll to position [434, 0]
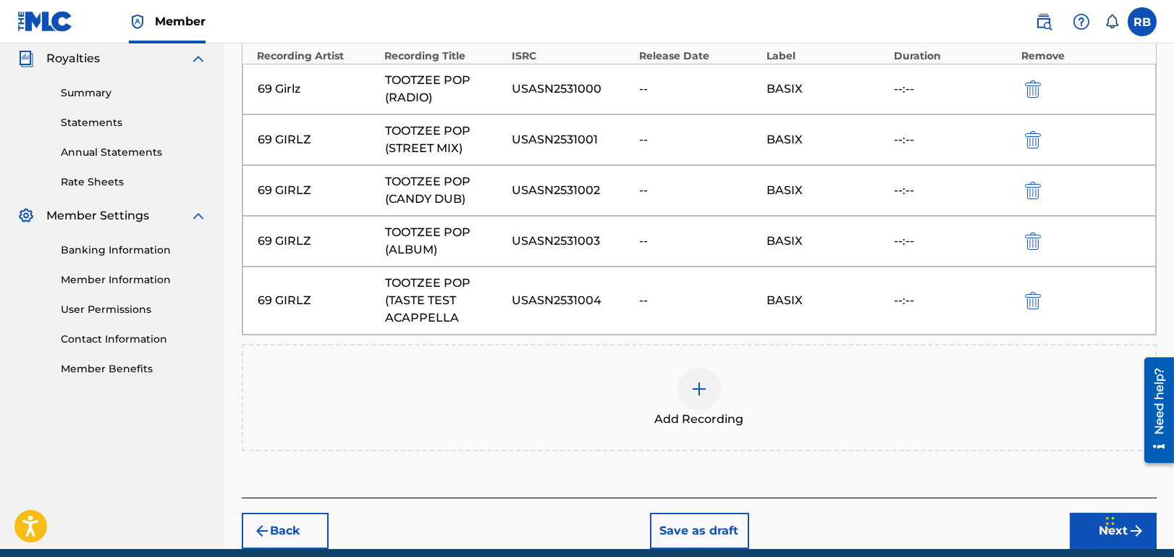
click at [1100, 96] on div "69 Girlz TOOTZEE POP (RADIO) USASN2531000 -- BASIX --:--" at bounding box center [700, 89] width 914 height 51
drag, startPoint x: 748, startPoint y: 96, endPoint x: 872, endPoint y: 72, distance: 126.7
click at [749, 95] on div "--" at bounding box center [699, 88] width 120 height 17
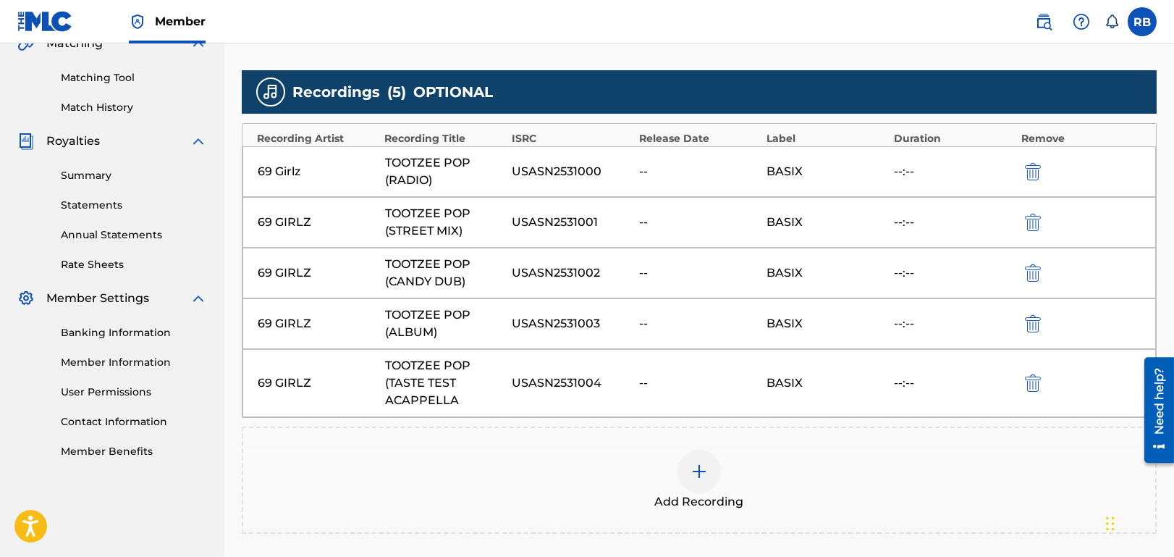
scroll to position [348, 0]
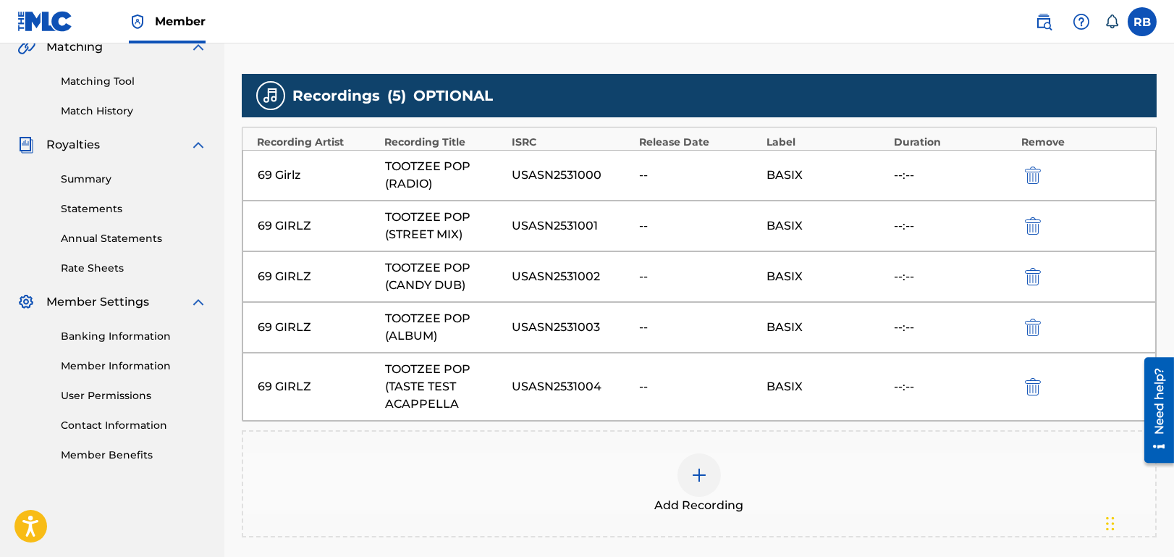
click at [1037, 174] on img "submit" at bounding box center [1033, 175] width 16 height 17
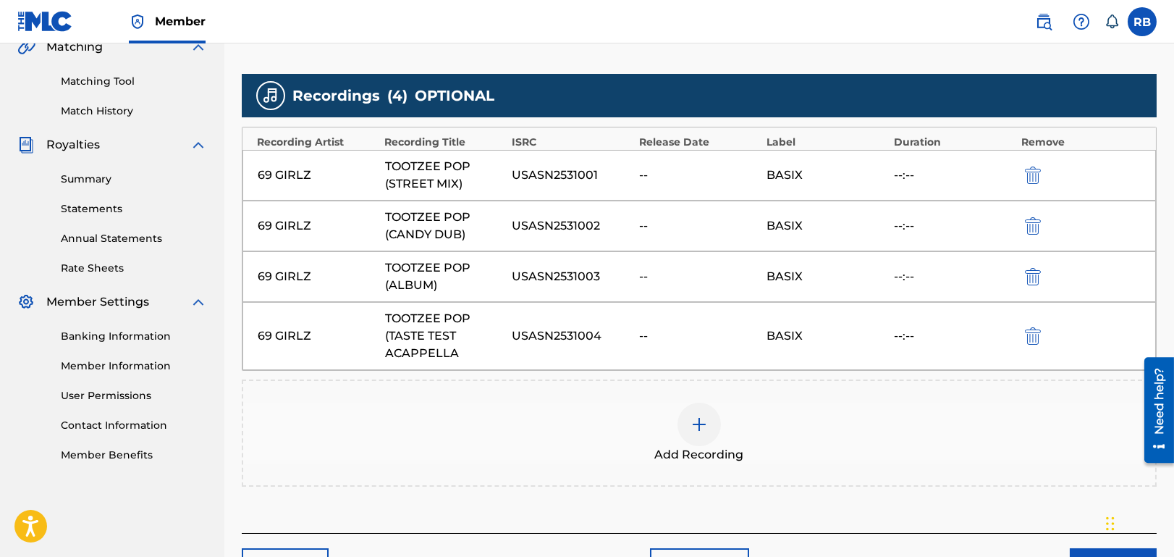
click at [703, 424] on img at bounding box center [699, 424] width 17 height 17
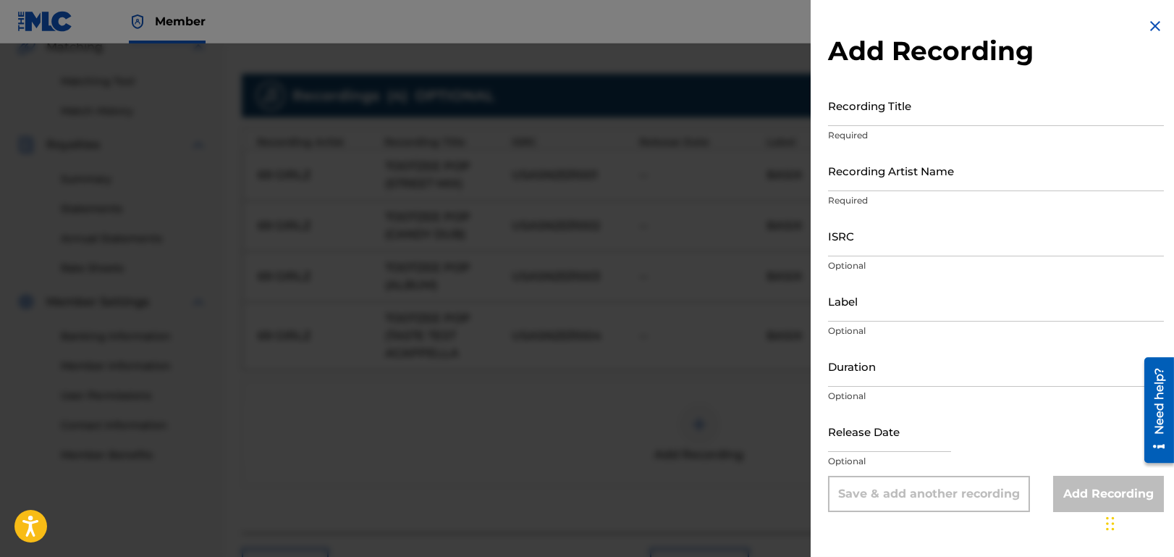
click at [892, 176] on input "Recording Artist Name" at bounding box center [996, 170] width 336 height 41
type input "69 GIRLZ"
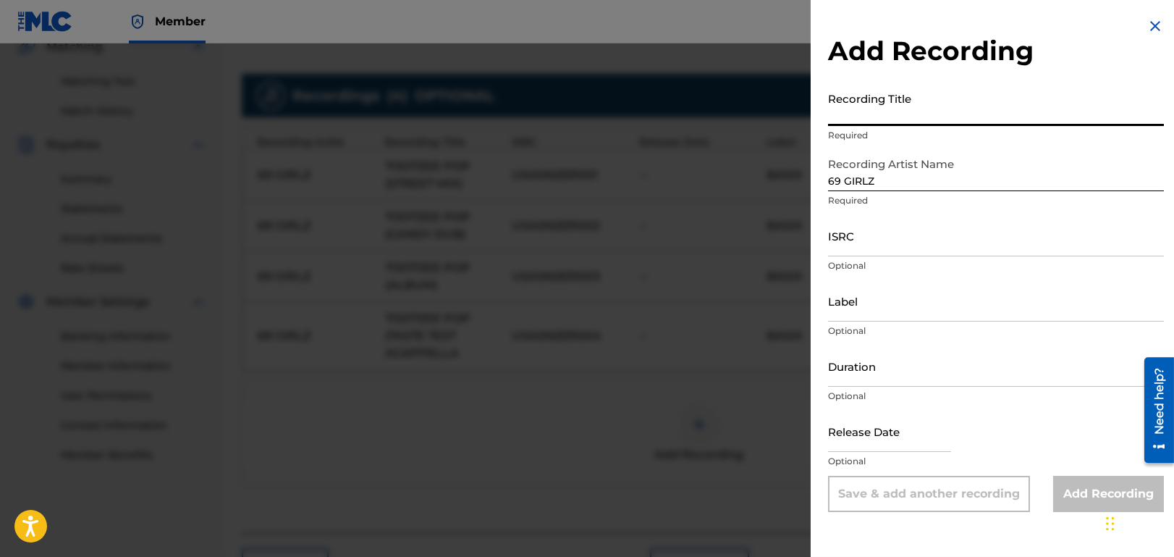
click at [907, 109] on input "Recording Title" at bounding box center [996, 105] width 336 height 41
paste input "GIRLZ"
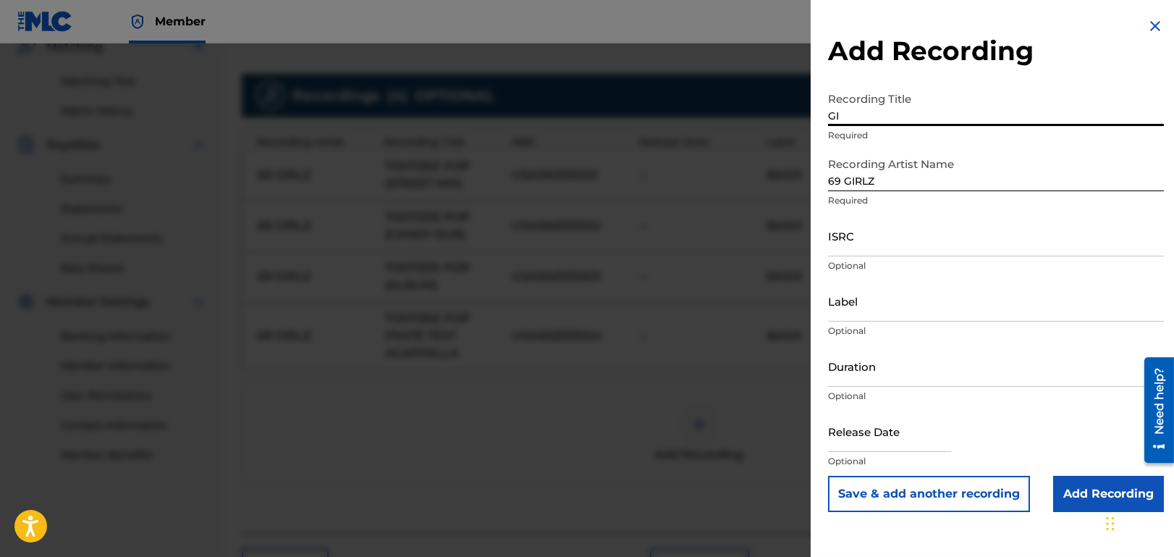
type input "G"
type input "TOOTZEE POP (RADIO)"
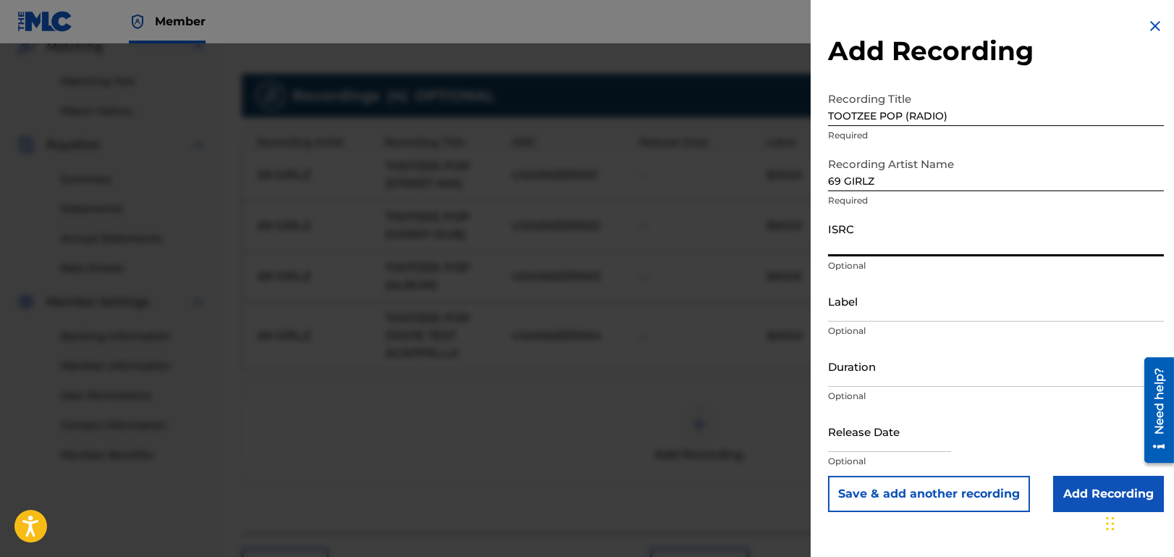
click at [875, 242] on input "ISRC" at bounding box center [996, 235] width 336 height 41
paste input "USASN2531000"
type input "USASN2531000"
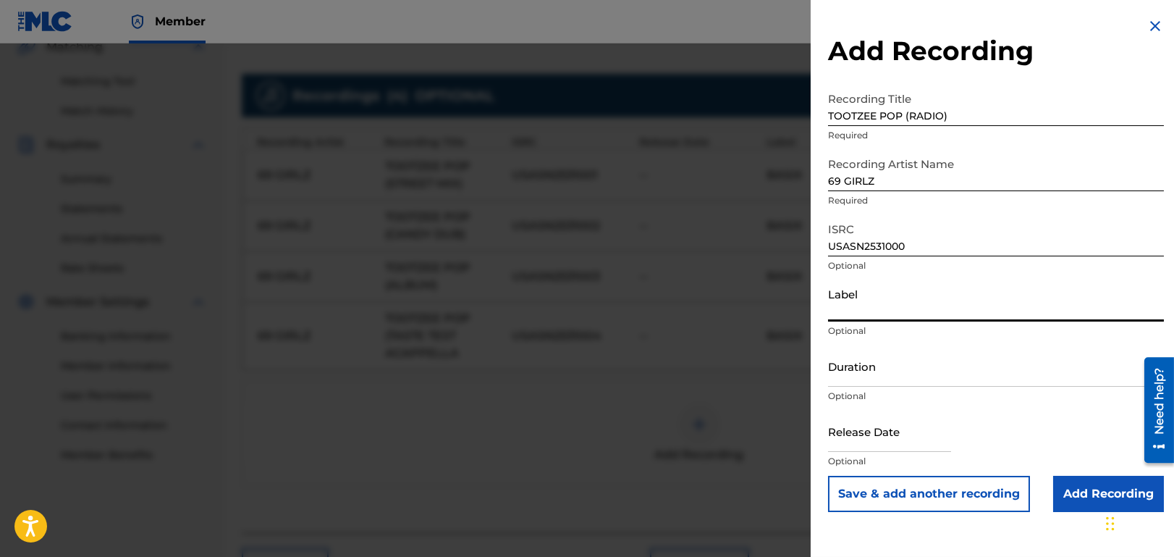
click at [874, 309] on input "Label" at bounding box center [996, 300] width 336 height 41
type input "BASIX"
click at [1086, 491] on input "Add Recording" at bounding box center [1109, 494] width 111 height 36
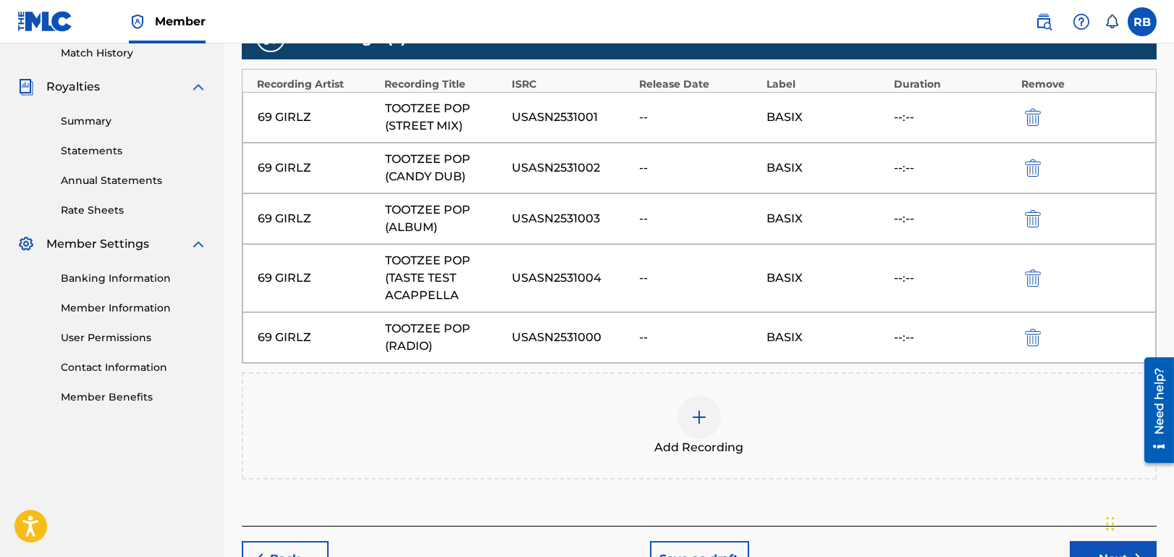
scroll to position [493, 0]
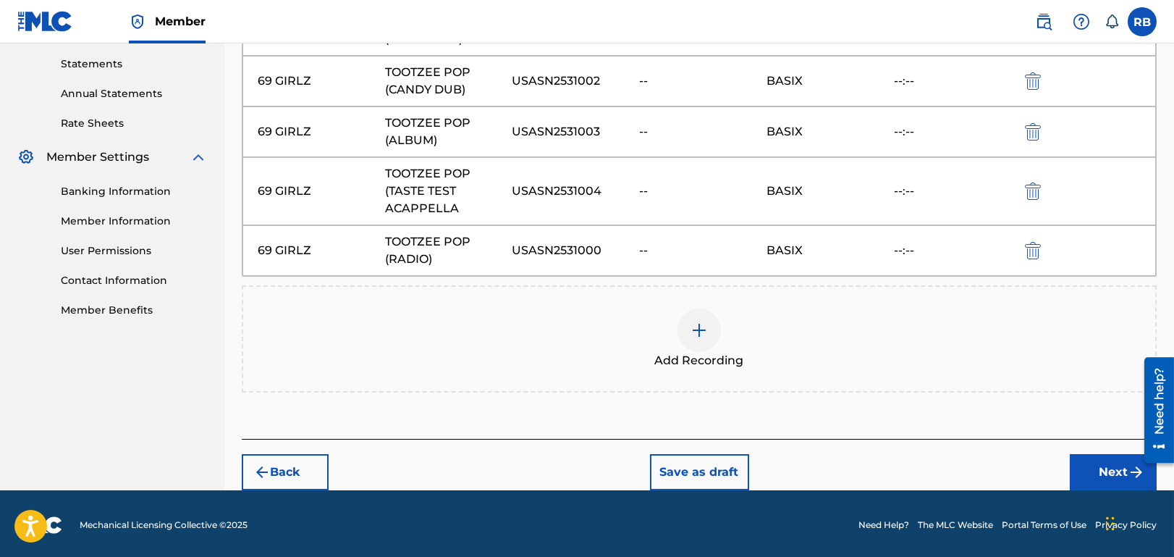
click at [1090, 468] on button "Next" at bounding box center [1113, 472] width 87 height 36
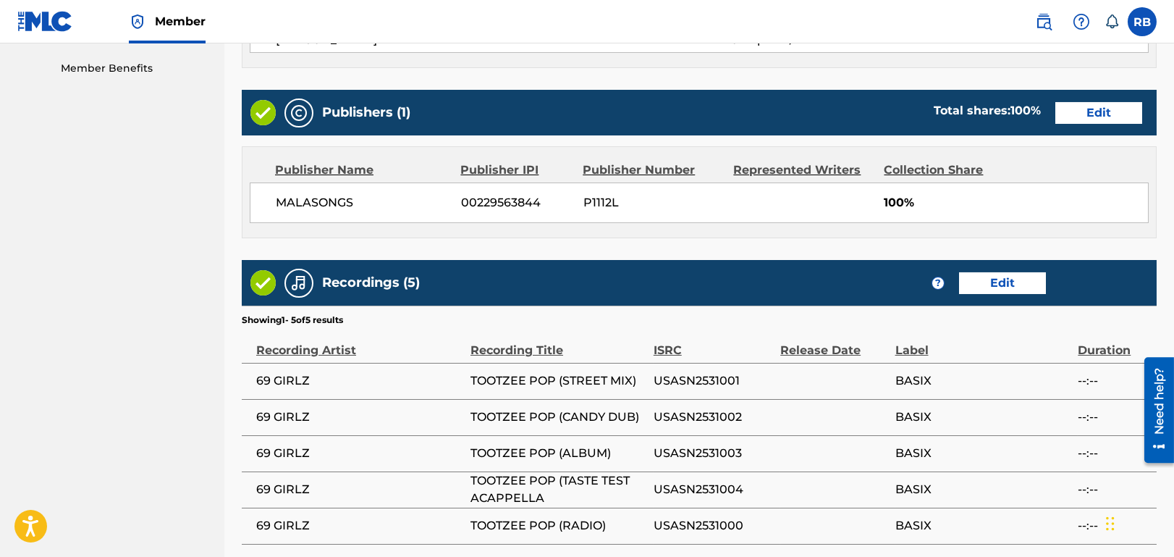
scroll to position [862, 0]
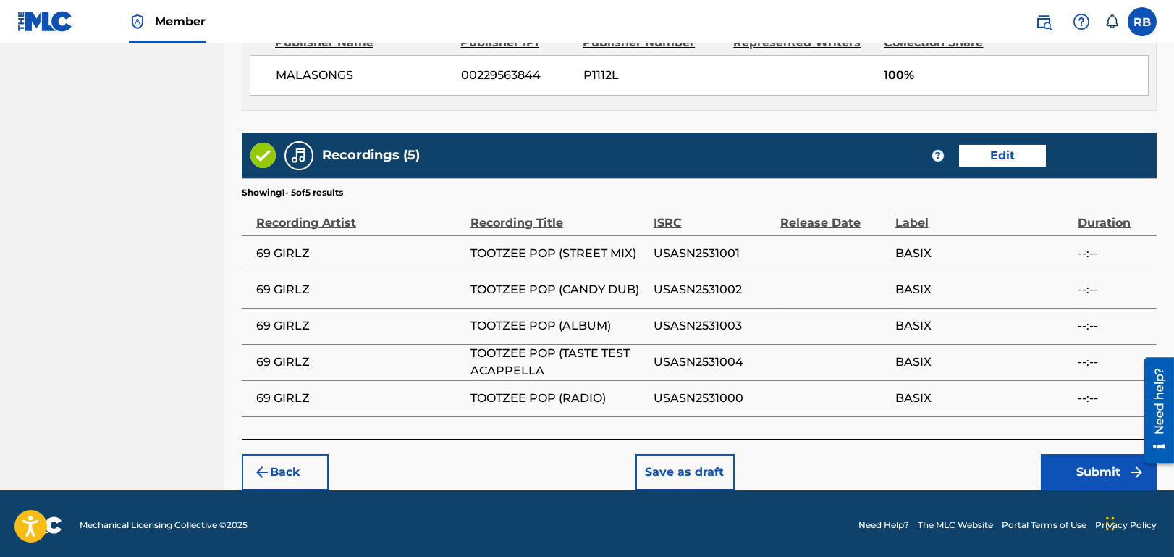
click at [1103, 469] on button "Submit" at bounding box center [1099, 472] width 116 height 36
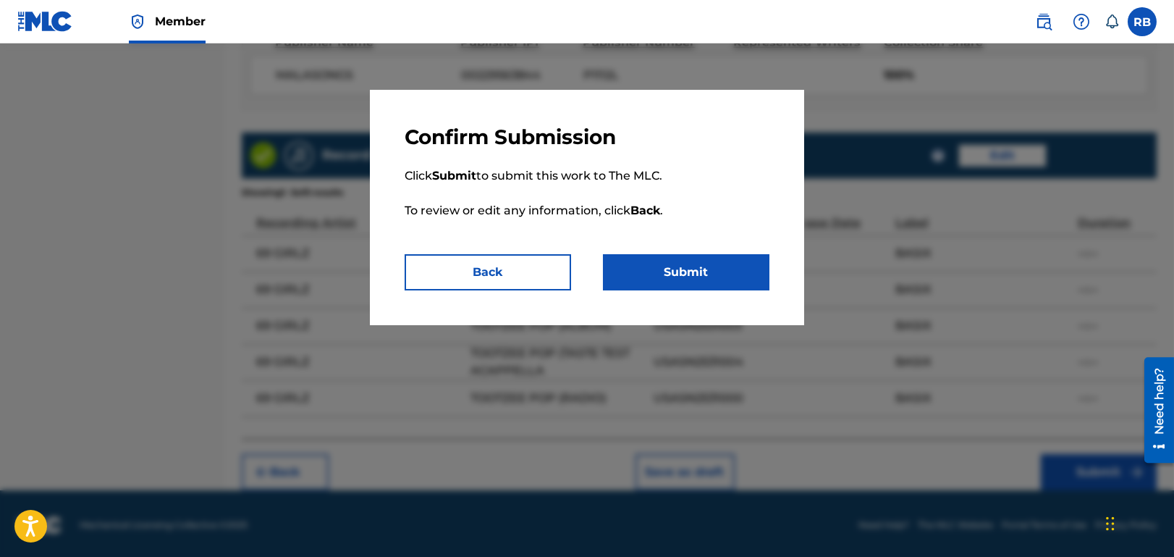
click at [685, 297] on div "Confirm Submission Click Submit to submit this work to The MLC. To review or ed…" at bounding box center [587, 207] width 434 height 235
click at [681, 282] on button "Submit" at bounding box center [686, 272] width 167 height 36
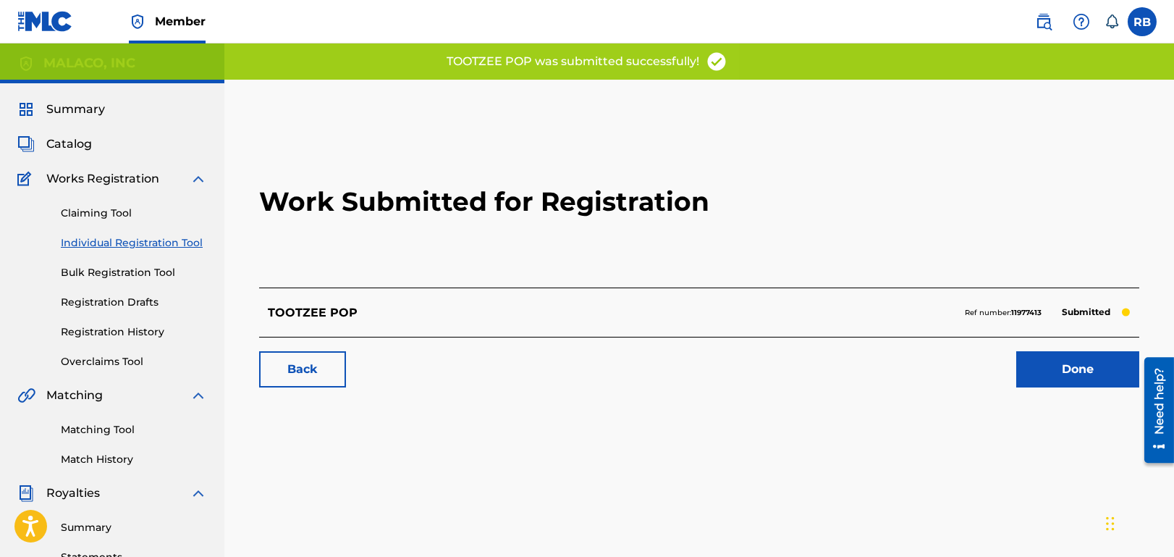
click at [1064, 357] on link "Done" at bounding box center [1078, 369] width 123 height 36
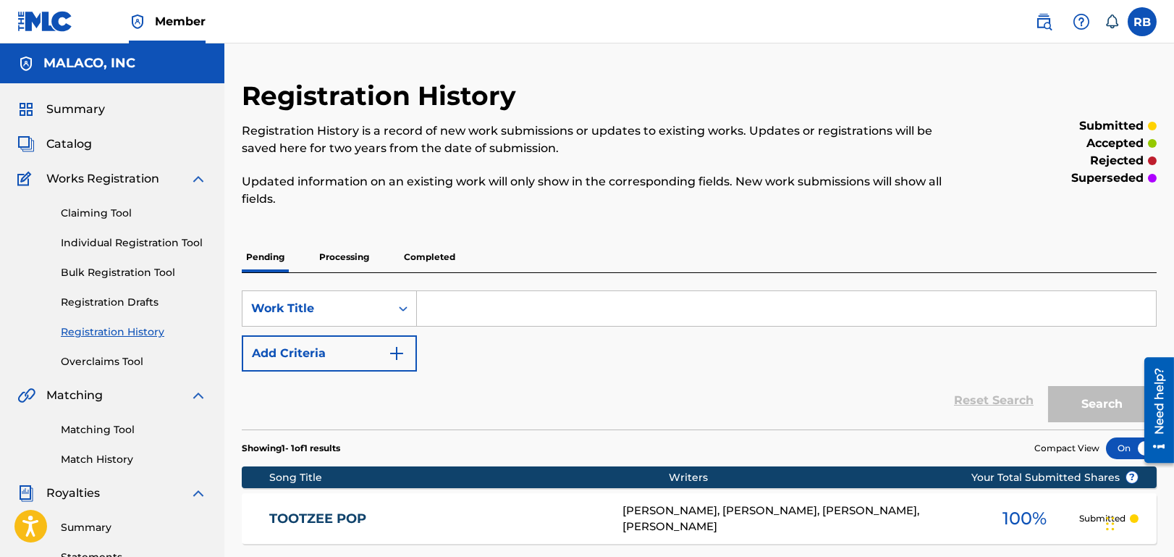
click at [342, 516] on link "TOOTZEE POP" at bounding box center [436, 518] width 335 height 17
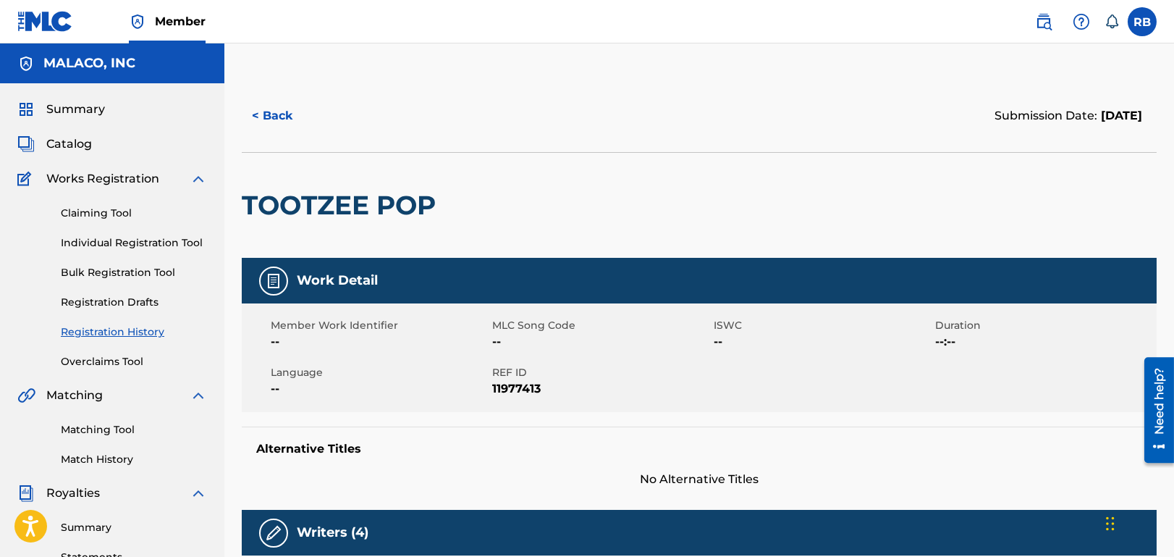
click at [72, 146] on span "Catalog" at bounding box center [69, 143] width 46 height 17
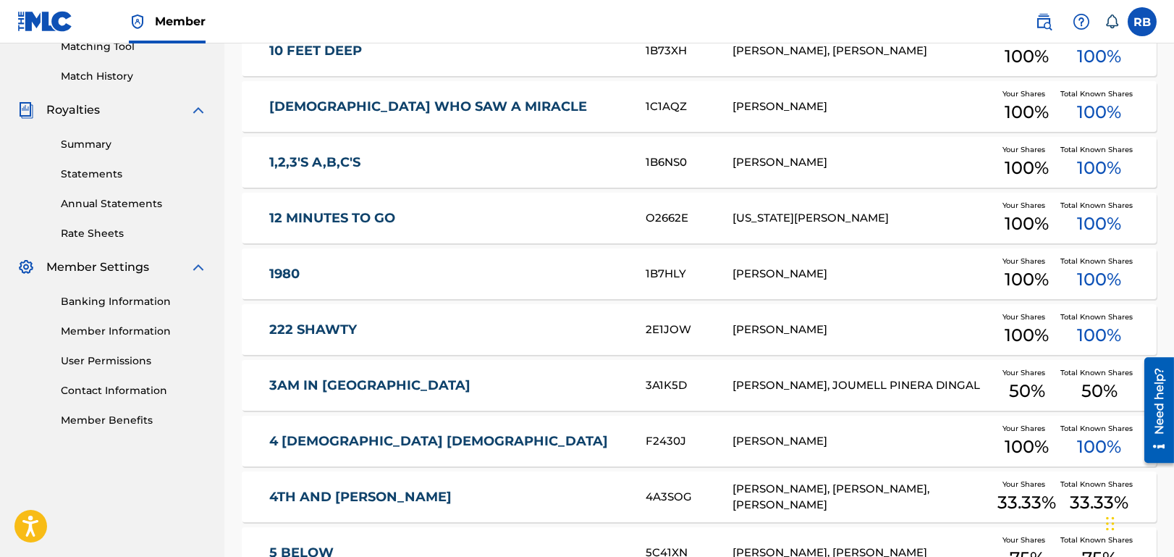
scroll to position [217, 0]
